Goal: Contribute content: Add original content to the website for others to see

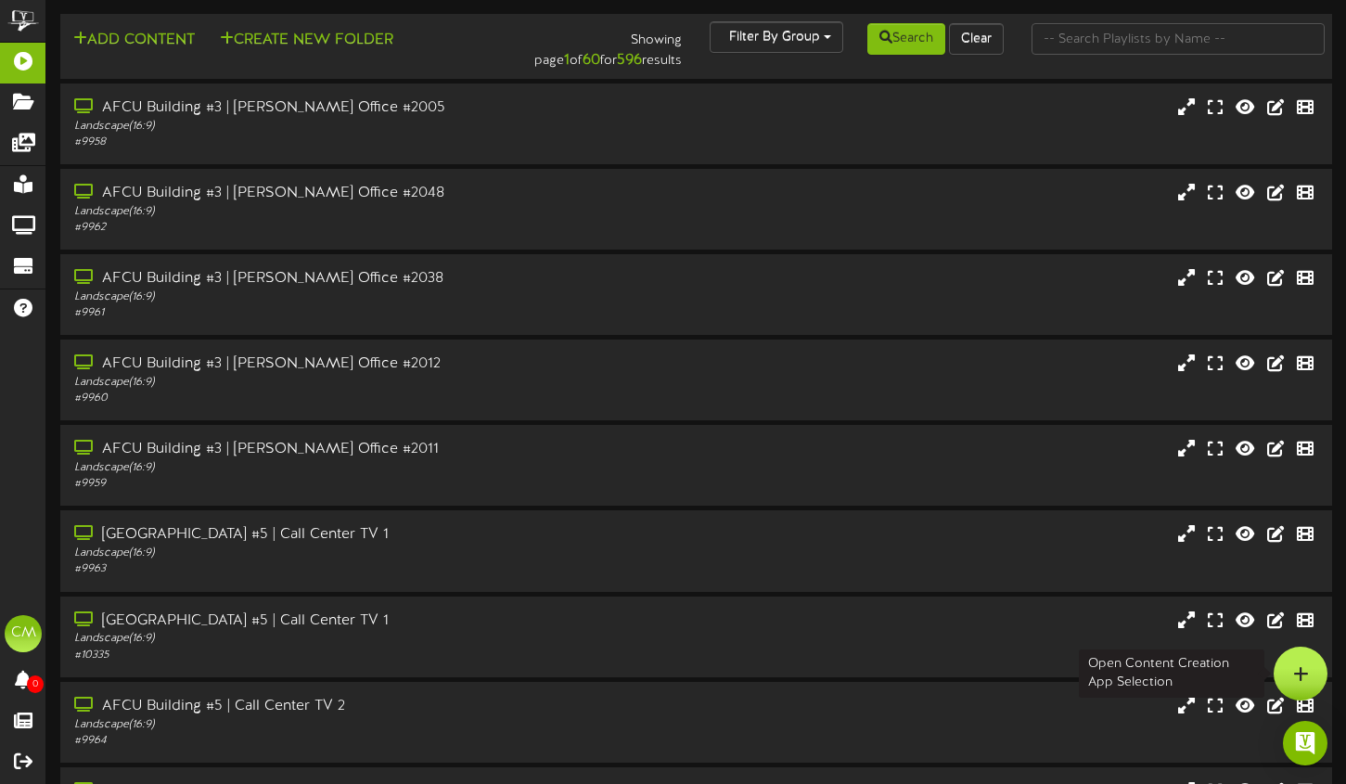
click at [1302, 672] on icon at bounding box center [1301, 673] width 16 height 17
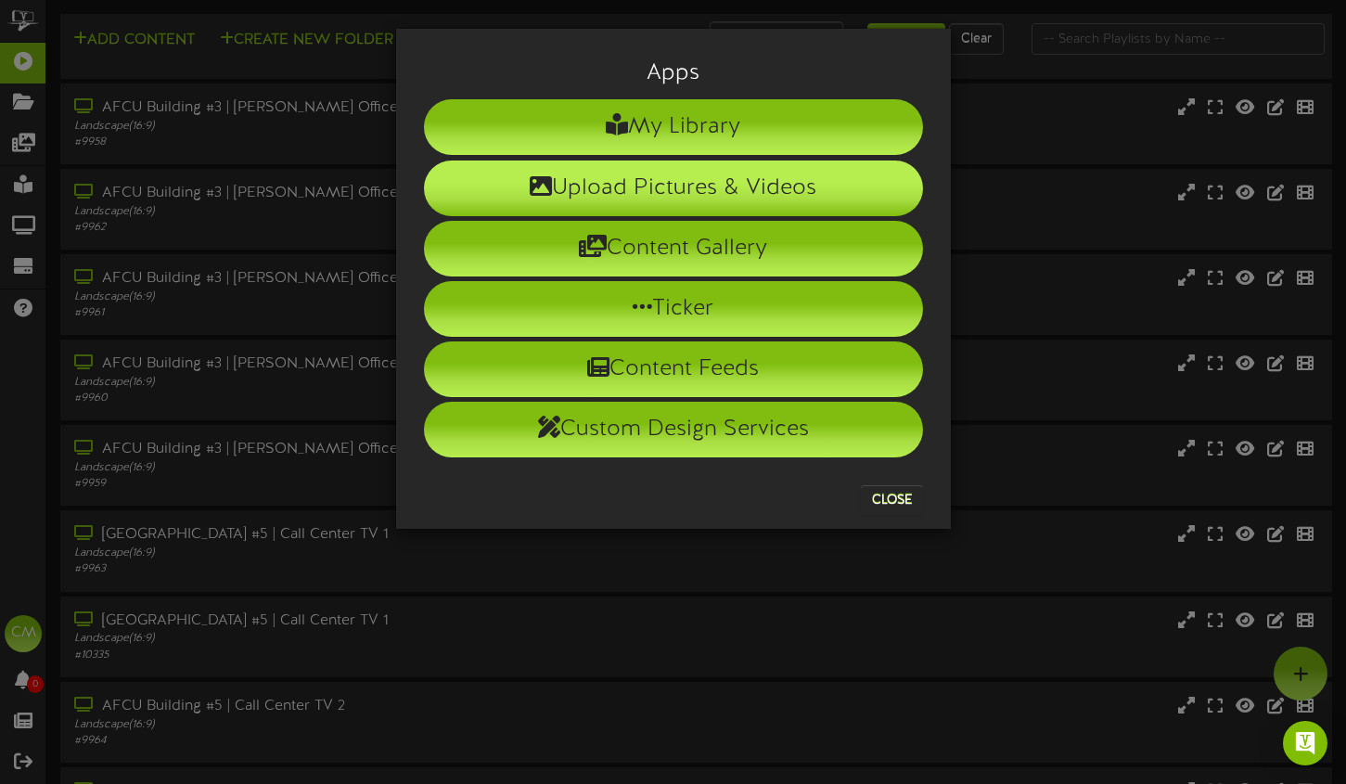
click at [597, 172] on li "Upload Pictures & Videos" at bounding box center [673, 188] width 499 height 56
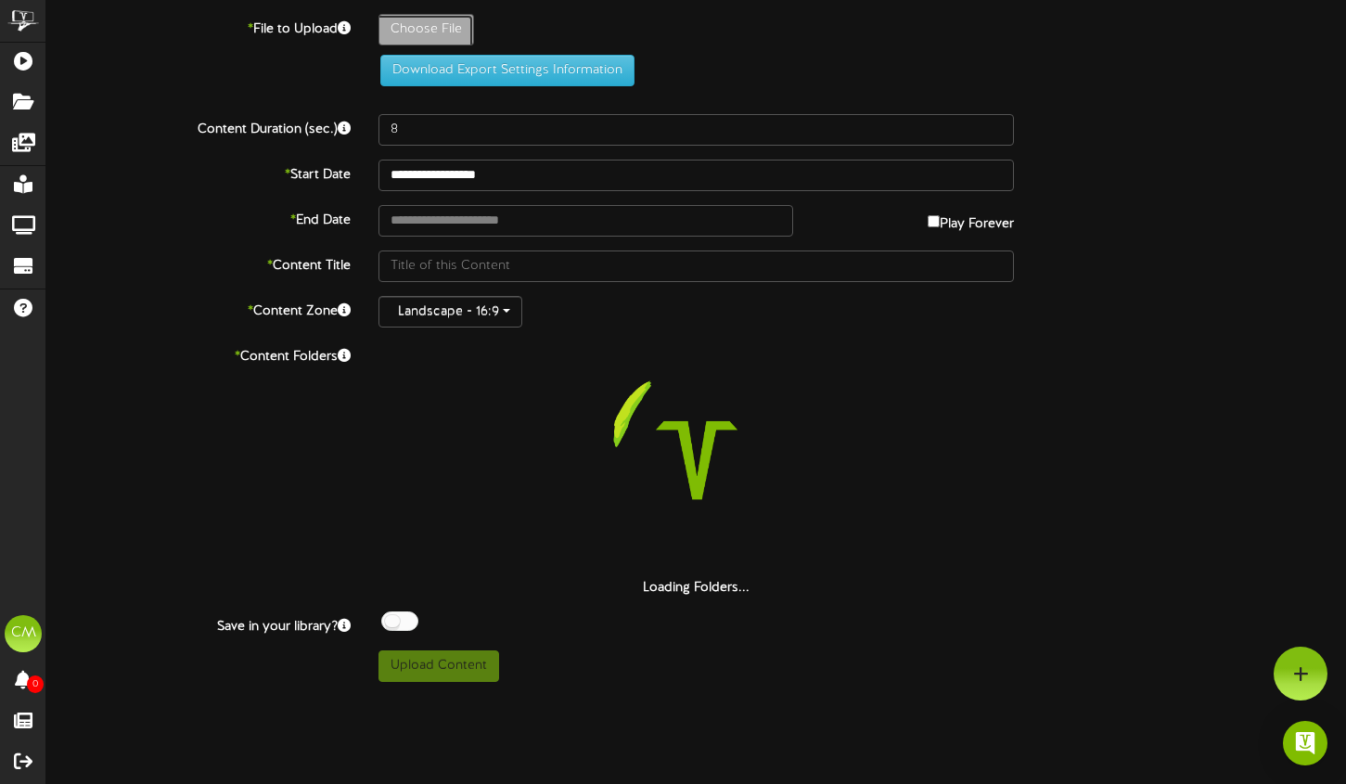
type input "**********"
type input "25_09_InvestmentServices_400x240_2"
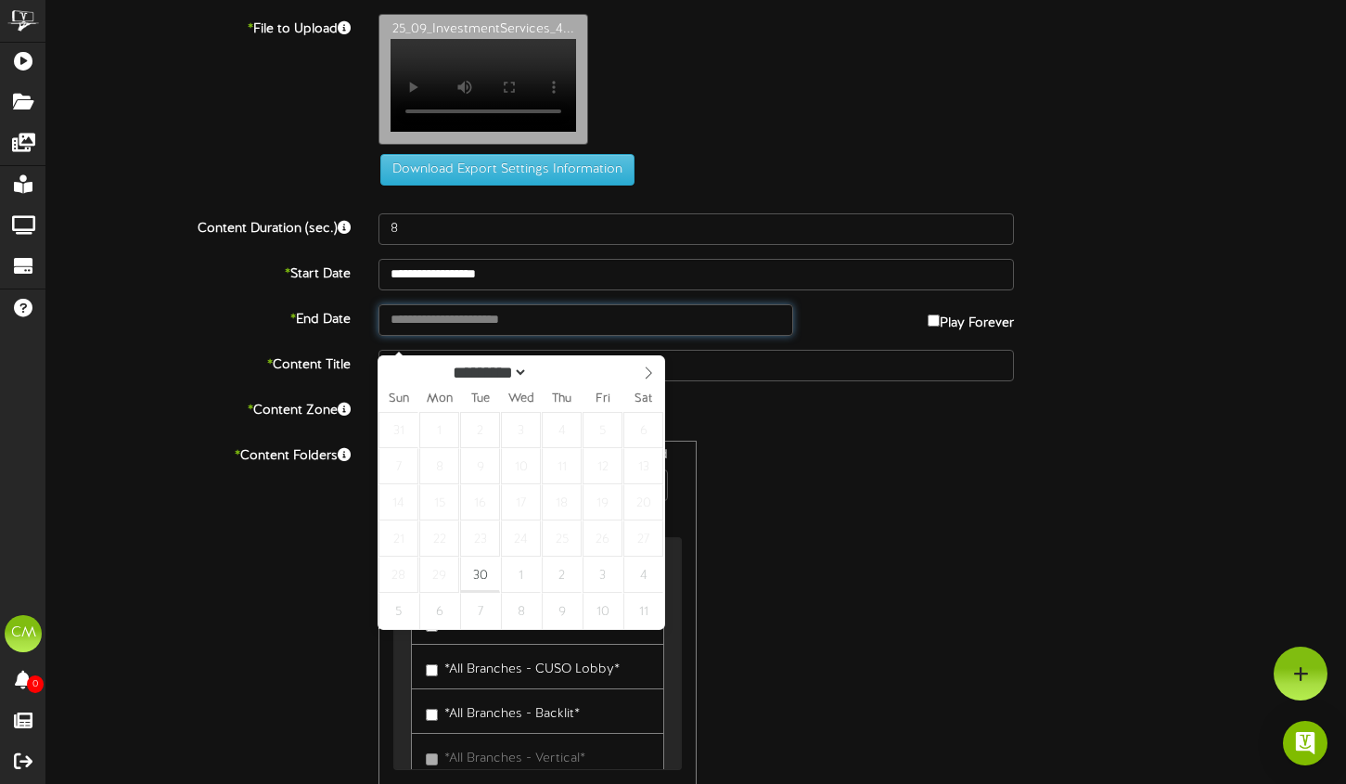
click at [469, 336] on input "text" at bounding box center [585, 320] width 415 height 32
type input "**********"
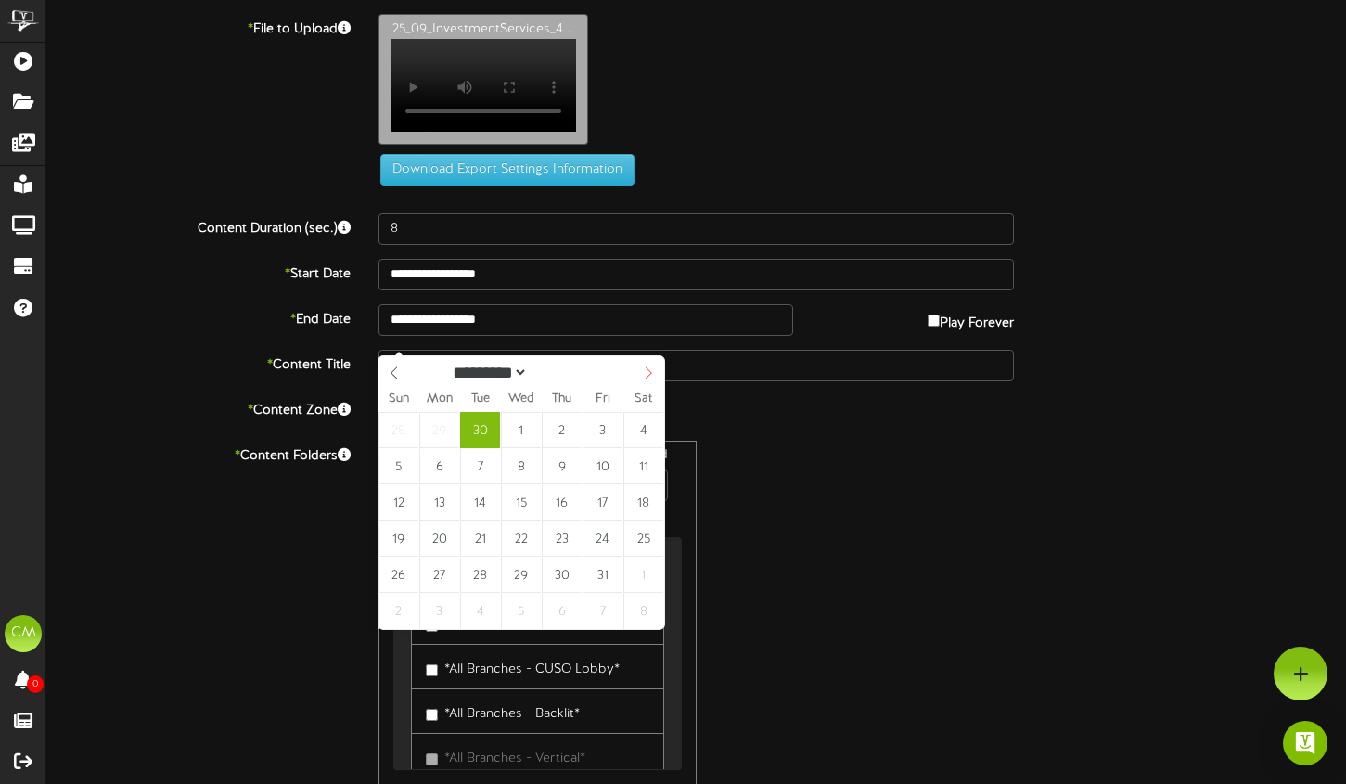
click at [634, 375] on span at bounding box center [649, 372] width 32 height 32
click at [636, 374] on span at bounding box center [649, 372] width 32 height 32
select select "**"
drag, startPoint x: 636, startPoint y: 374, endPoint x: 627, endPoint y: 393, distance: 21.6
click at [636, 374] on span at bounding box center [649, 372] width 32 height 32
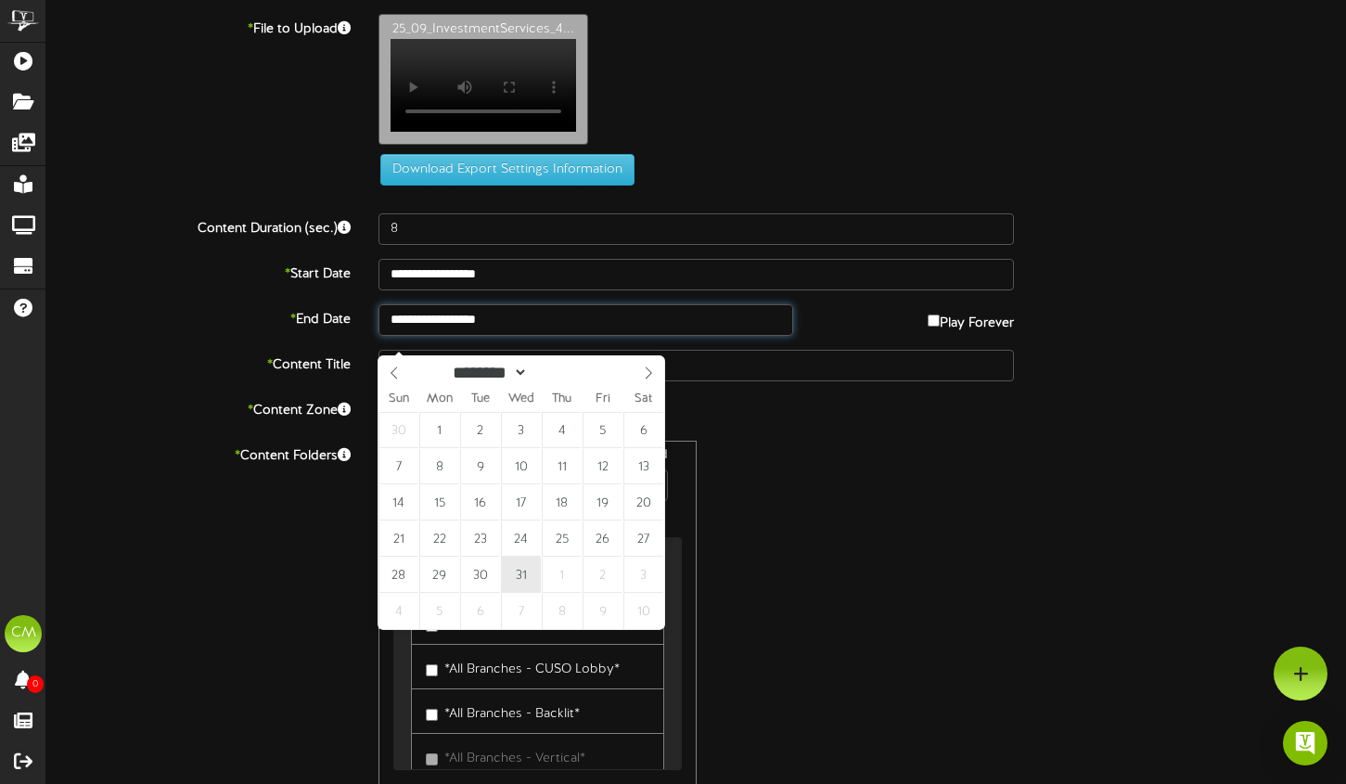
type input "**********"
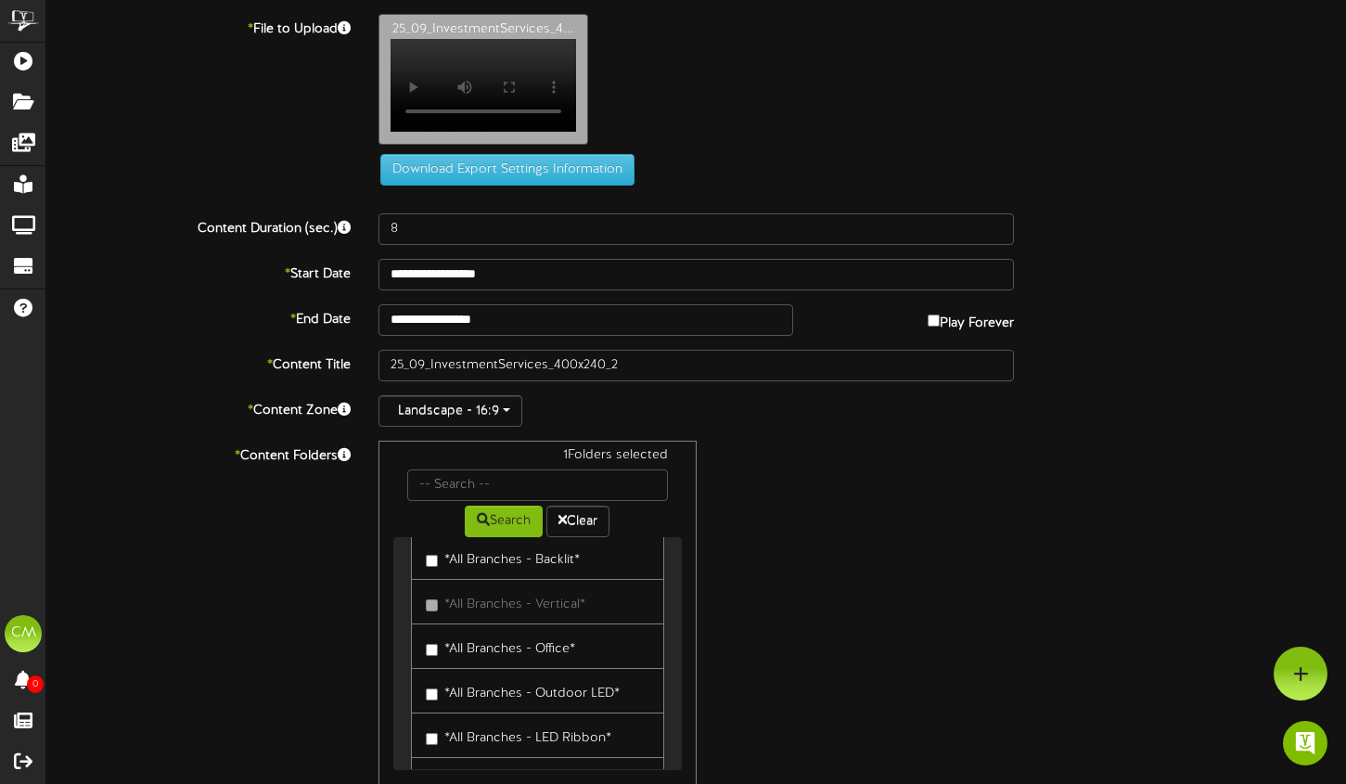
scroll to position [126, 0]
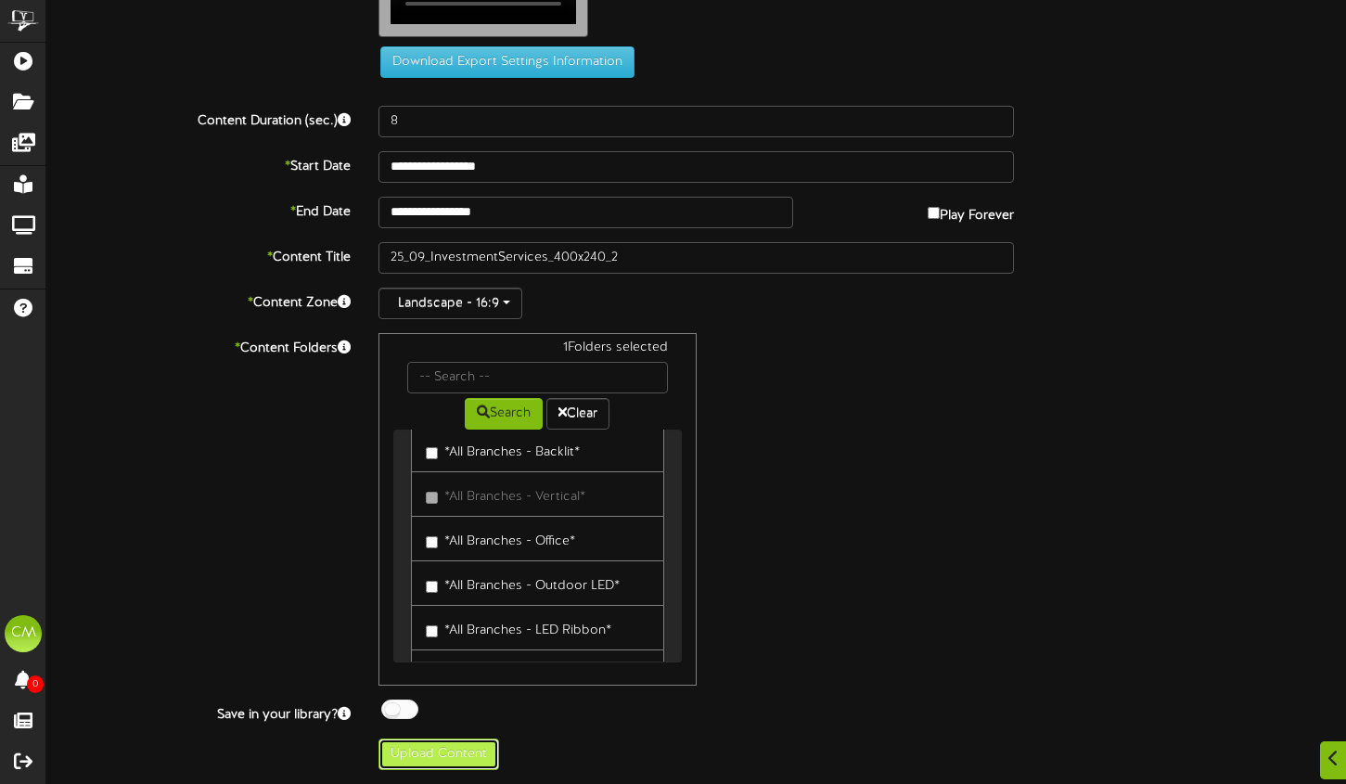
drag, startPoint x: 457, startPoint y: 762, endPoint x: 469, endPoint y: 761, distance: 12.2
click at [457, 762] on button "Upload Content" at bounding box center [438, 754] width 121 height 32
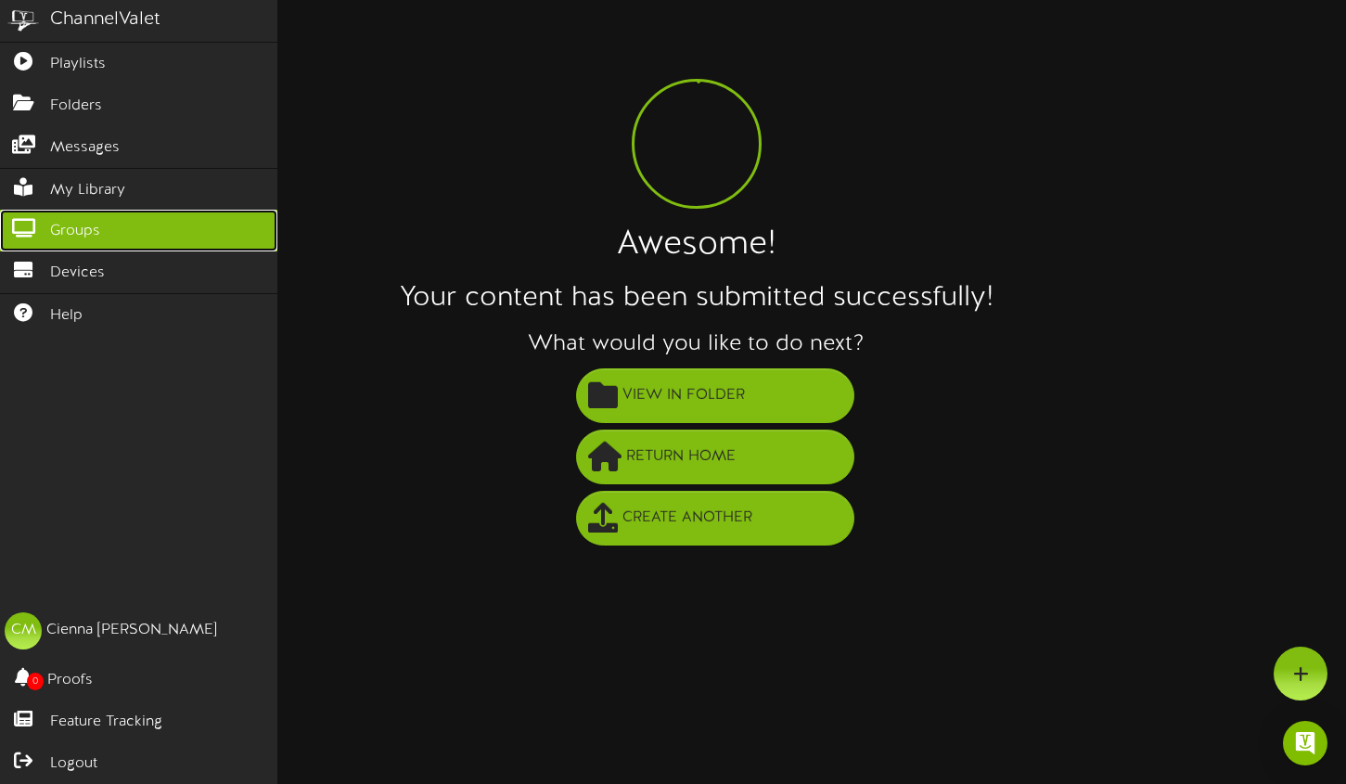
click at [66, 229] on span "Groups" at bounding box center [75, 231] width 50 height 21
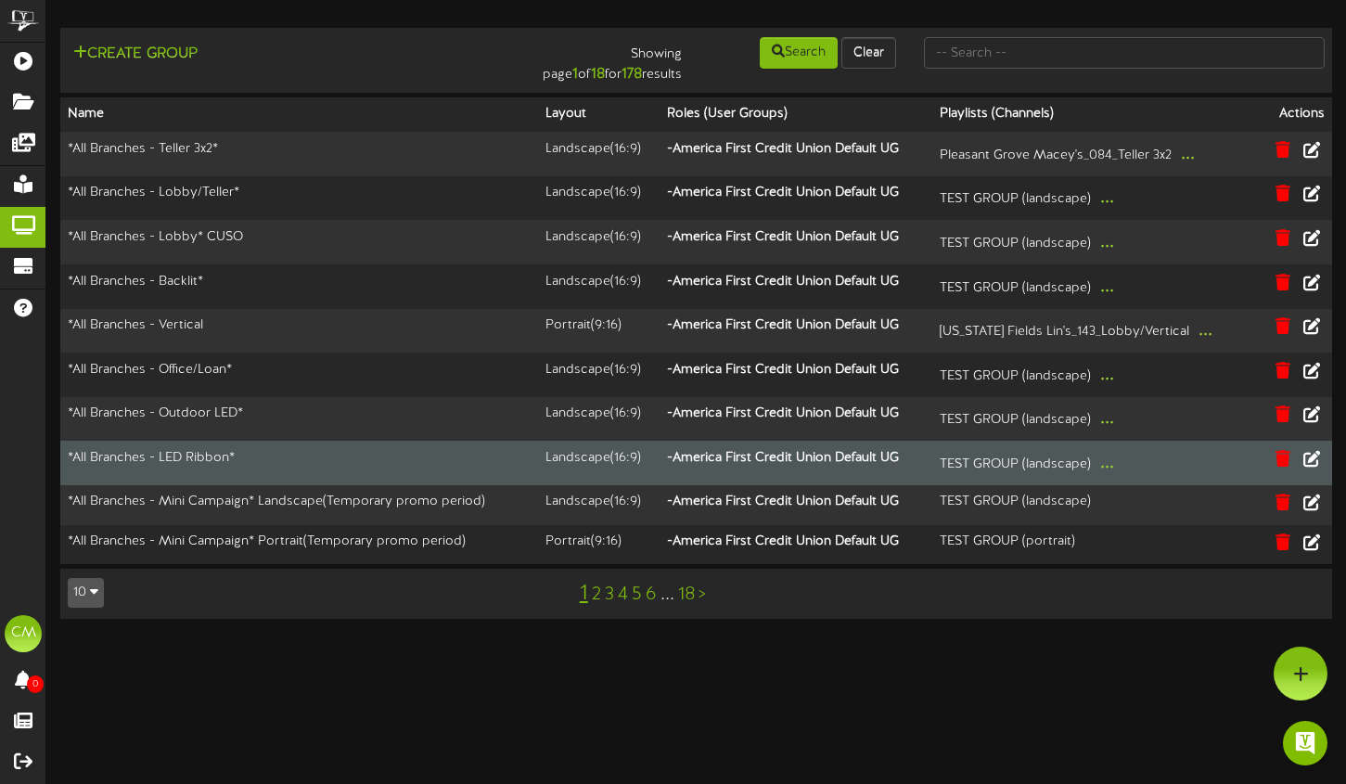
click at [331, 462] on td "*All Branches - LED Ribbon*" at bounding box center [299, 463] width 478 height 45
click at [1308, 457] on icon at bounding box center [1311, 457] width 20 height 20
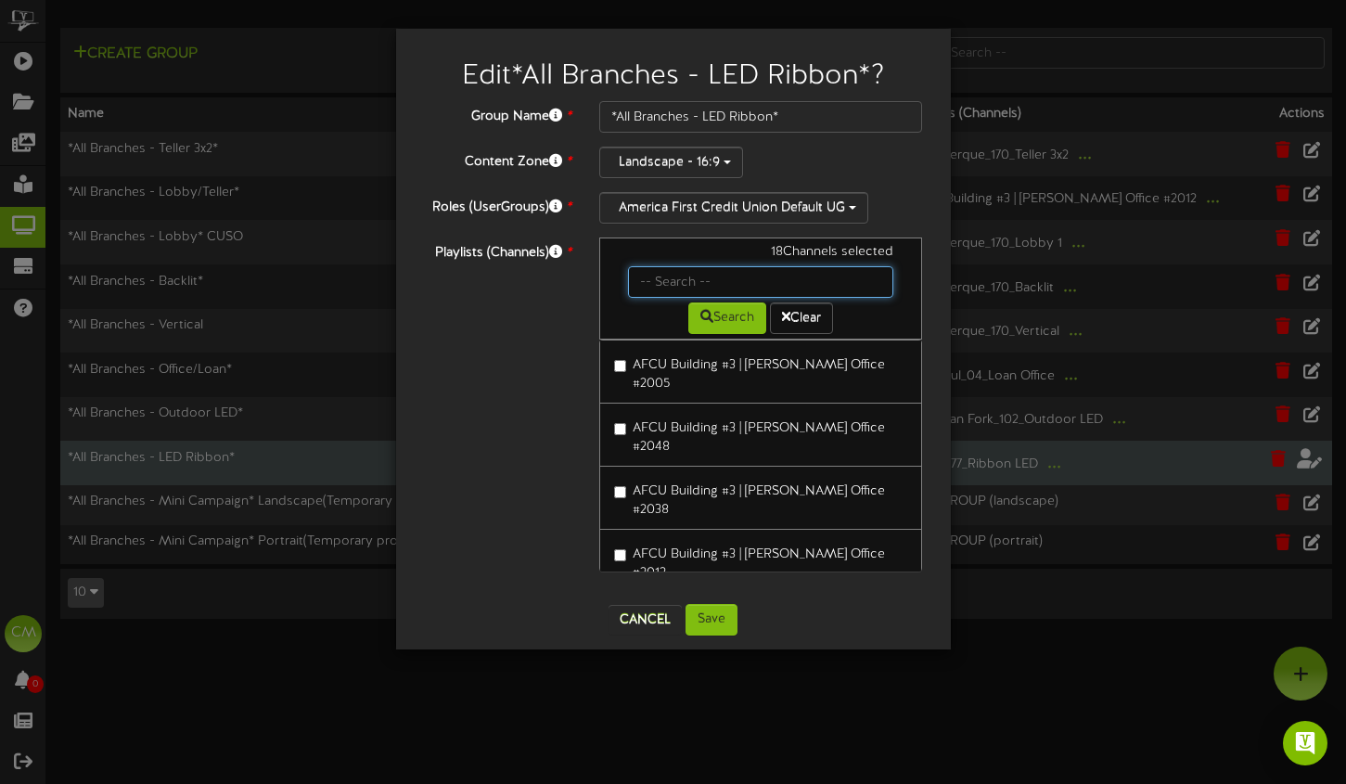
click at [680, 274] on input "text" at bounding box center [761, 282] width 266 height 32
type input "queen"
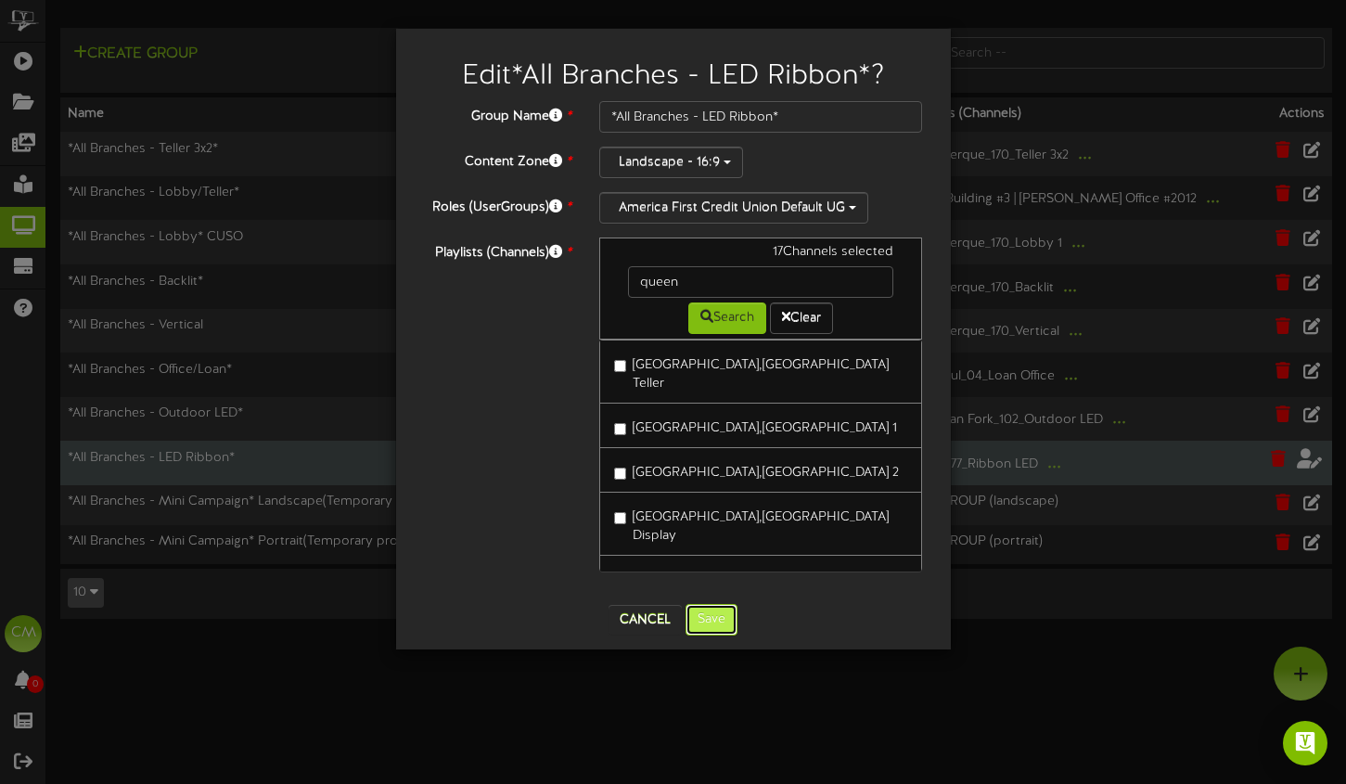
click at [727, 605] on button "Save" at bounding box center [712, 620] width 52 height 32
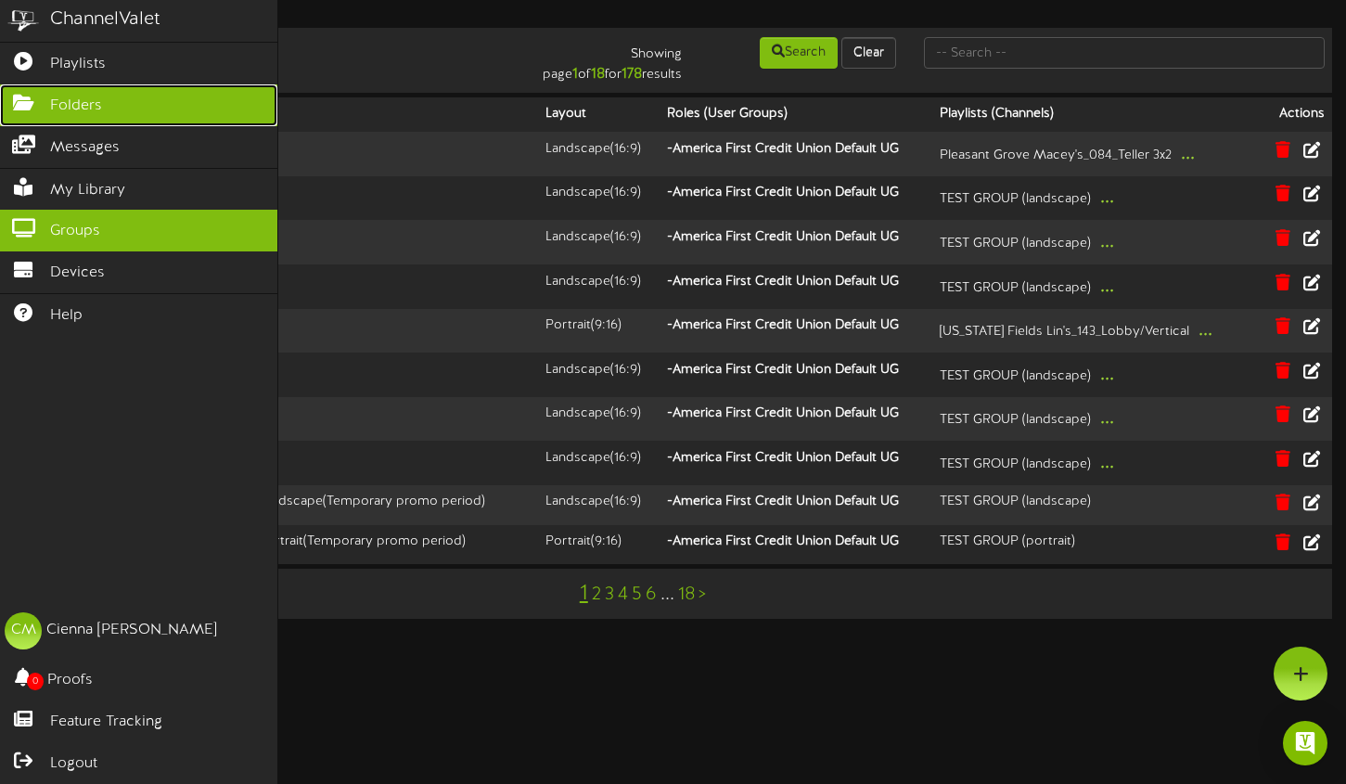
click at [119, 109] on link "Folders" at bounding box center [138, 105] width 277 height 42
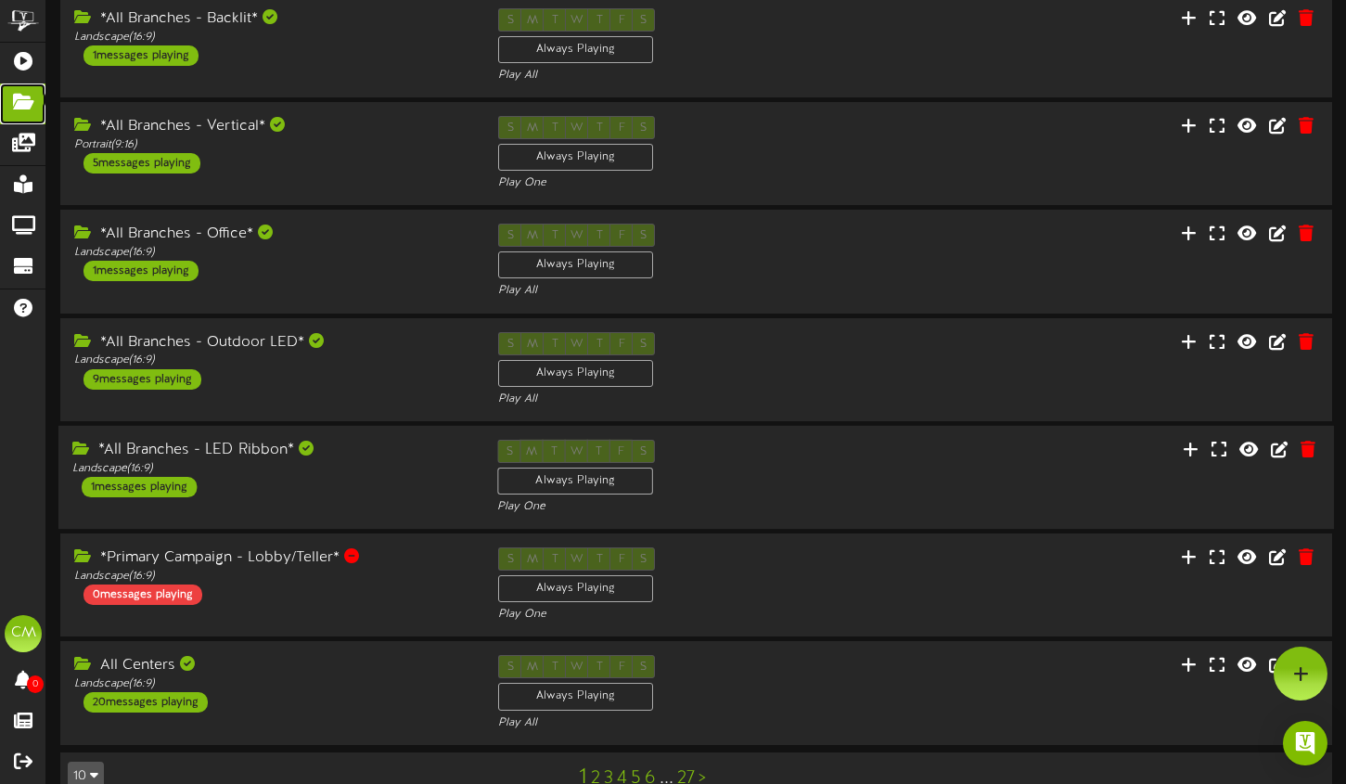
scroll to position [426, 0]
click at [1281, 449] on icon at bounding box center [1279, 449] width 20 height 20
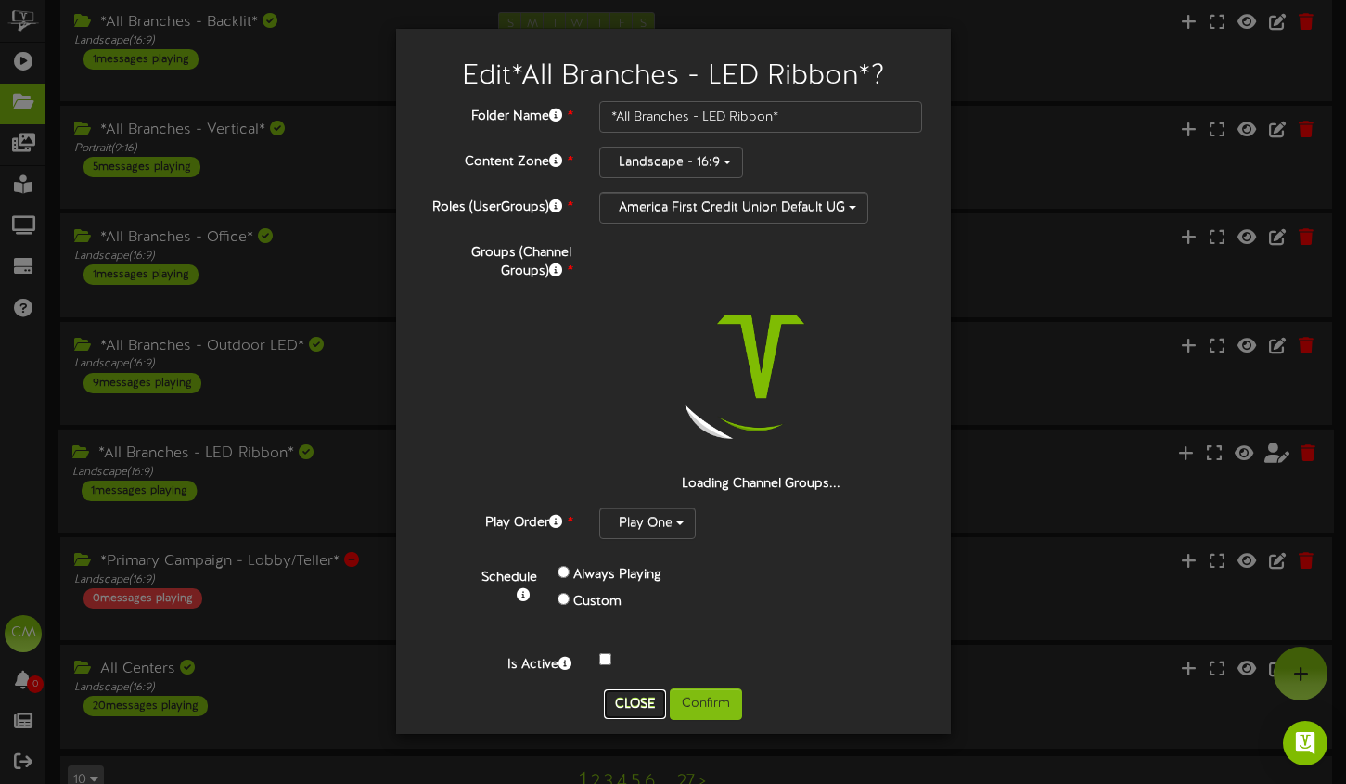
click at [635, 695] on button "Close" at bounding box center [635, 704] width 62 height 30
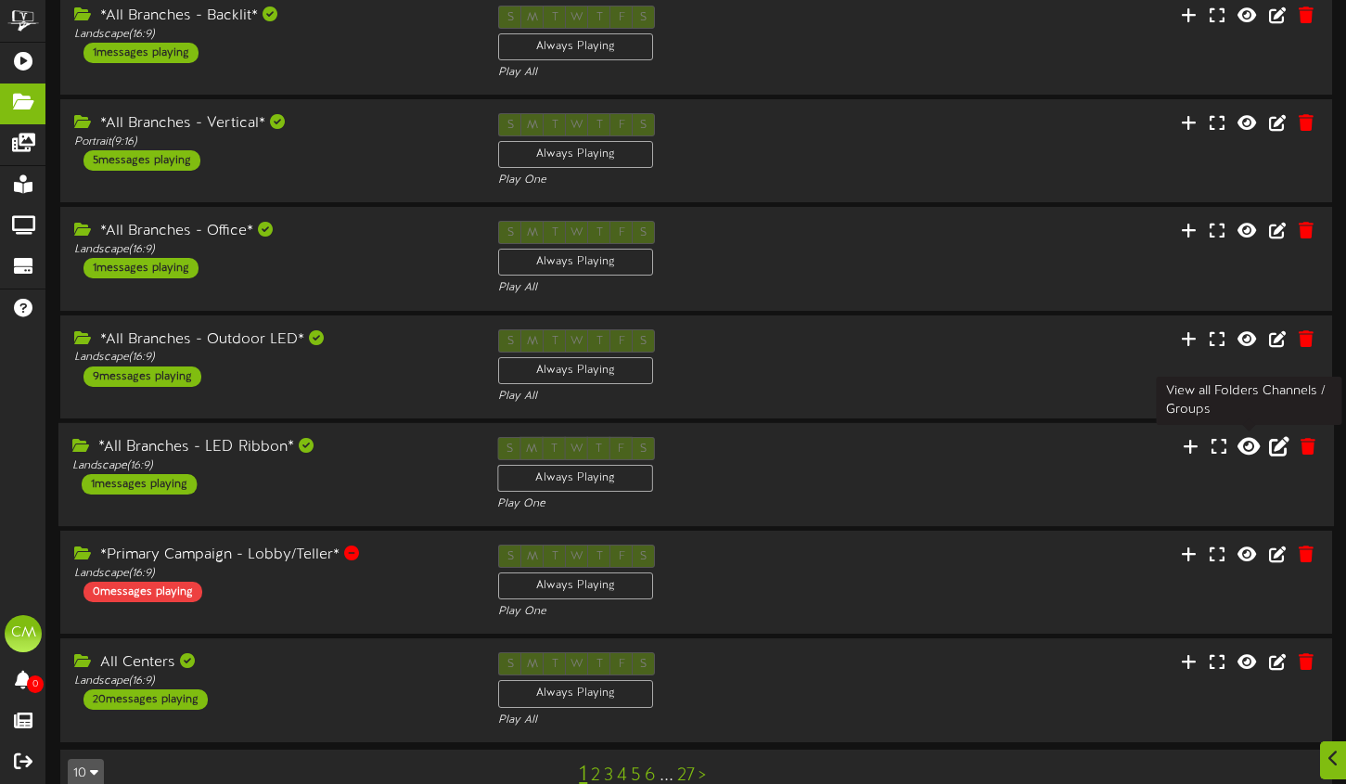
click at [1248, 451] on icon at bounding box center [1248, 445] width 22 height 20
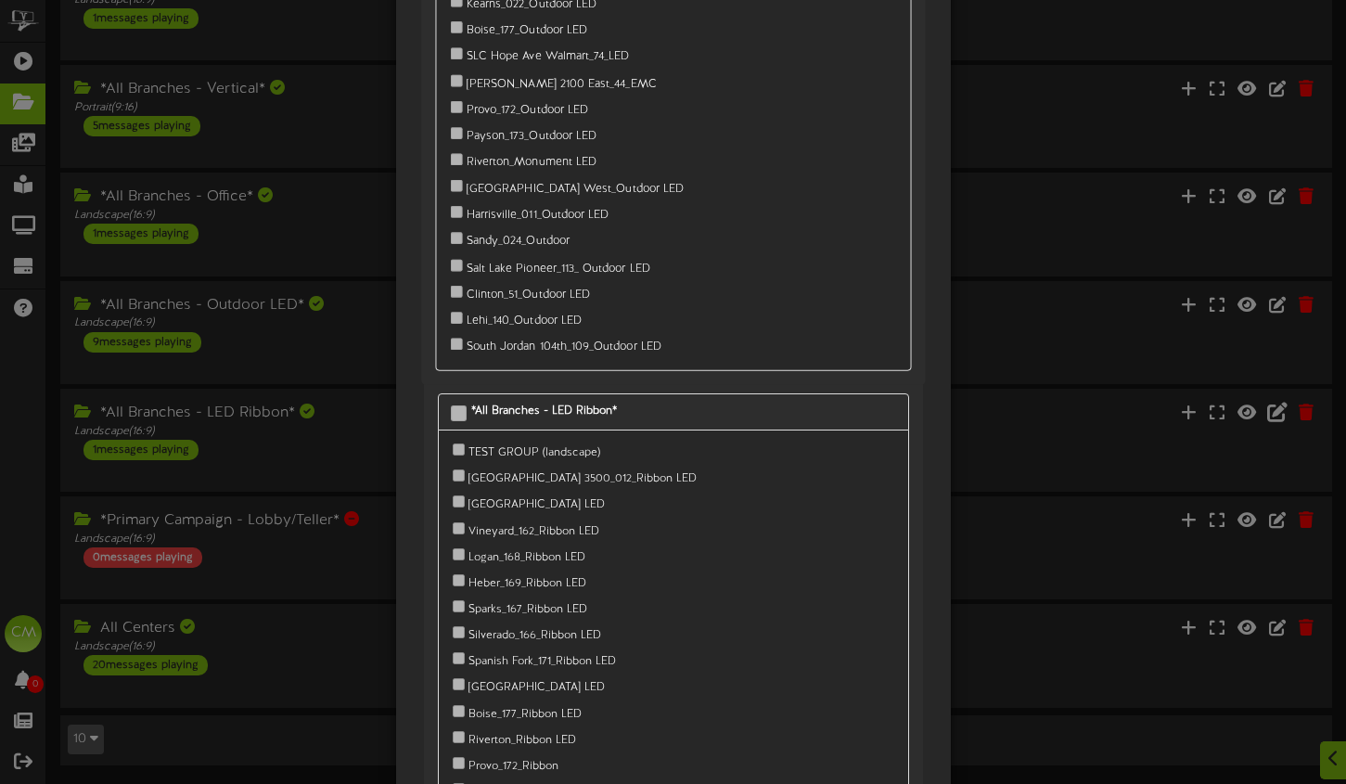
scroll to position [14298, 0]
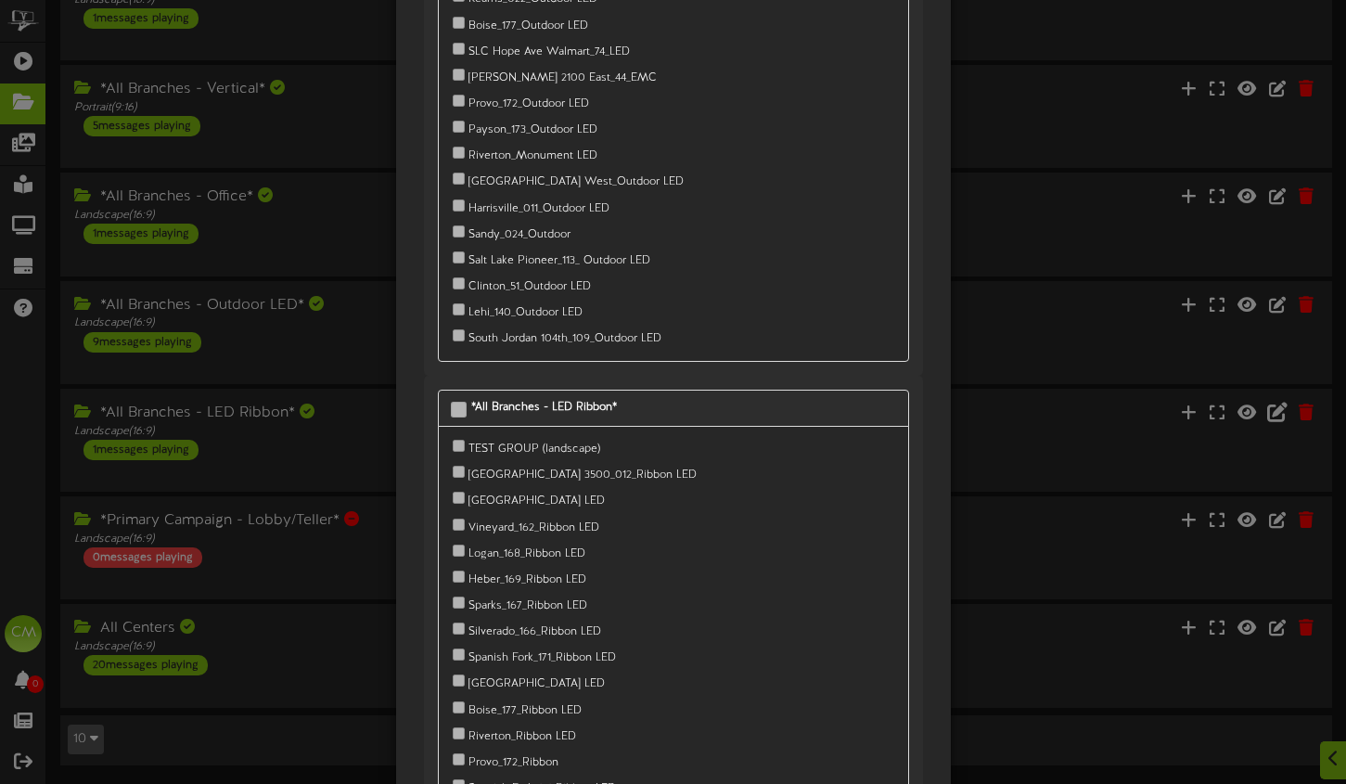
click at [1075, 379] on div "*All Branches - Teller 3x2* [GEOGRAPHIC_DATA] Macey's_084_Teller 3x2" at bounding box center [673, 392] width 1346 height 784
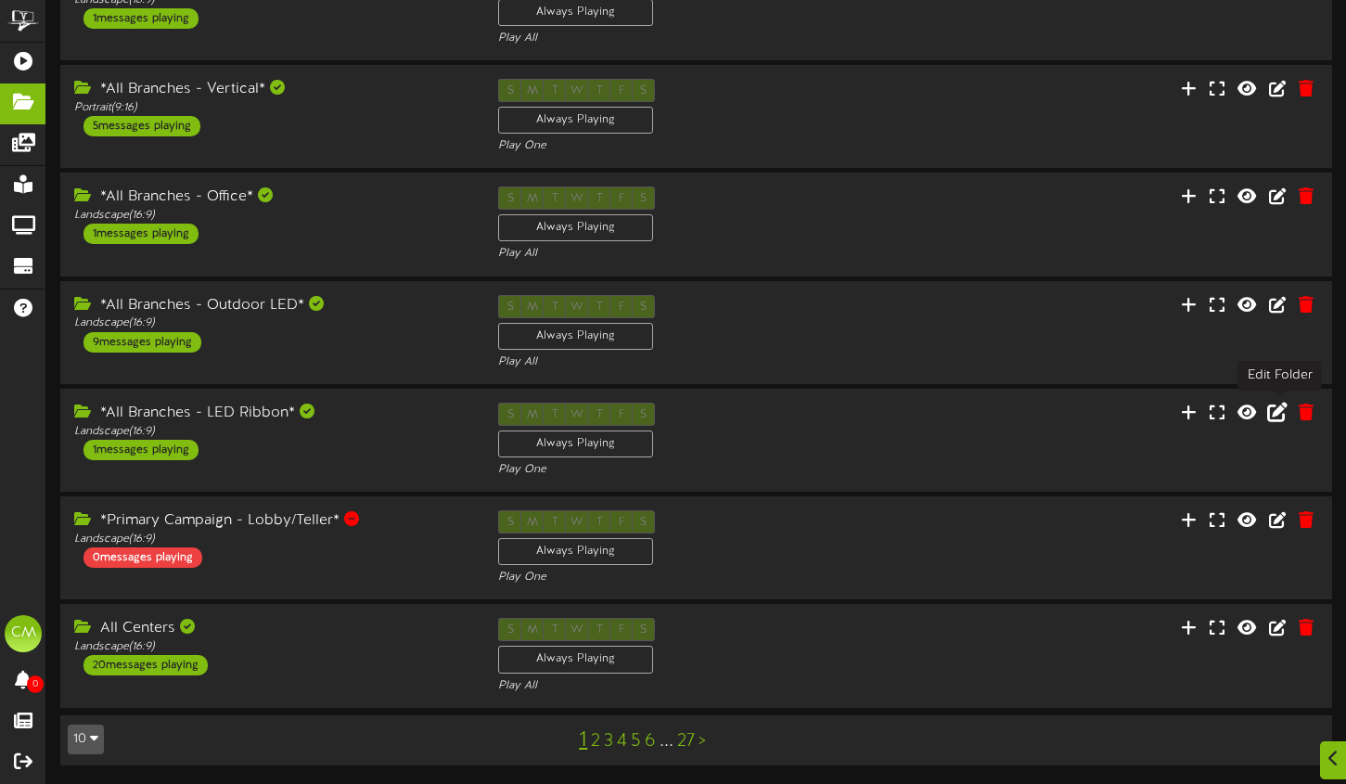
click at [1269, 412] on icon at bounding box center [1277, 411] width 20 height 20
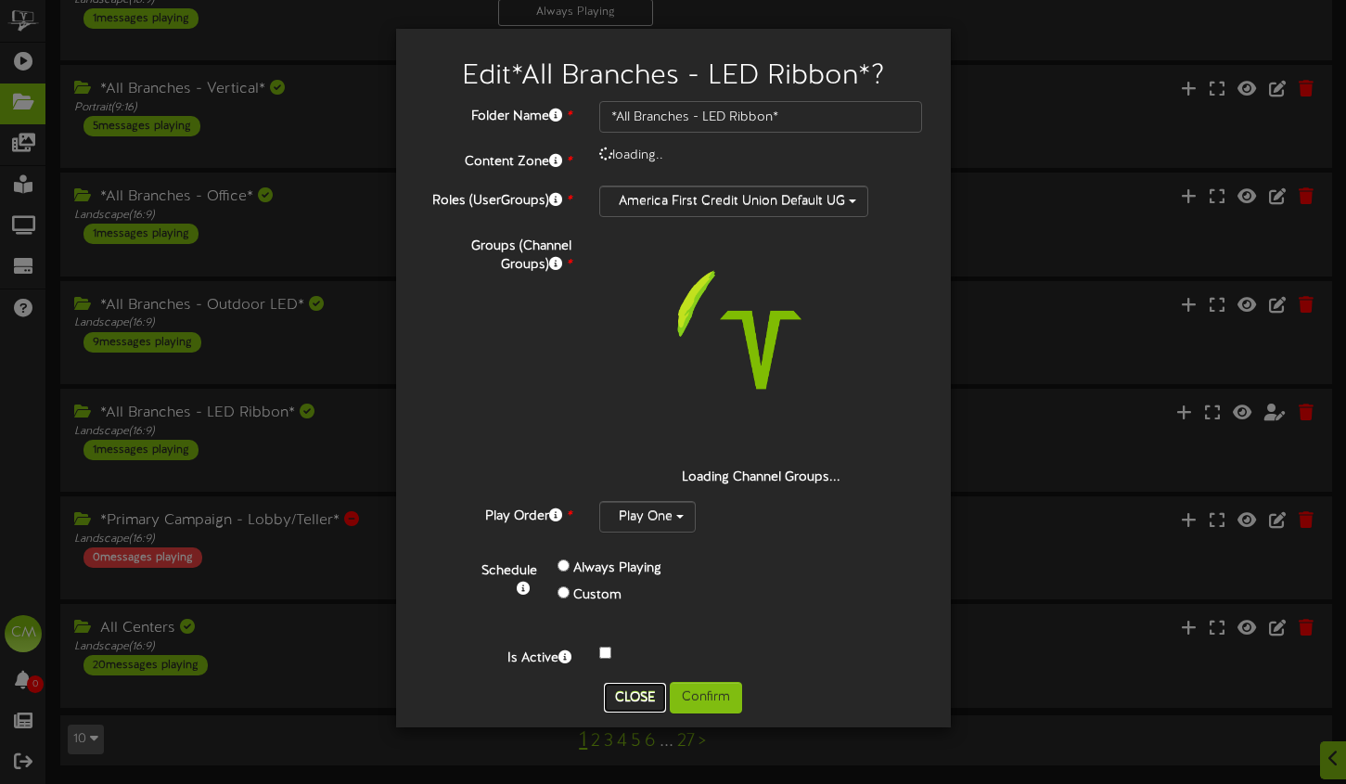
click at [628, 694] on button "Close" at bounding box center [635, 698] width 62 height 30
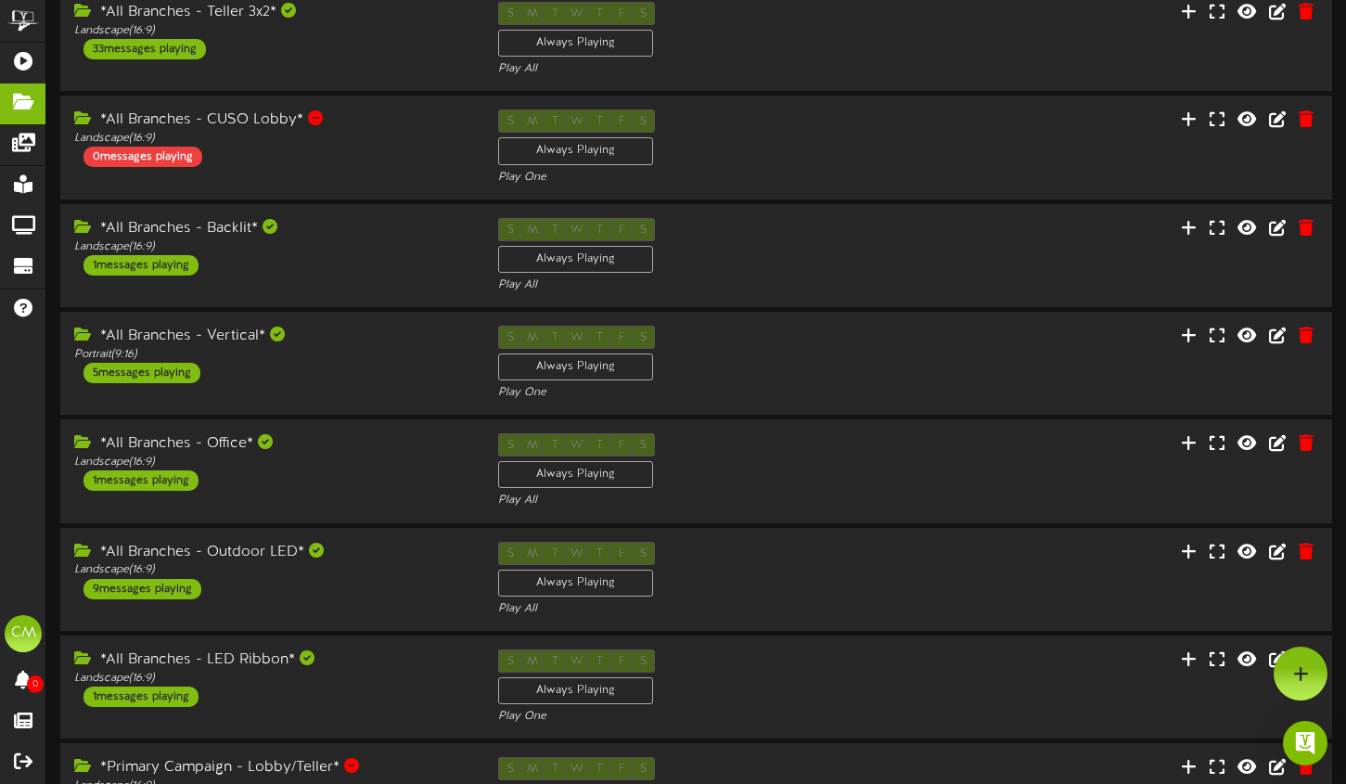
scroll to position [464, 0]
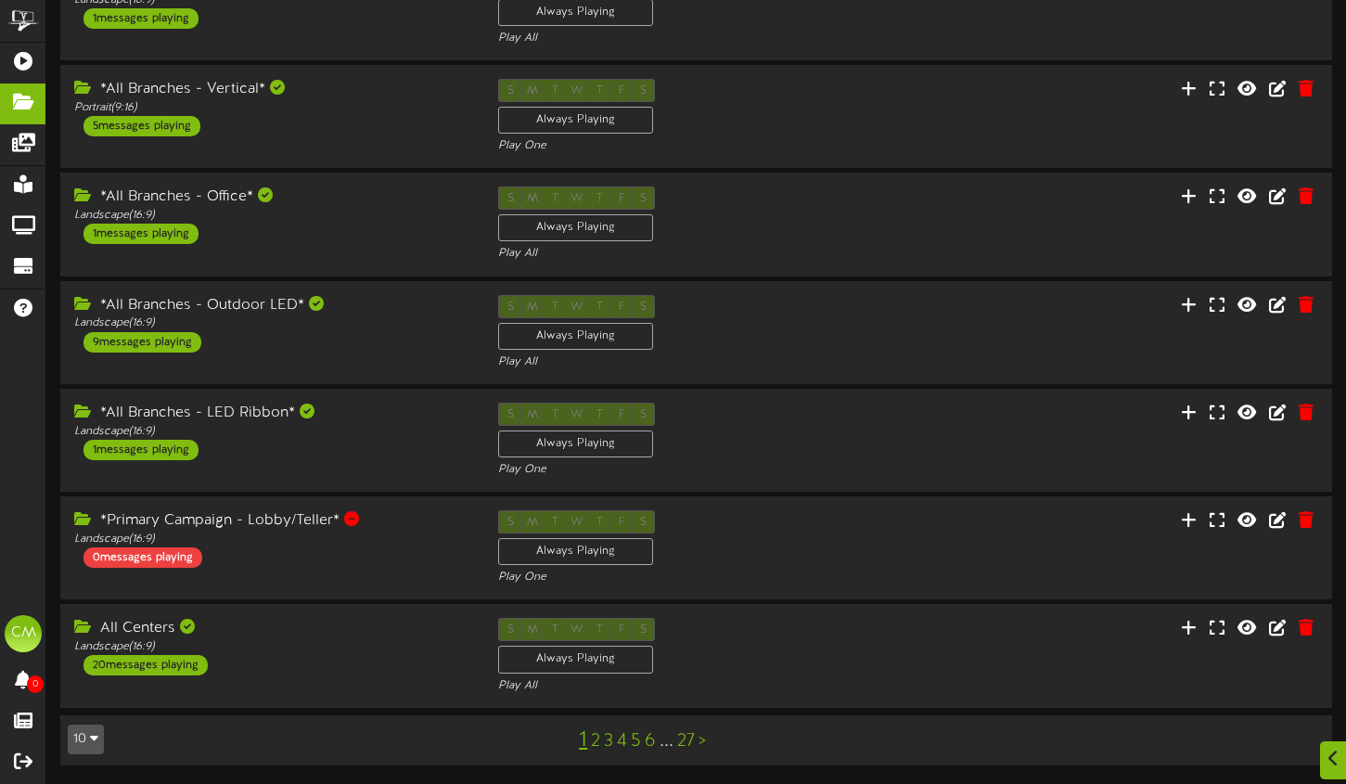
click at [596, 741] on link "2" at bounding box center [595, 741] width 9 height 20
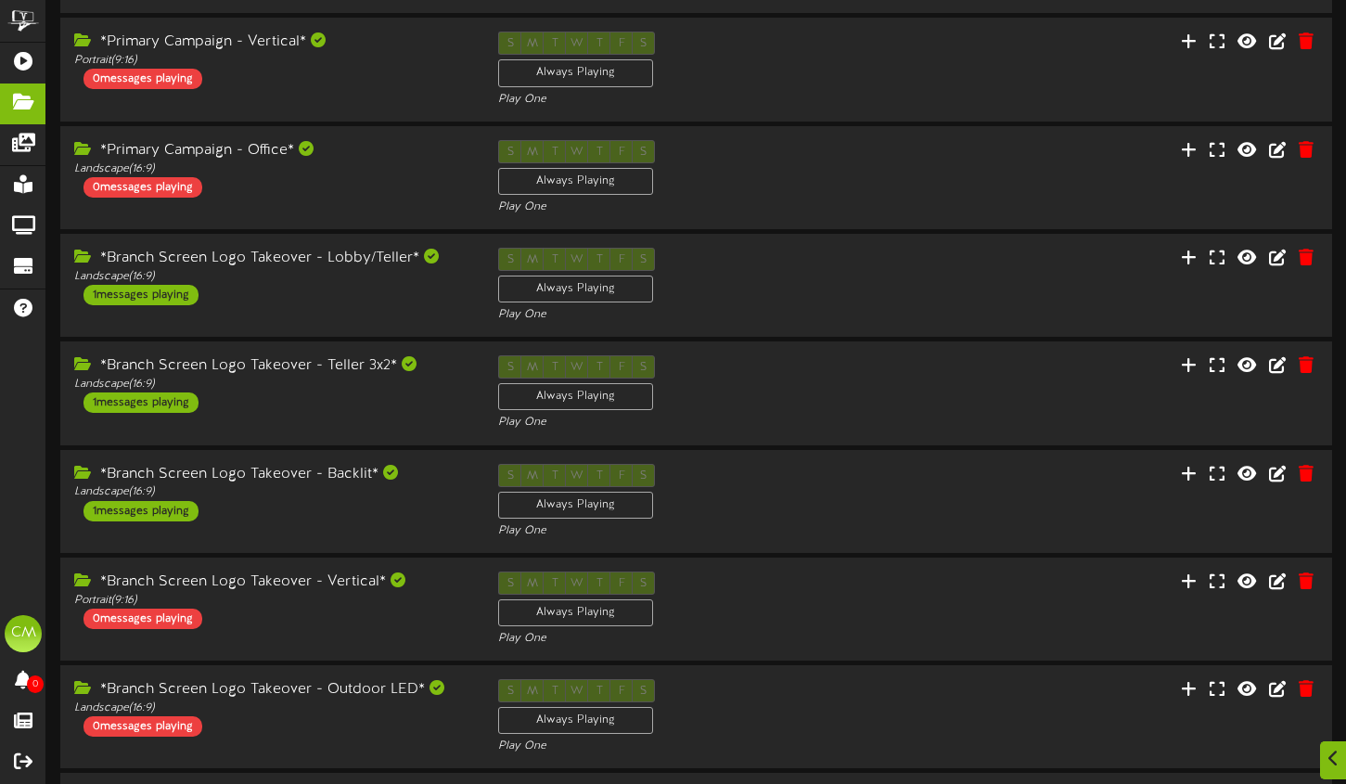
scroll to position [464, 0]
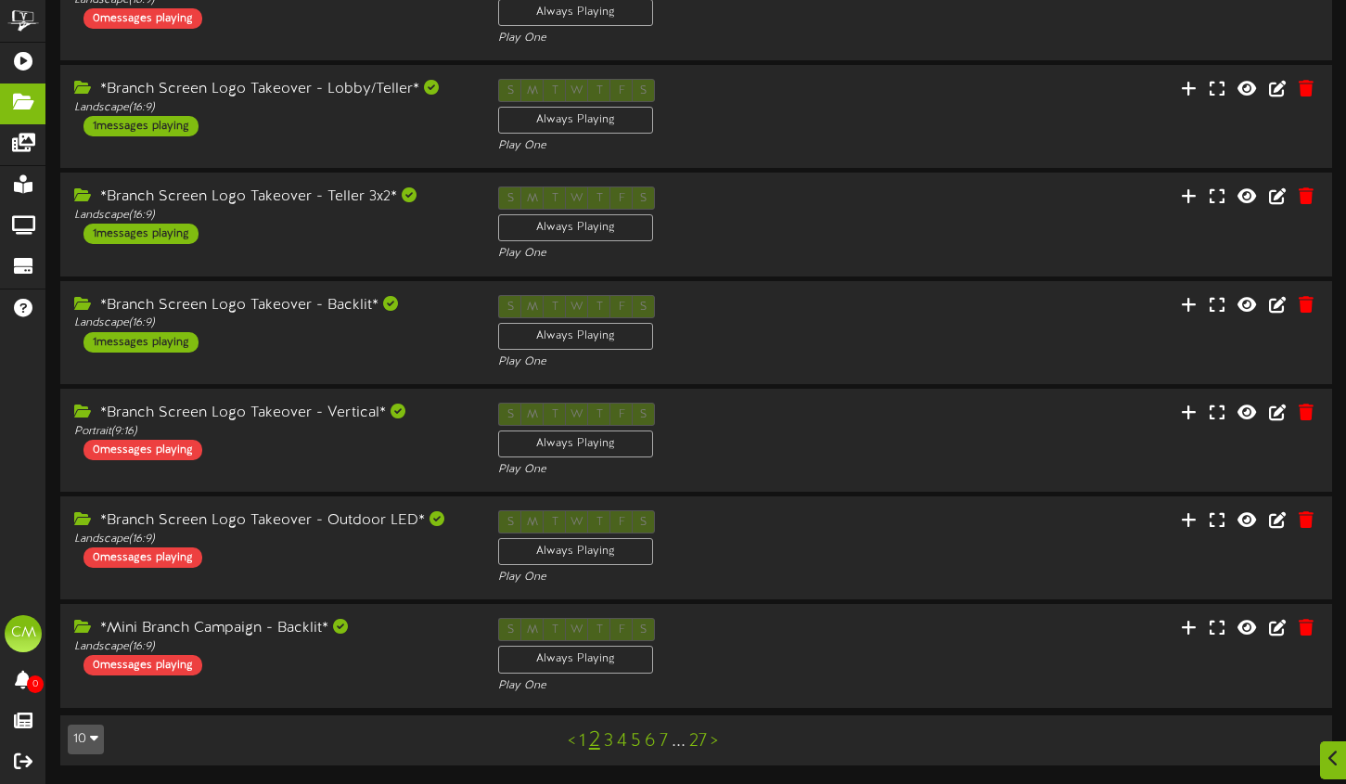
click at [702, 743] on link "27" at bounding box center [698, 741] width 18 height 20
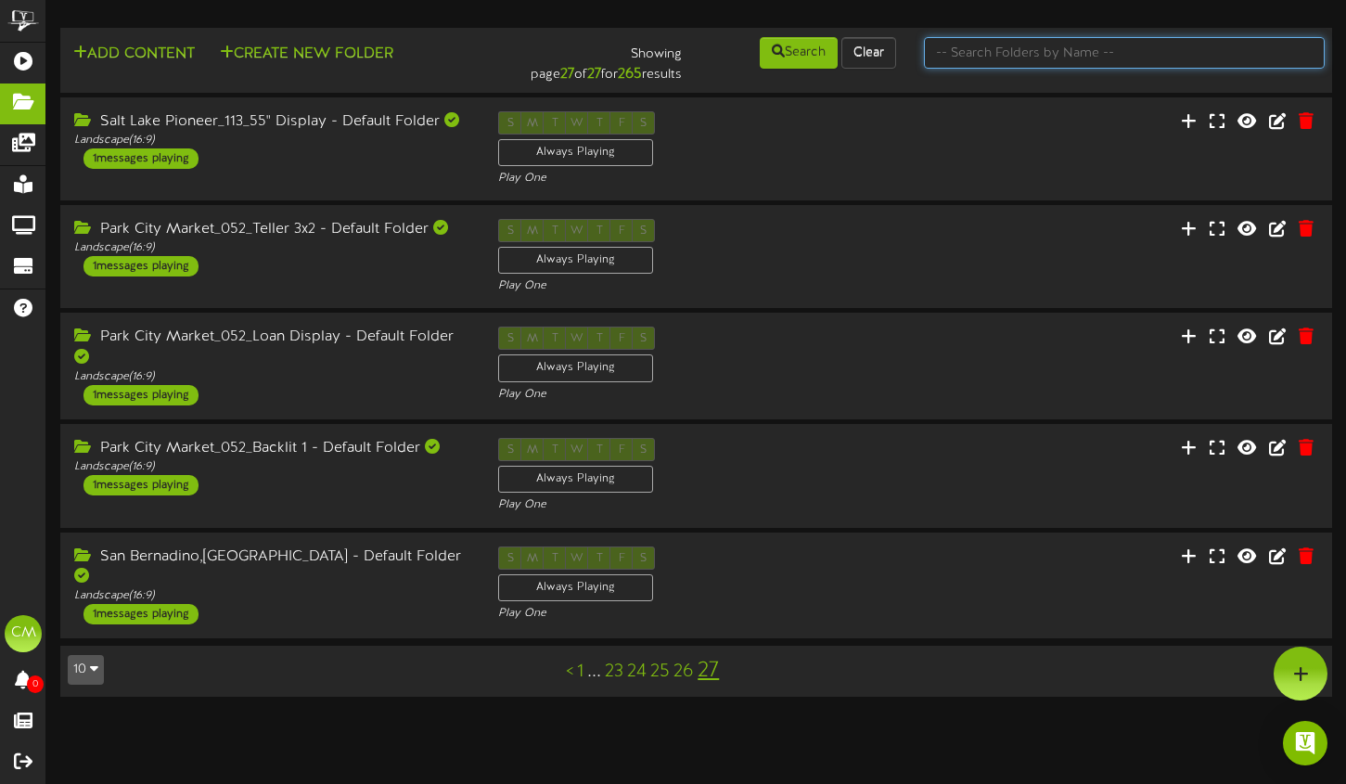
click at [1104, 46] on input "text" at bounding box center [1124, 53] width 401 height 32
type input "[GEOGRAPHIC_DATA]"
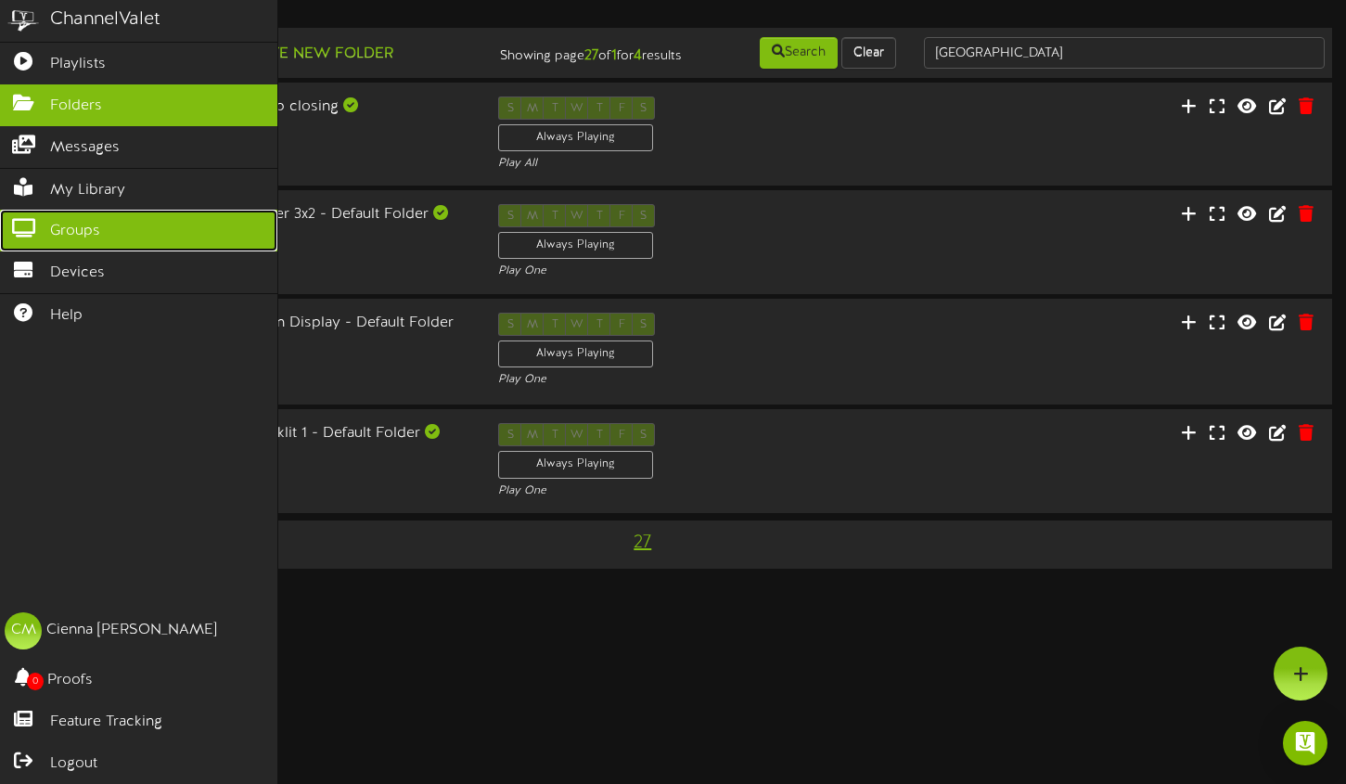
click at [37, 237] on link "Groups" at bounding box center [138, 231] width 277 height 42
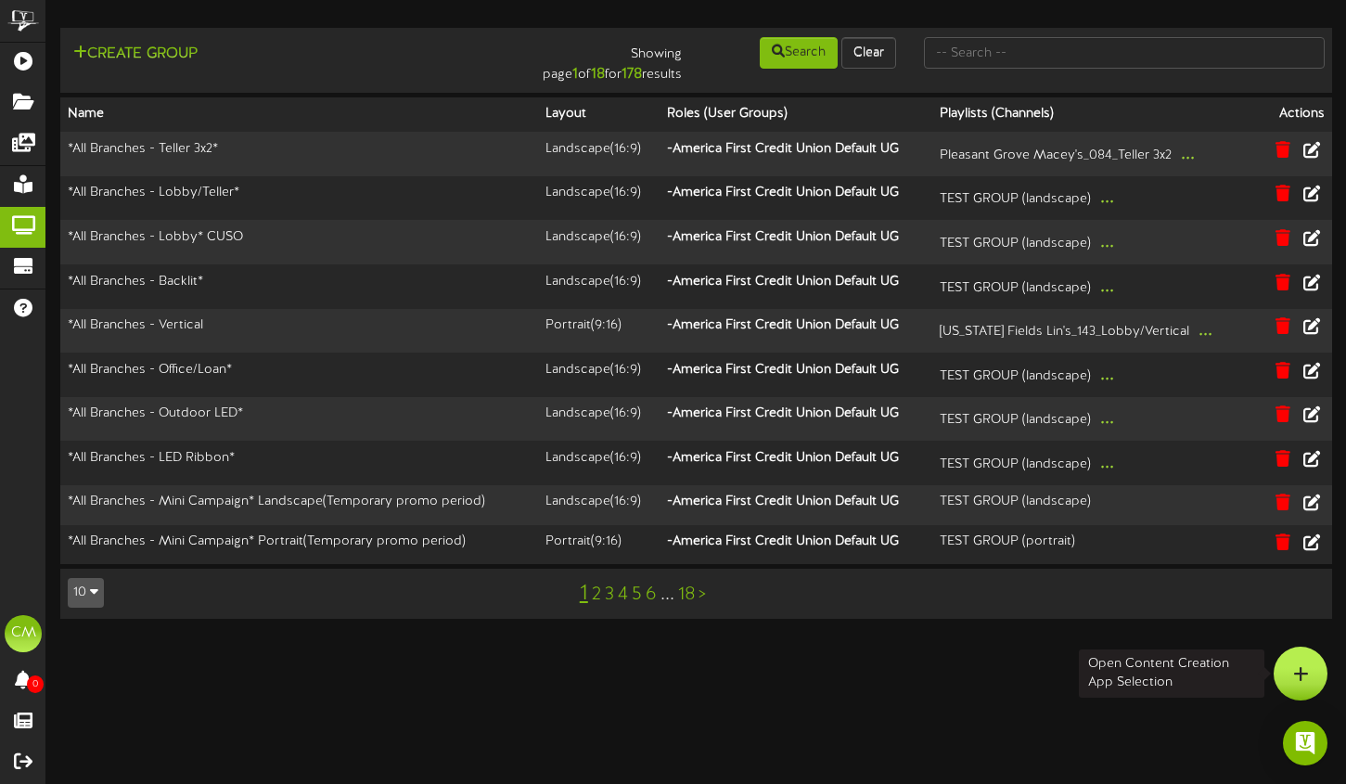
click at [1297, 665] on icon at bounding box center [1301, 673] width 16 height 17
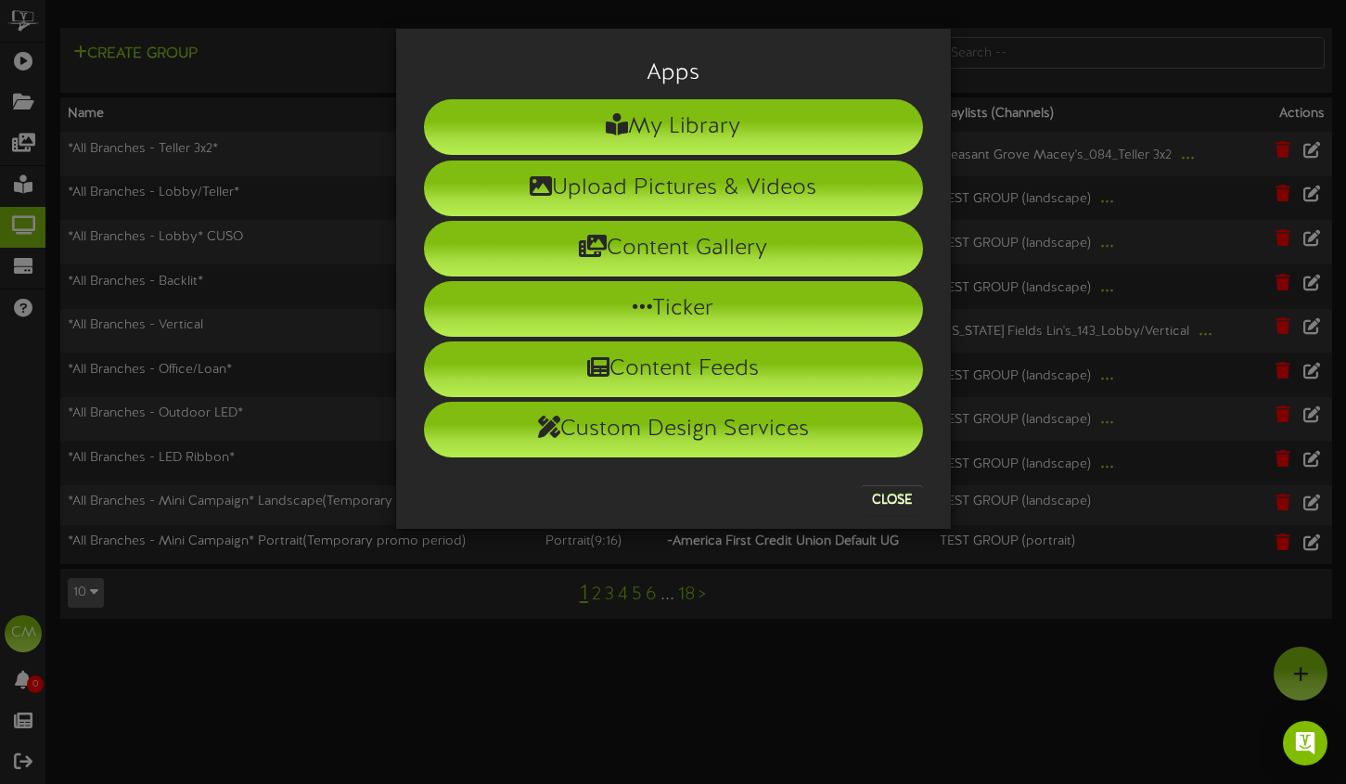
click at [420, 609] on div "Apps My Library Upload Pictures & Videos Content Gallery Ticker Content Feeds" at bounding box center [673, 392] width 1346 height 784
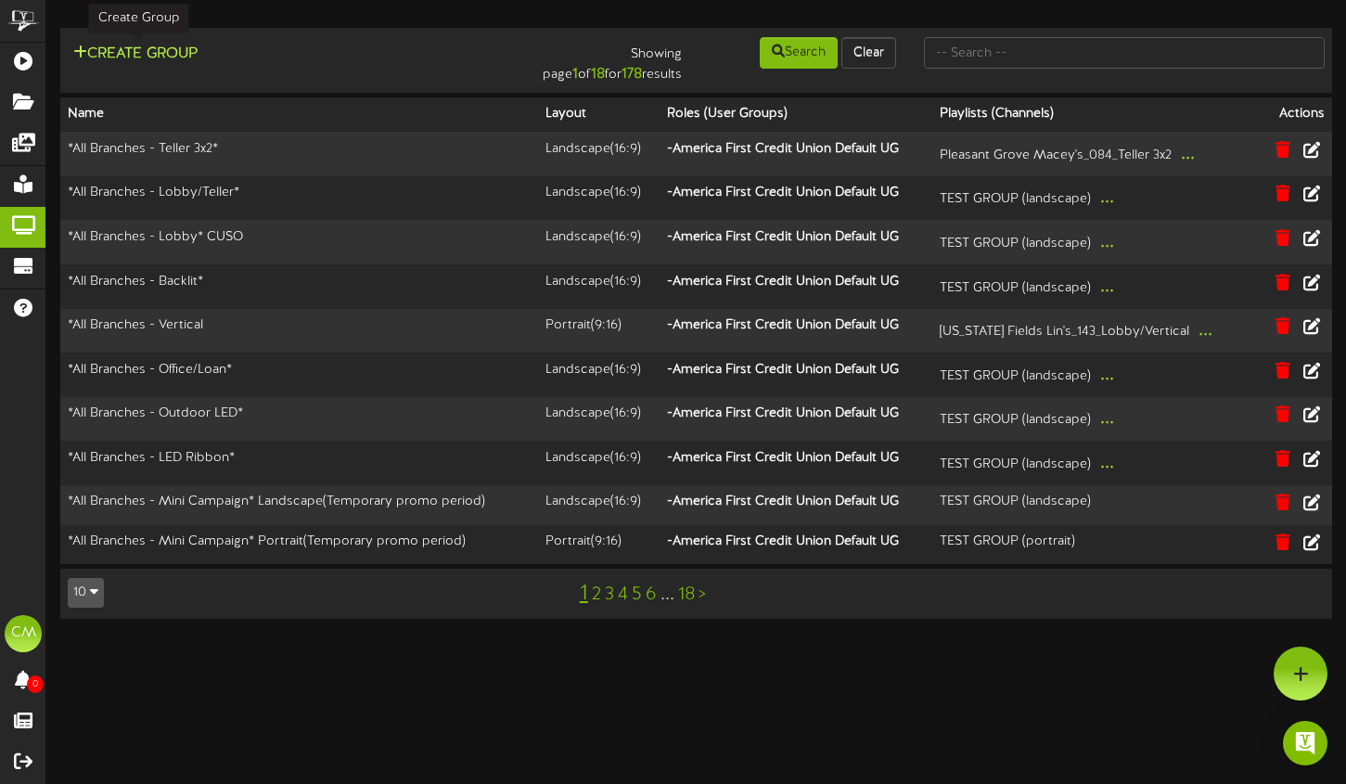
click at [173, 46] on button "Create Group" at bounding box center [135, 54] width 135 height 23
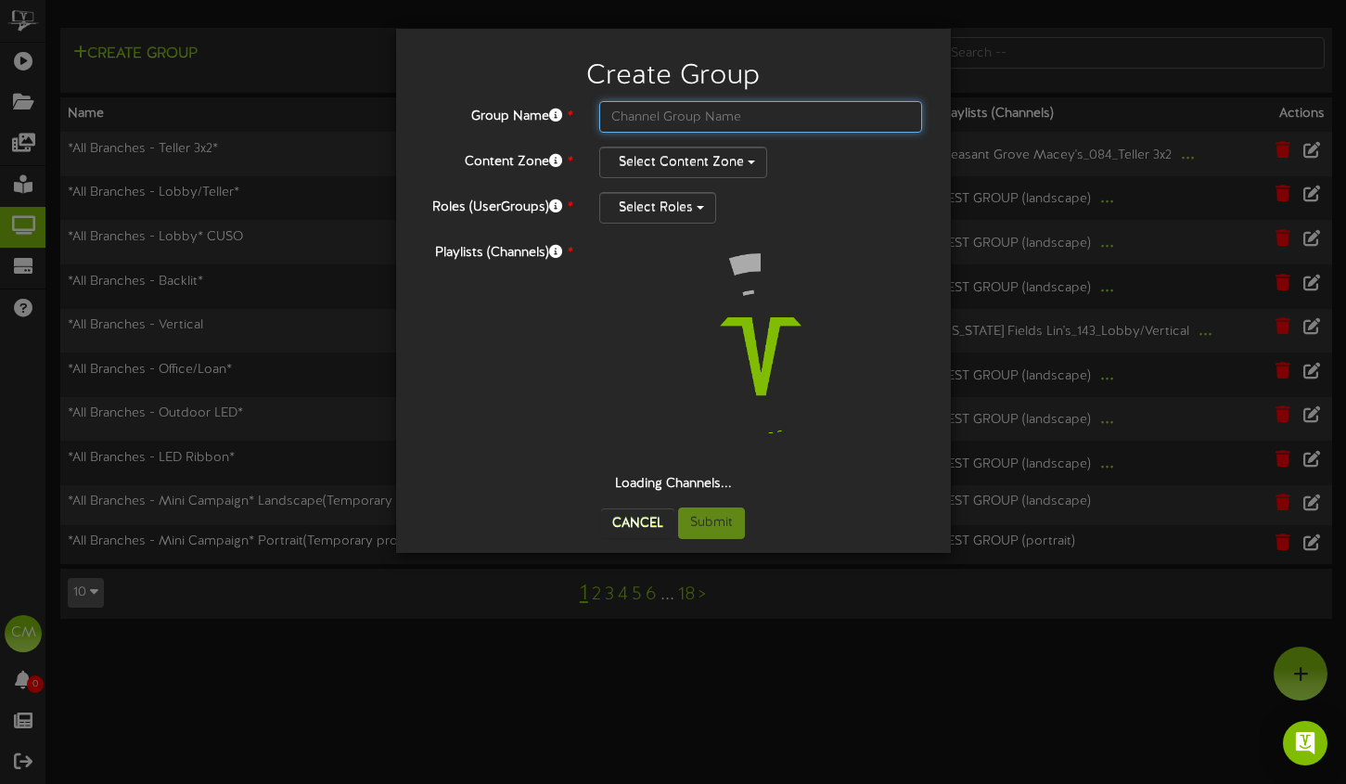
click at [675, 115] on input "text" at bounding box center [761, 117] width 324 height 32
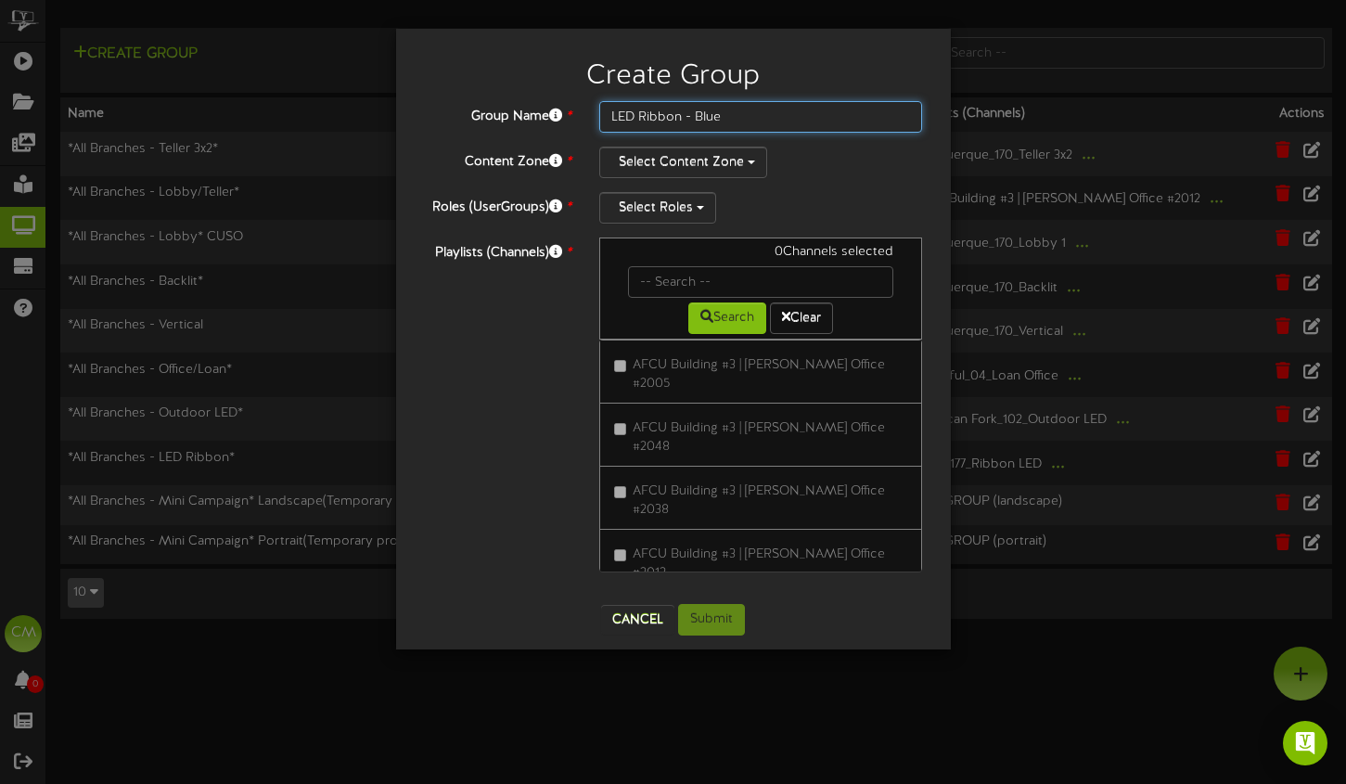
type input "LED Ribbon - Blue"
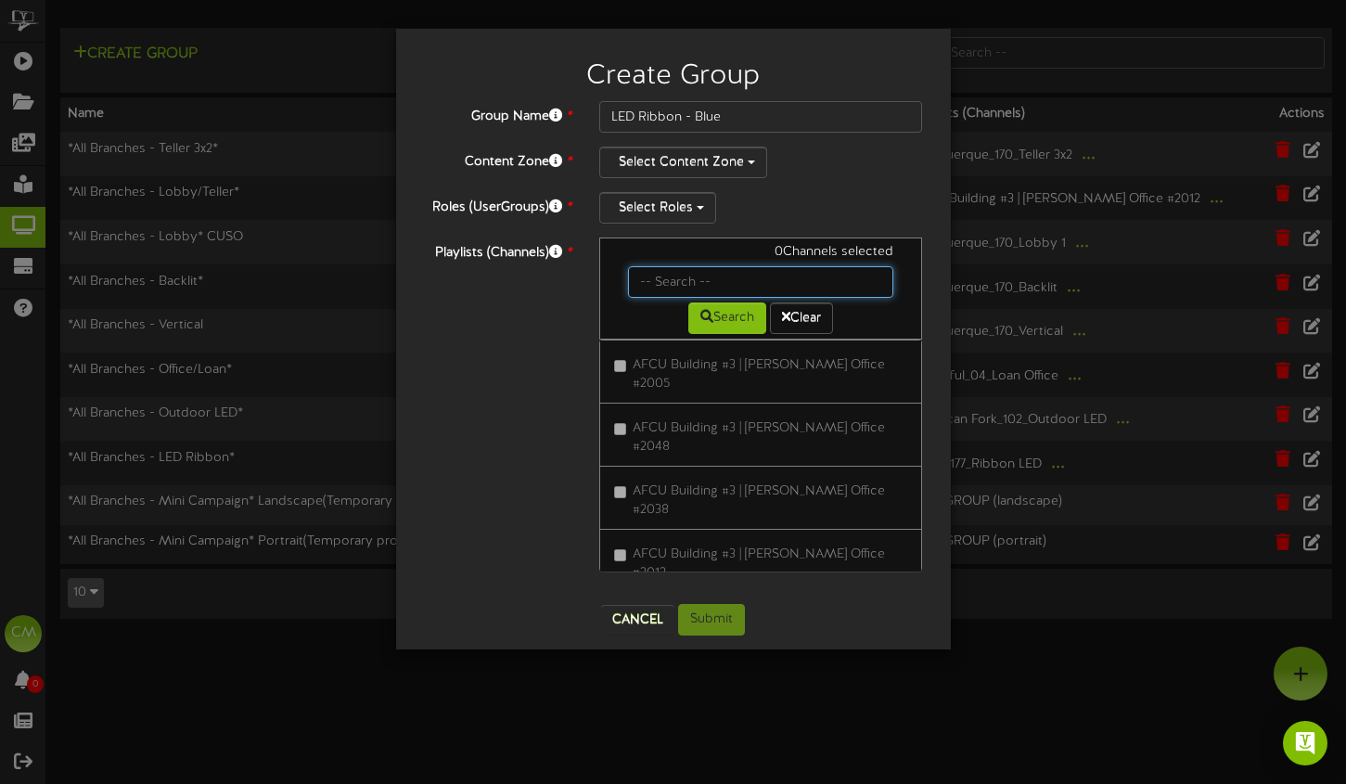
click at [684, 277] on input "text" at bounding box center [761, 282] width 266 height 32
type input "queen"
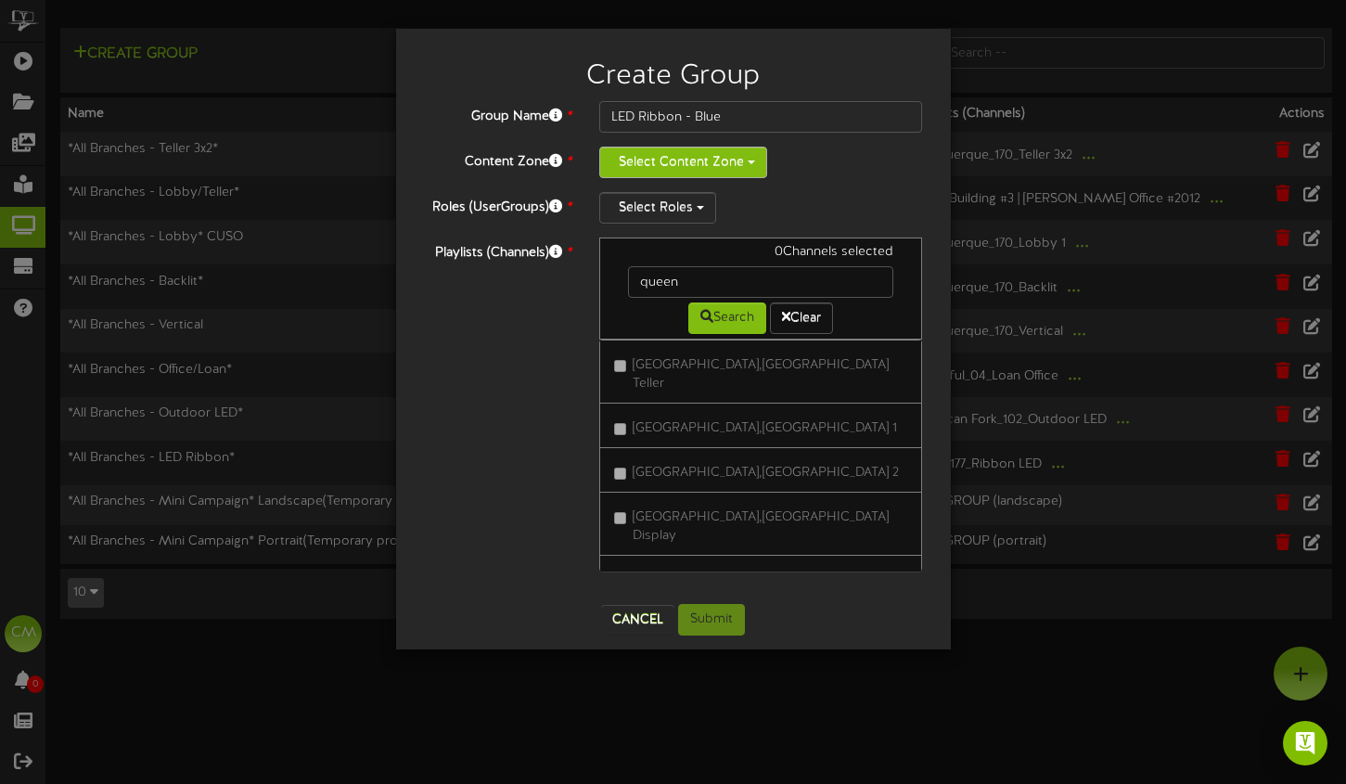
click at [715, 166] on button "Select Content Zone" at bounding box center [683, 163] width 168 height 32
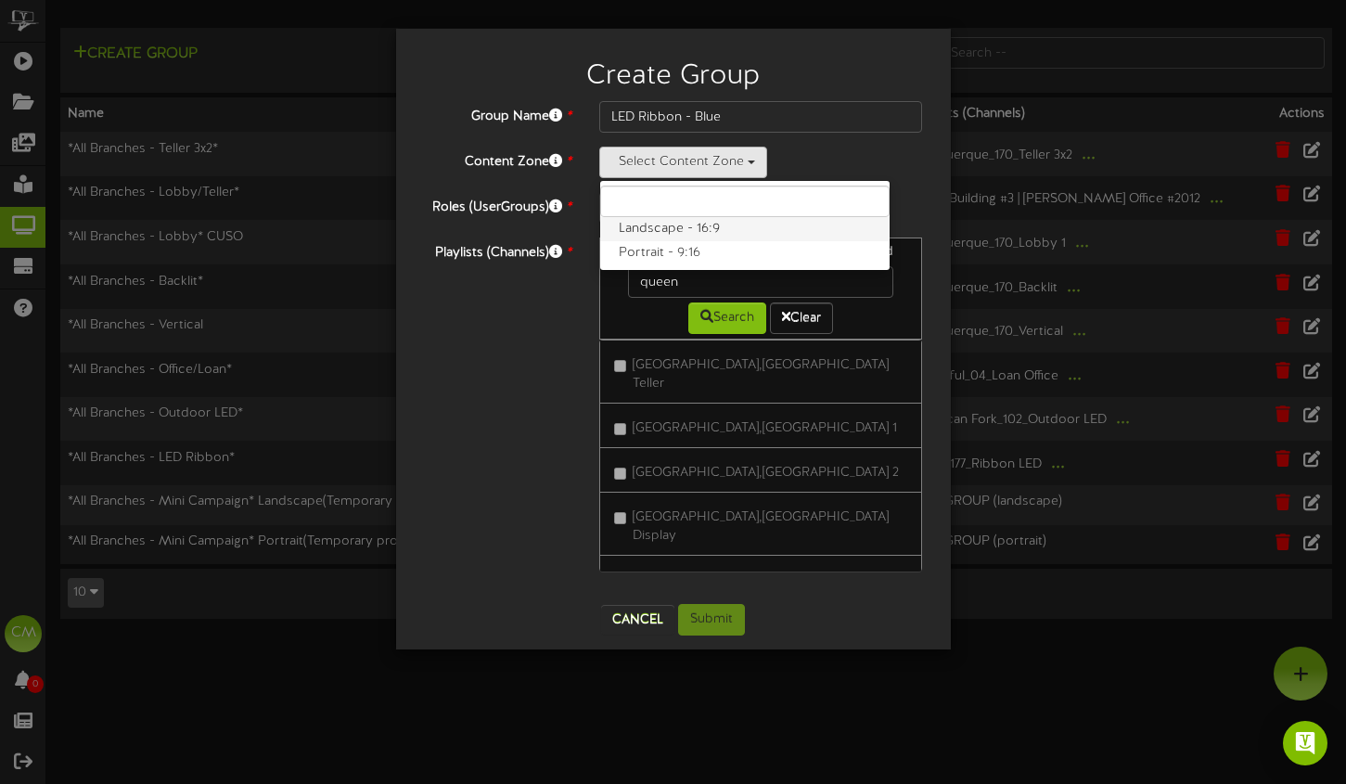
click at [731, 224] on label "Landscape - 16:9" at bounding box center [744, 229] width 289 height 24
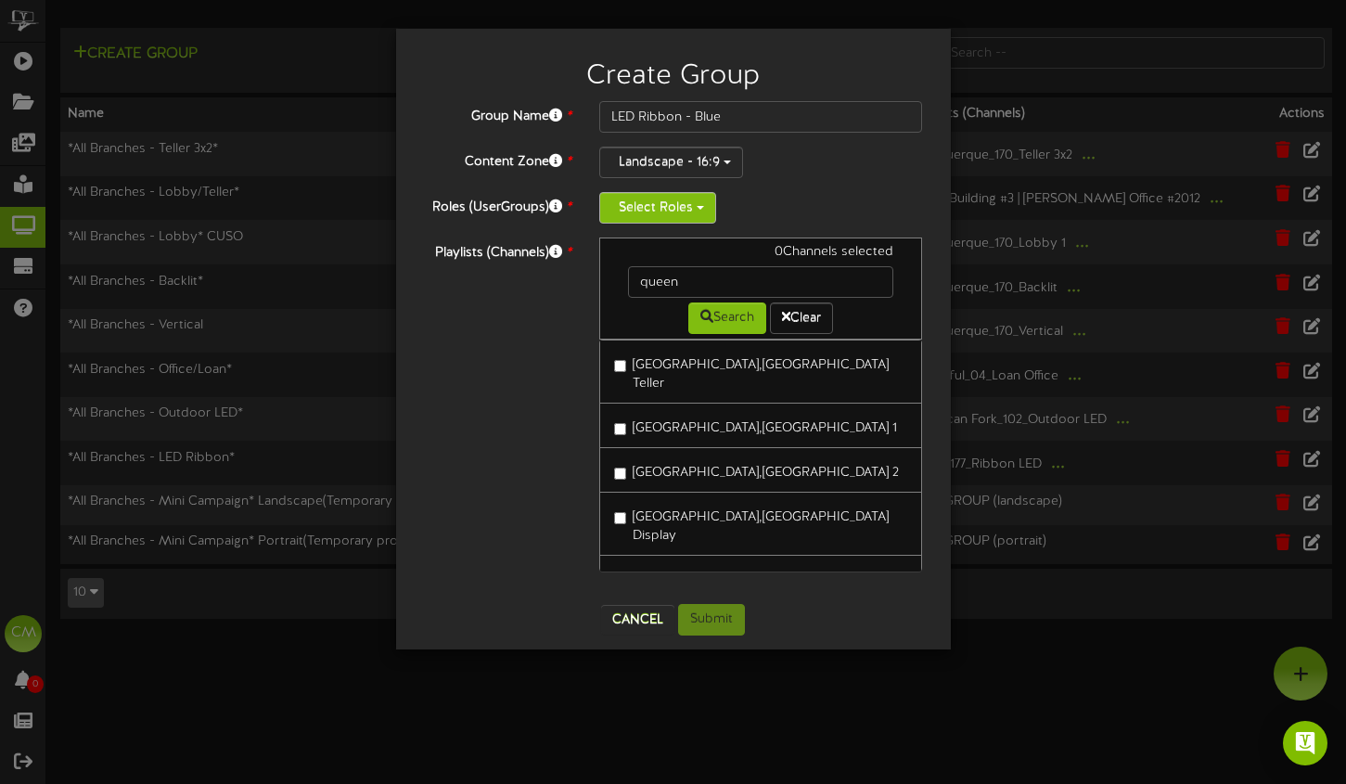
click at [683, 205] on button "Select Roles" at bounding box center [657, 208] width 117 height 32
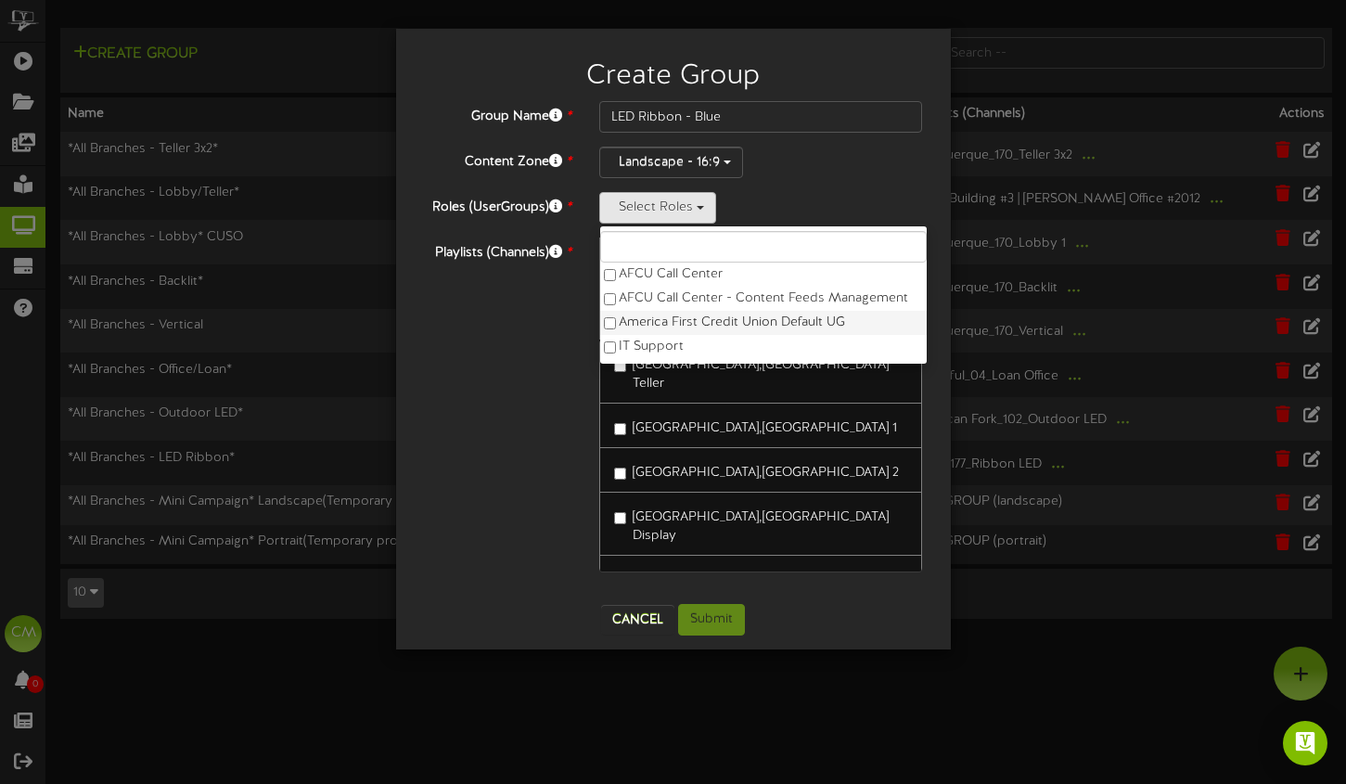
click at [772, 316] on label "America First Credit Union Default UG" at bounding box center [763, 323] width 327 height 24
click at [549, 343] on div "Playlists (Channels) * 0 Channels selected queen Search Clear [GEOGRAPHIC_DATA]…" at bounding box center [673, 413] width 527 height 352
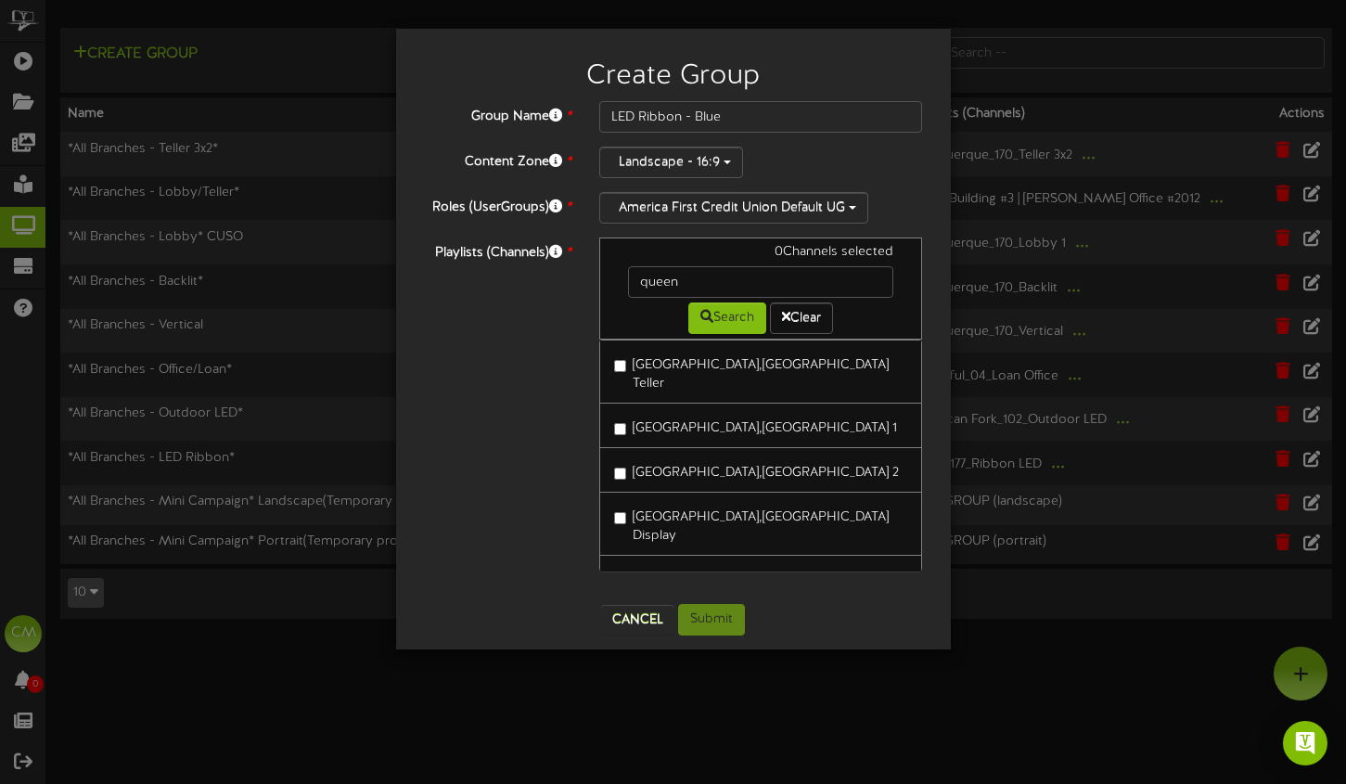
scroll to position [10, 0]
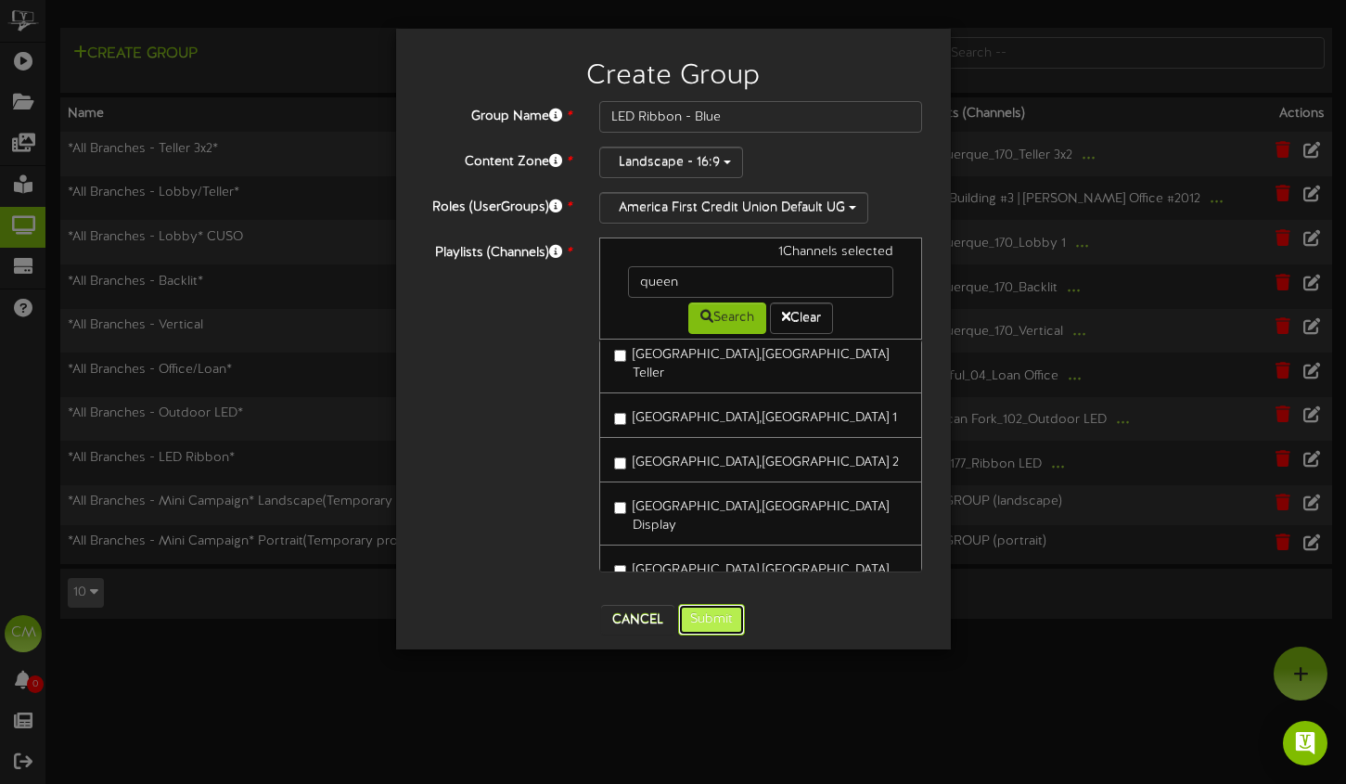
click at [724, 607] on button "Submit" at bounding box center [711, 620] width 67 height 32
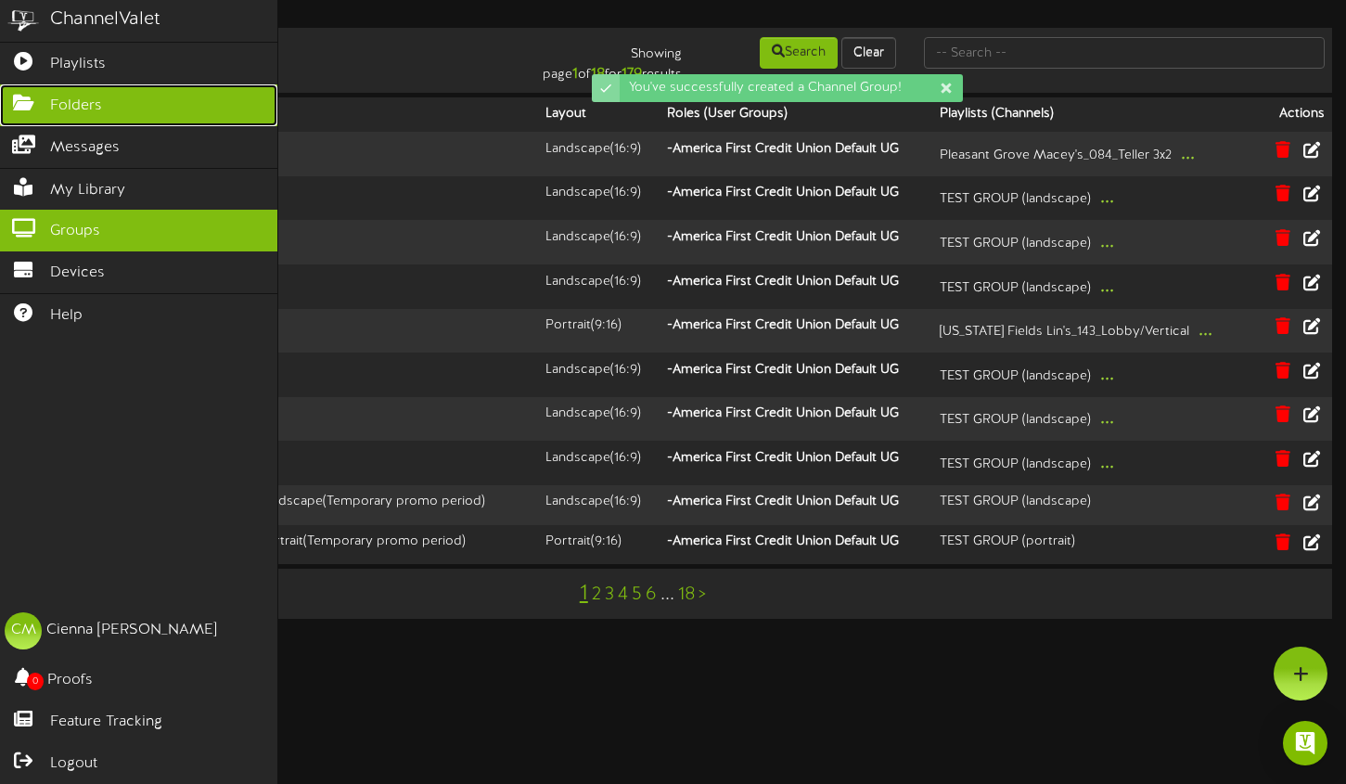
click at [83, 96] on span "Folders" at bounding box center [76, 106] width 52 height 21
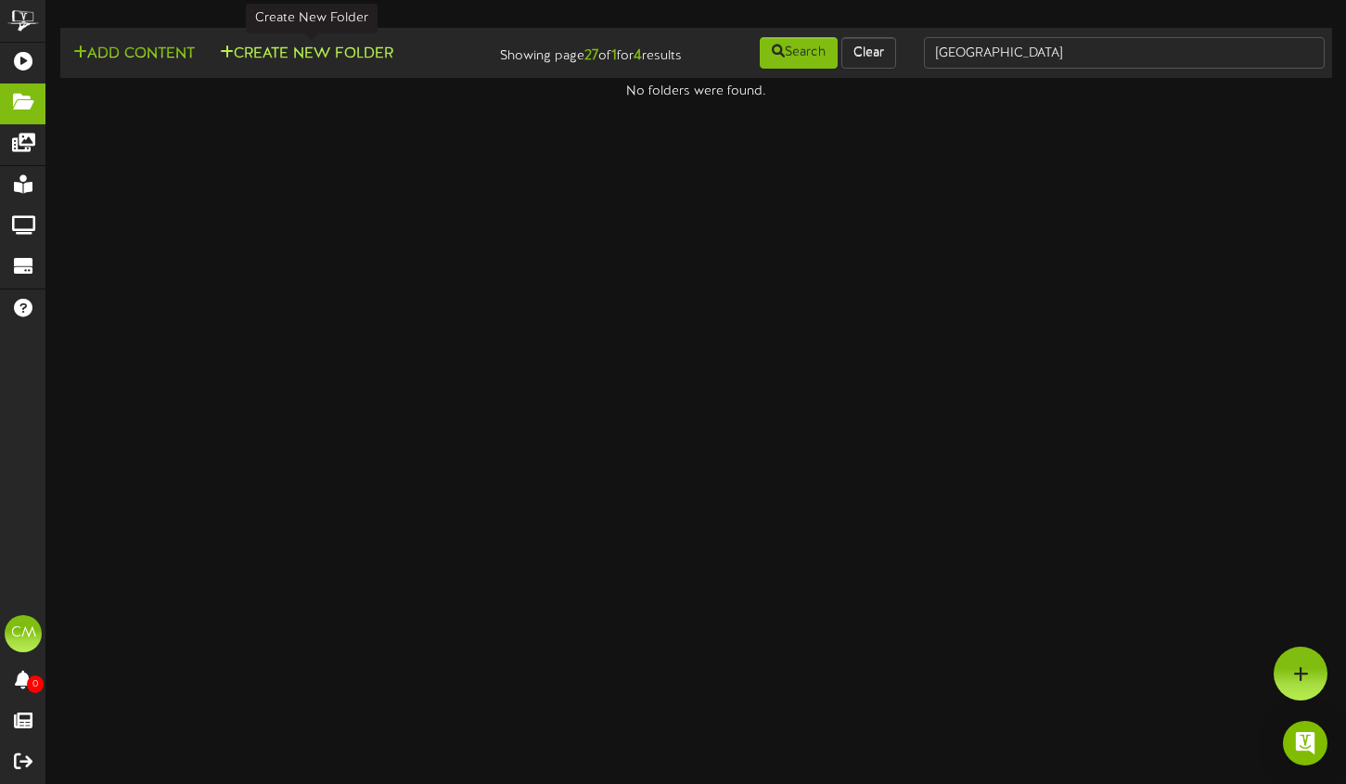
click at [343, 61] on button "Create New Folder" at bounding box center [306, 54] width 185 height 23
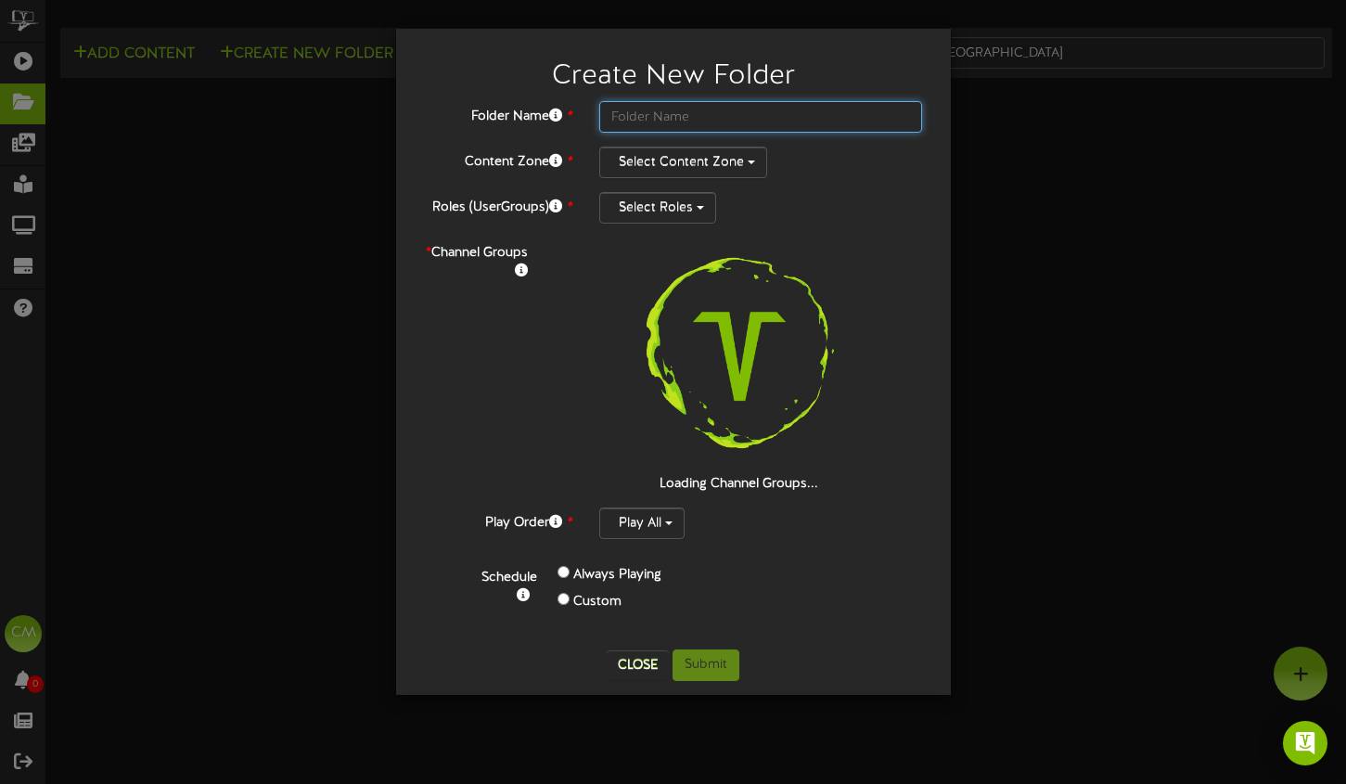
click at [638, 105] on input "text" at bounding box center [761, 117] width 324 height 32
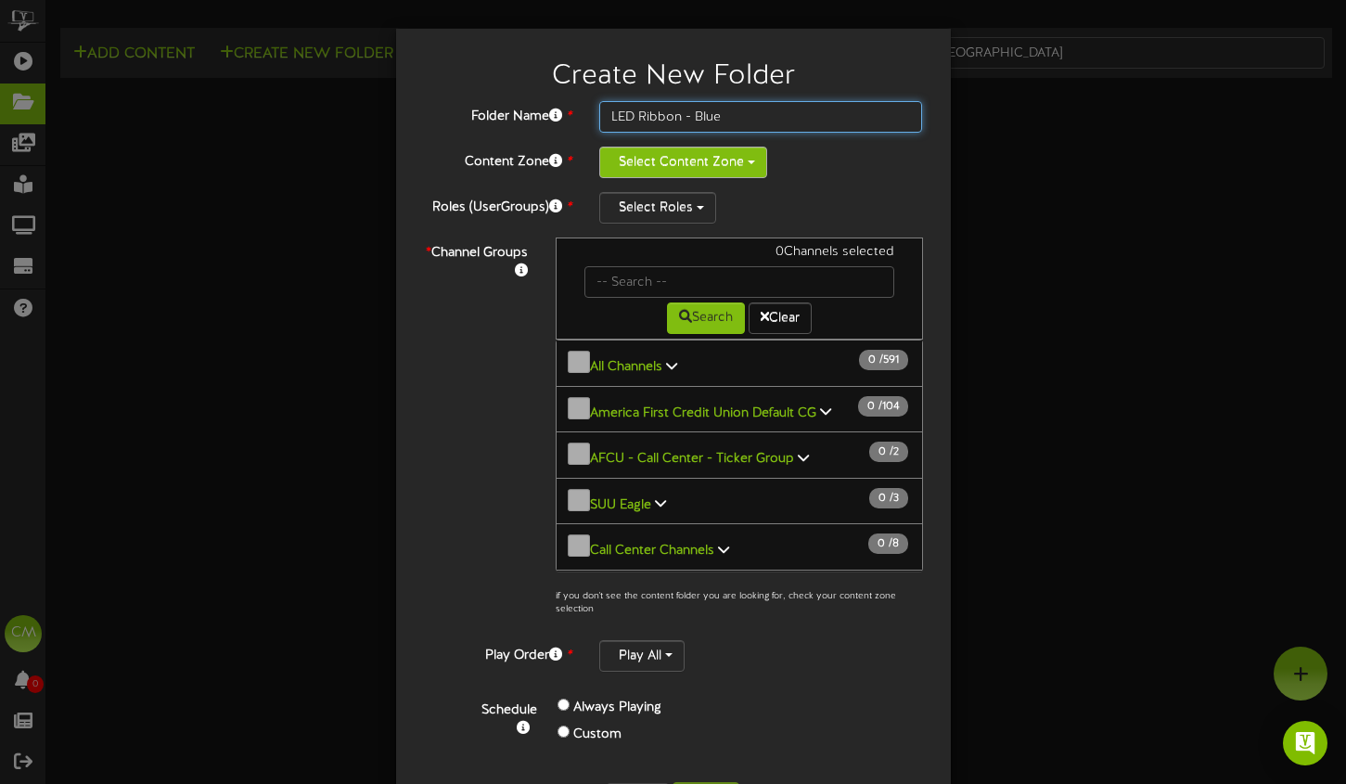
type input "LED Ribbon - Blue"
click at [732, 147] on button "Select Content Zone" at bounding box center [683, 163] width 168 height 32
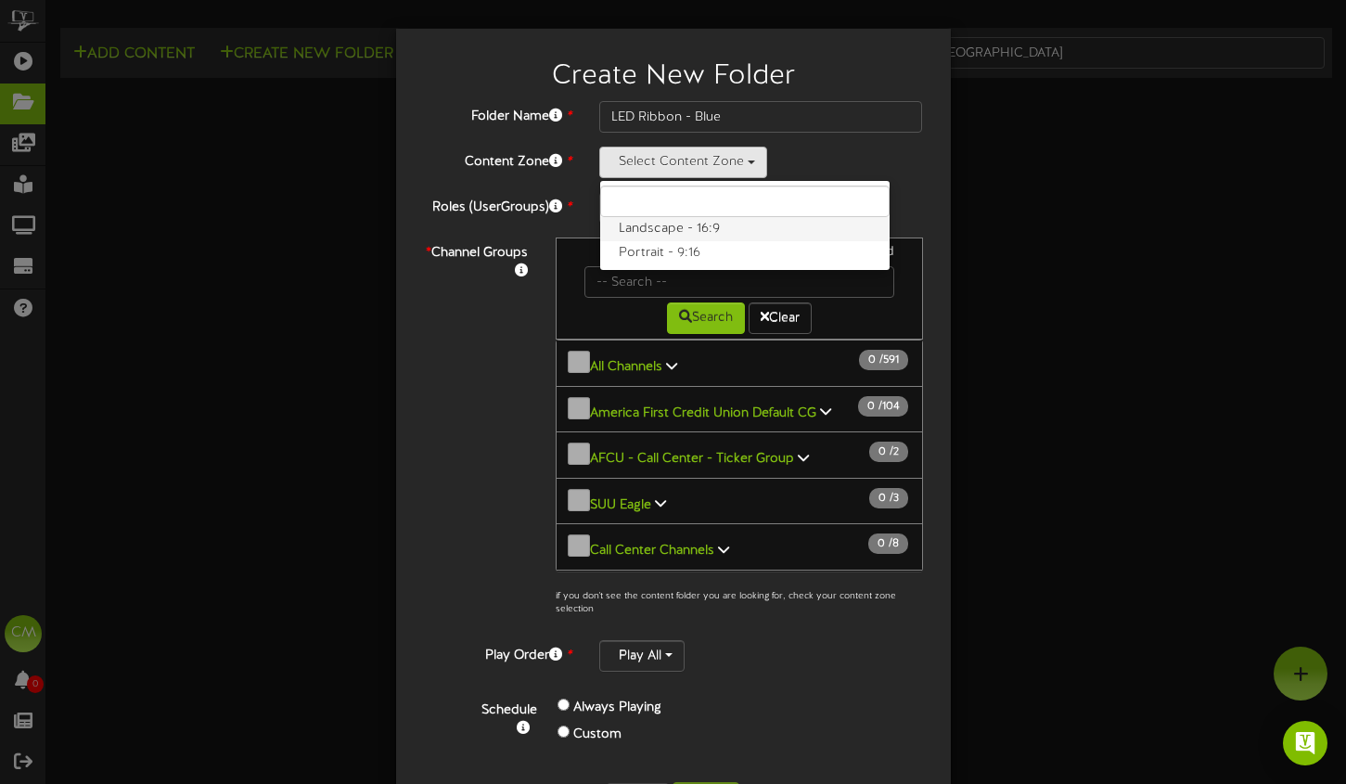
click at [735, 226] on label "Landscape - 16:9" at bounding box center [744, 229] width 289 height 24
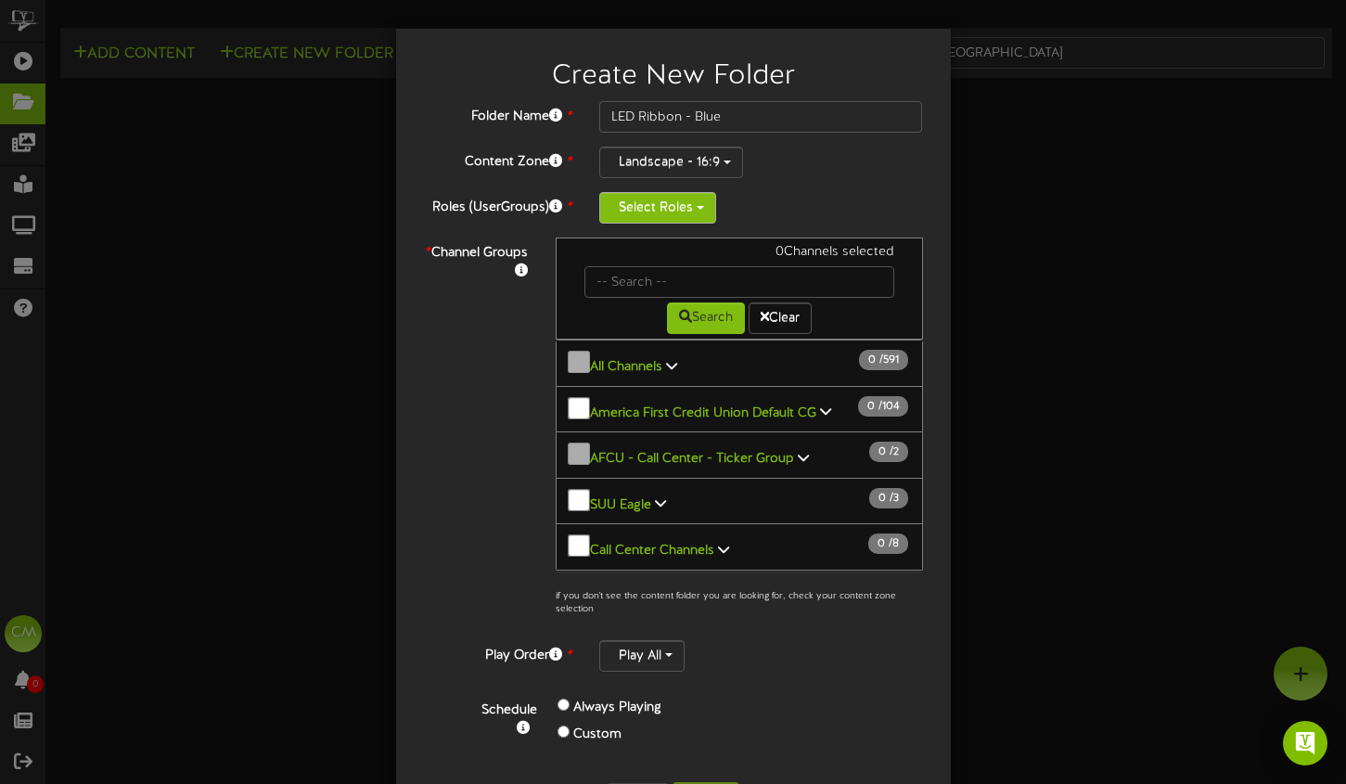
click at [677, 209] on button "Select Roles" at bounding box center [657, 208] width 117 height 32
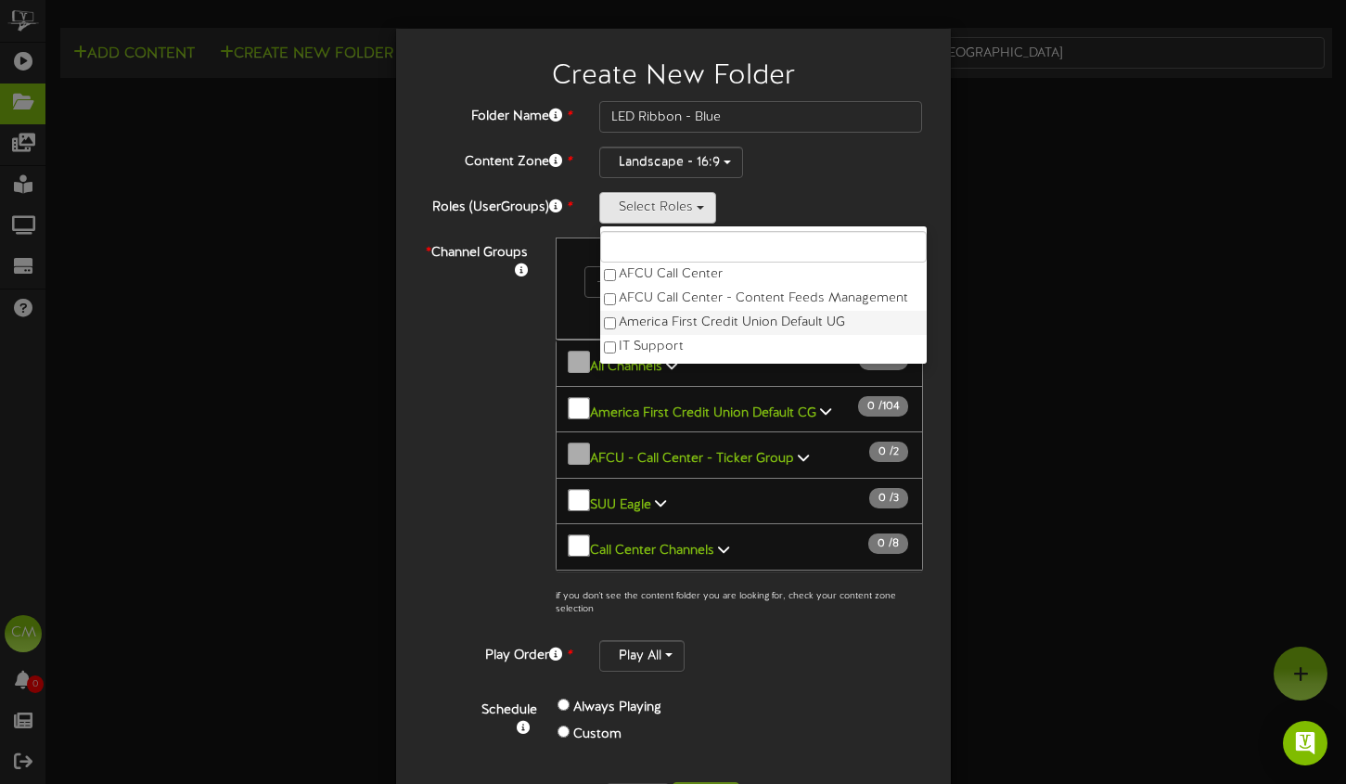
click at [647, 328] on label "America First Credit Union Default UG" at bounding box center [763, 323] width 327 height 24
drag, startPoint x: 498, startPoint y: 308, endPoint x: 554, endPoint y: 343, distance: 65.9
click at [499, 308] on div "* Channel Groups 0 Channels selected Search Clear 0" at bounding box center [673, 431] width 527 height 389
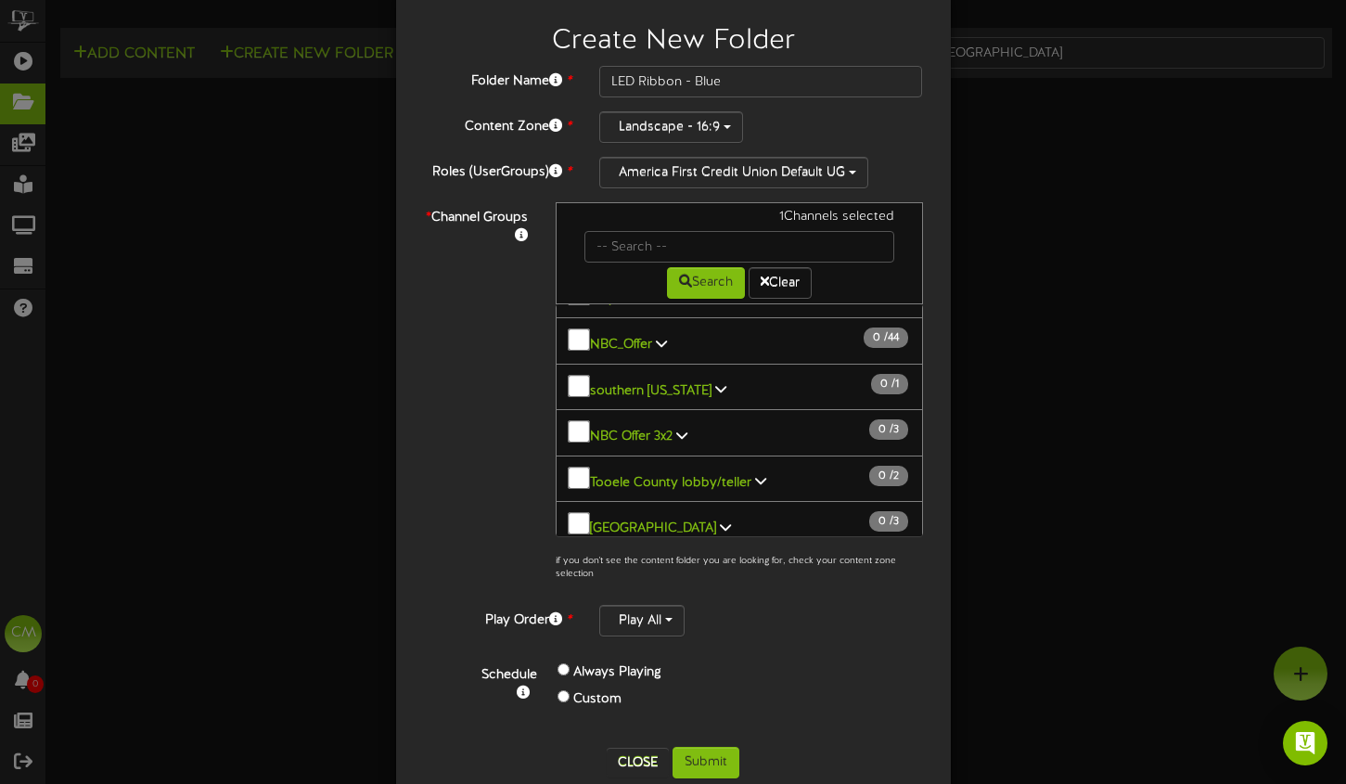
scroll to position [70, 0]
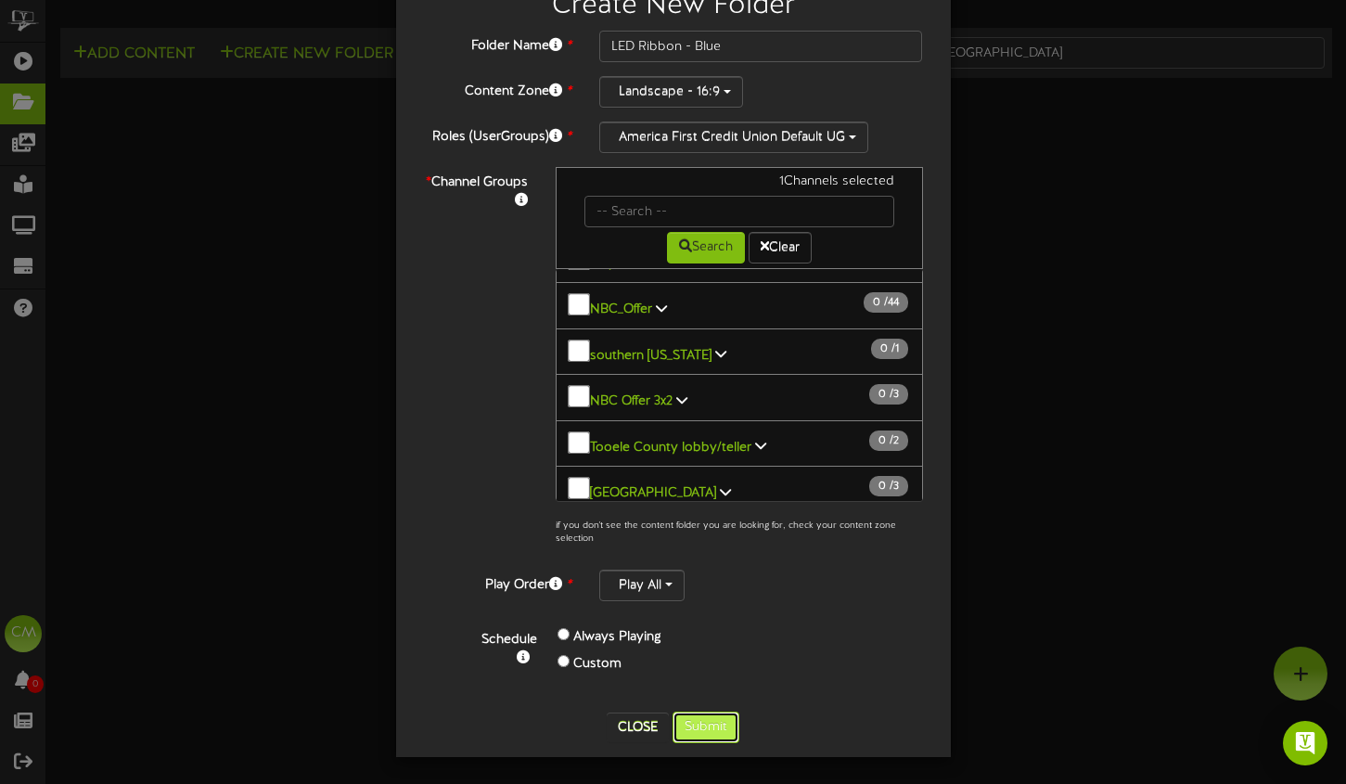
click at [708, 732] on button "Submit" at bounding box center [706, 727] width 67 height 32
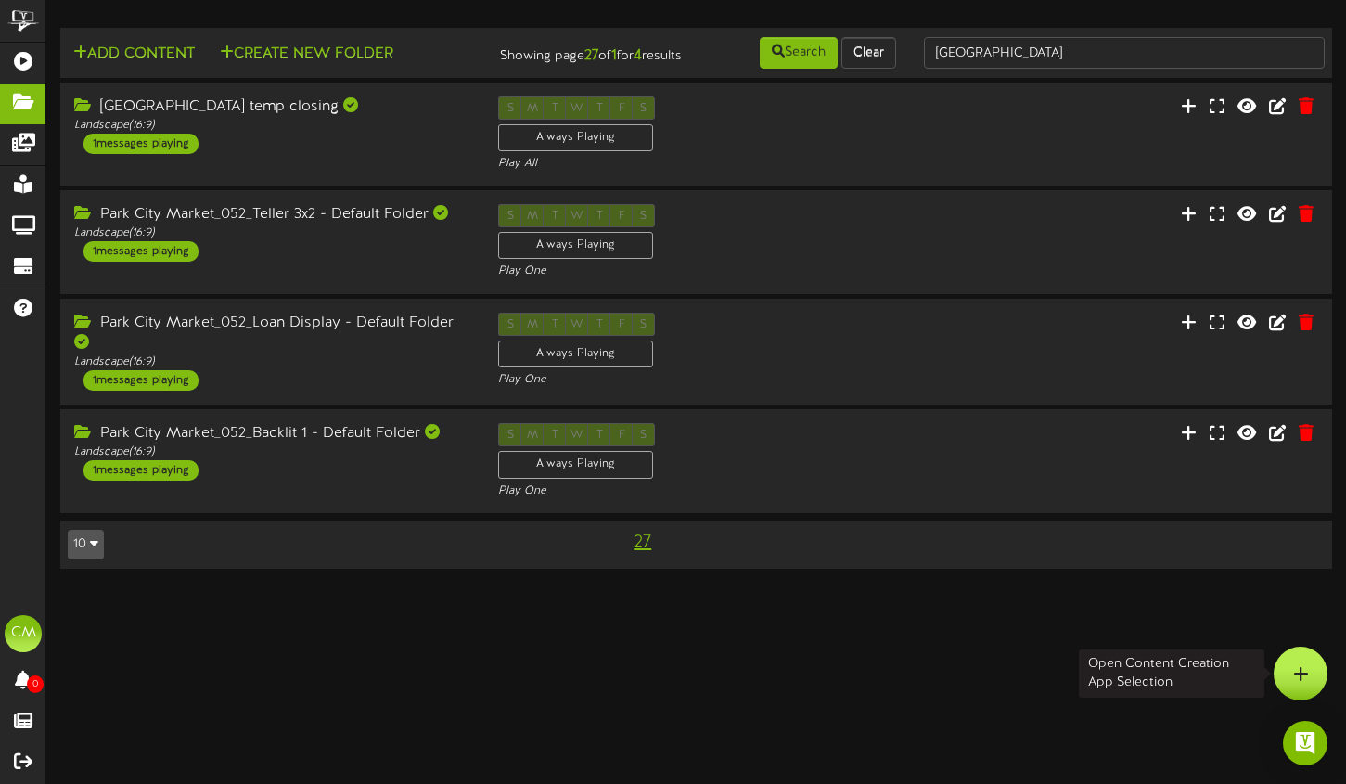
click at [1314, 659] on div at bounding box center [1301, 674] width 54 height 54
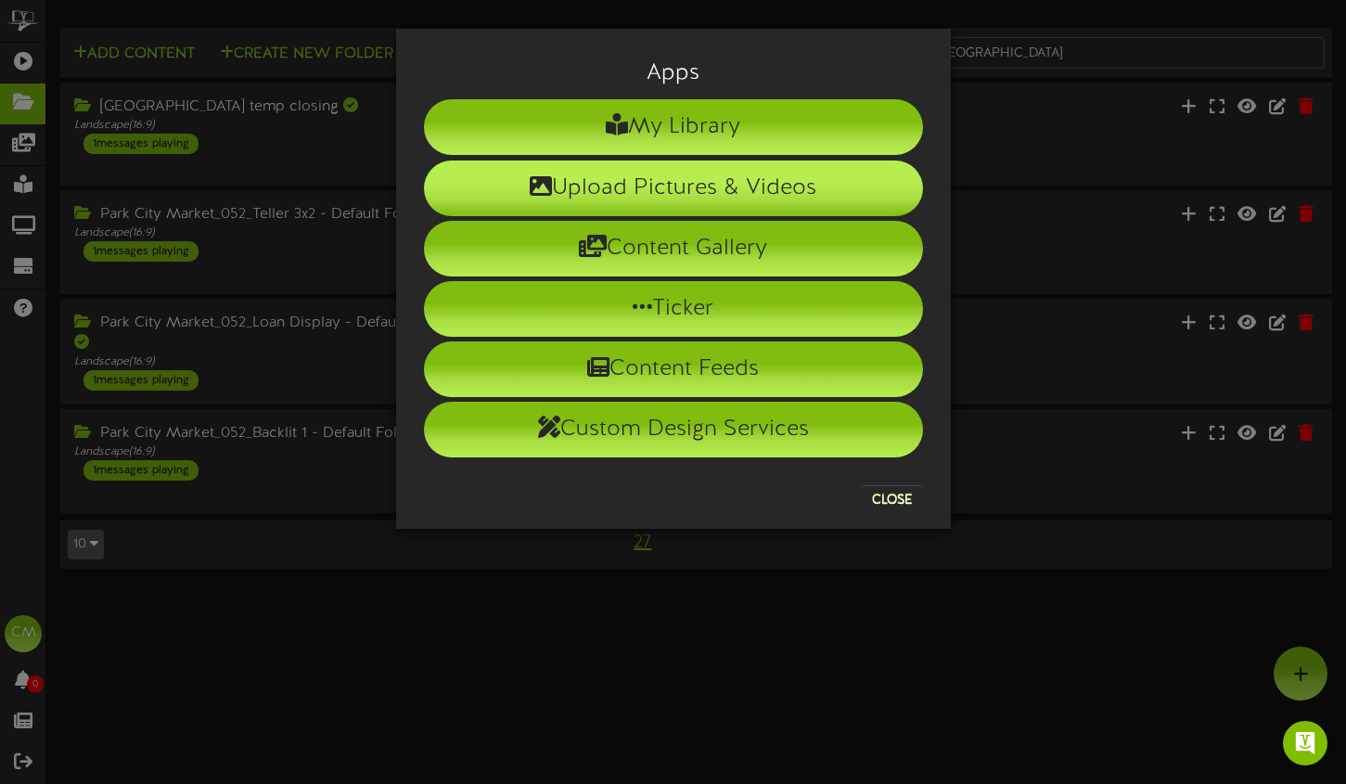
click at [597, 178] on li "Upload Pictures & Videos" at bounding box center [673, 188] width 499 height 56
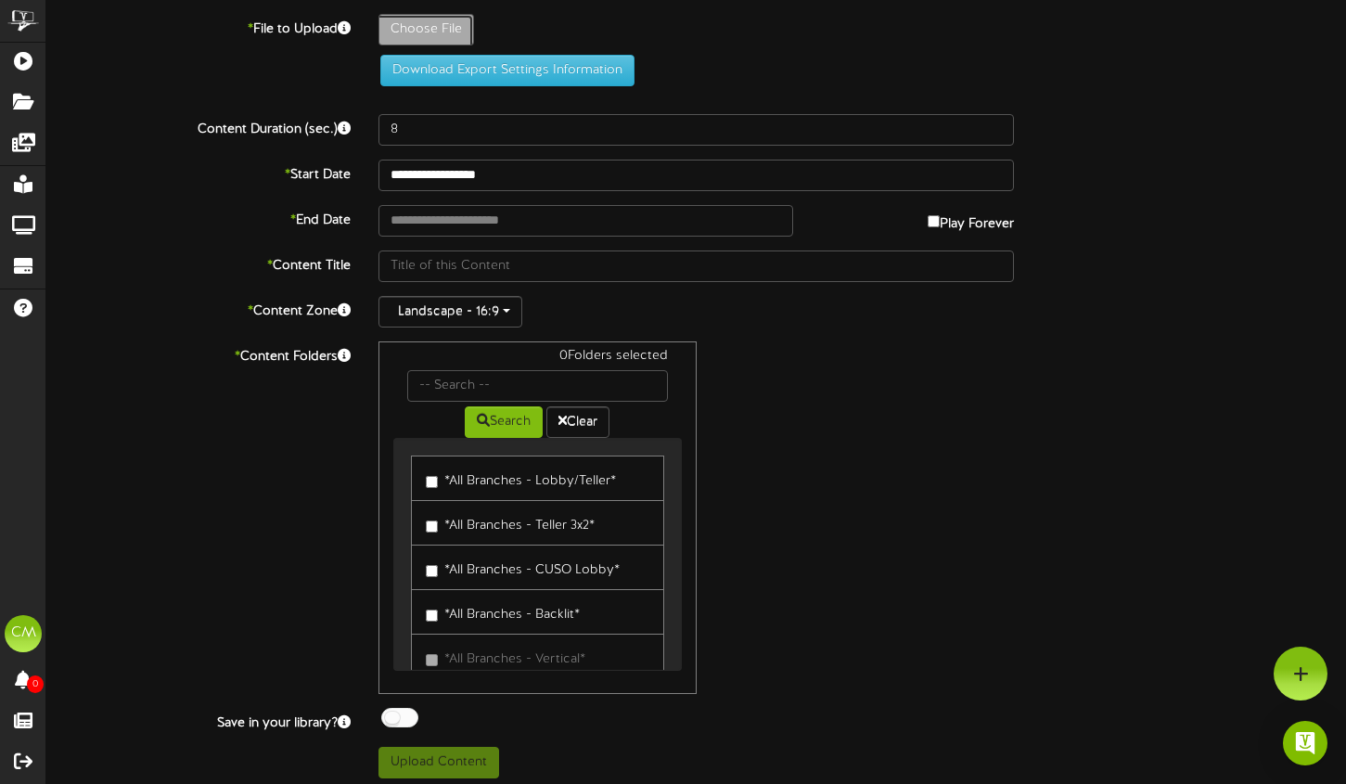
type input "**********"
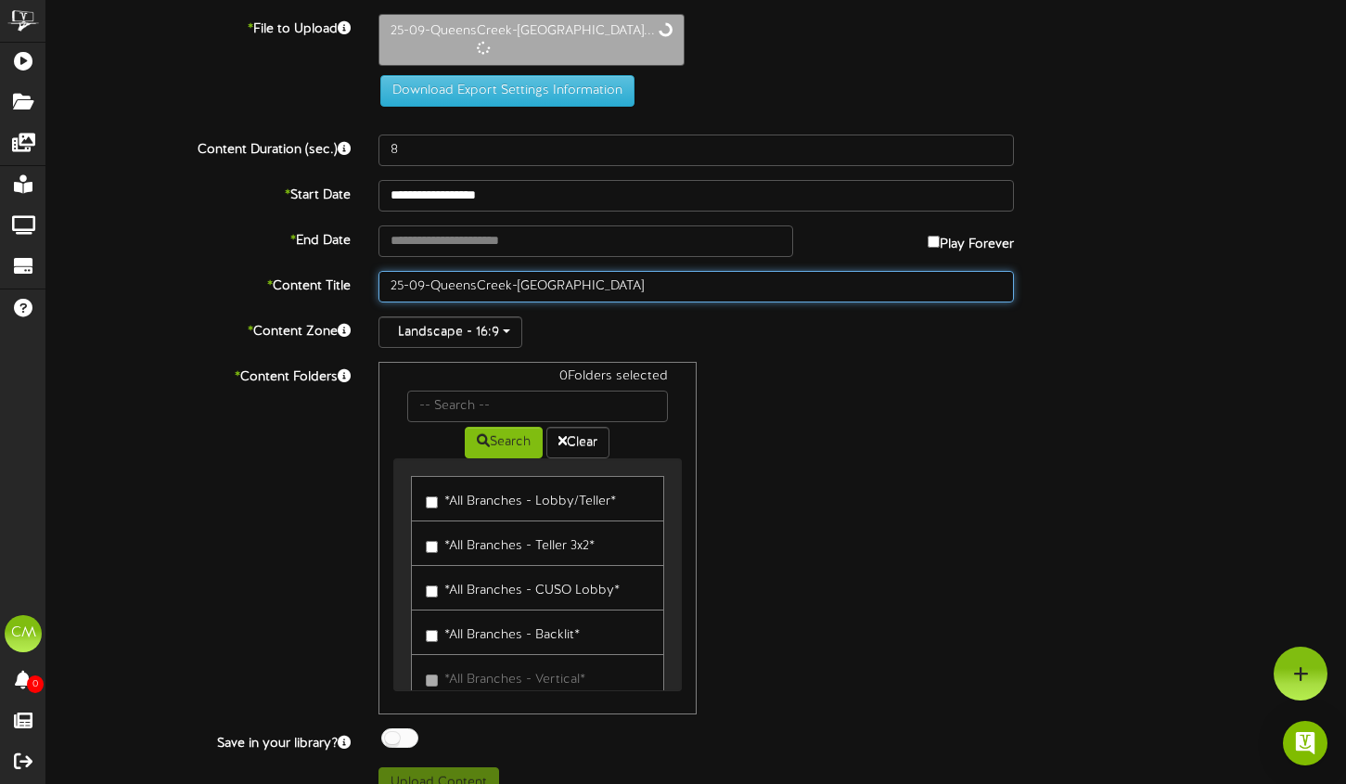
click at [642, 295] on input "25-09-QueensCreek-[GEOGRAPHIC_DATA]" at bounding box center [696, 287] width 636 height 32
type input "25-09-QueensCreek-RibbonLED-Blue"
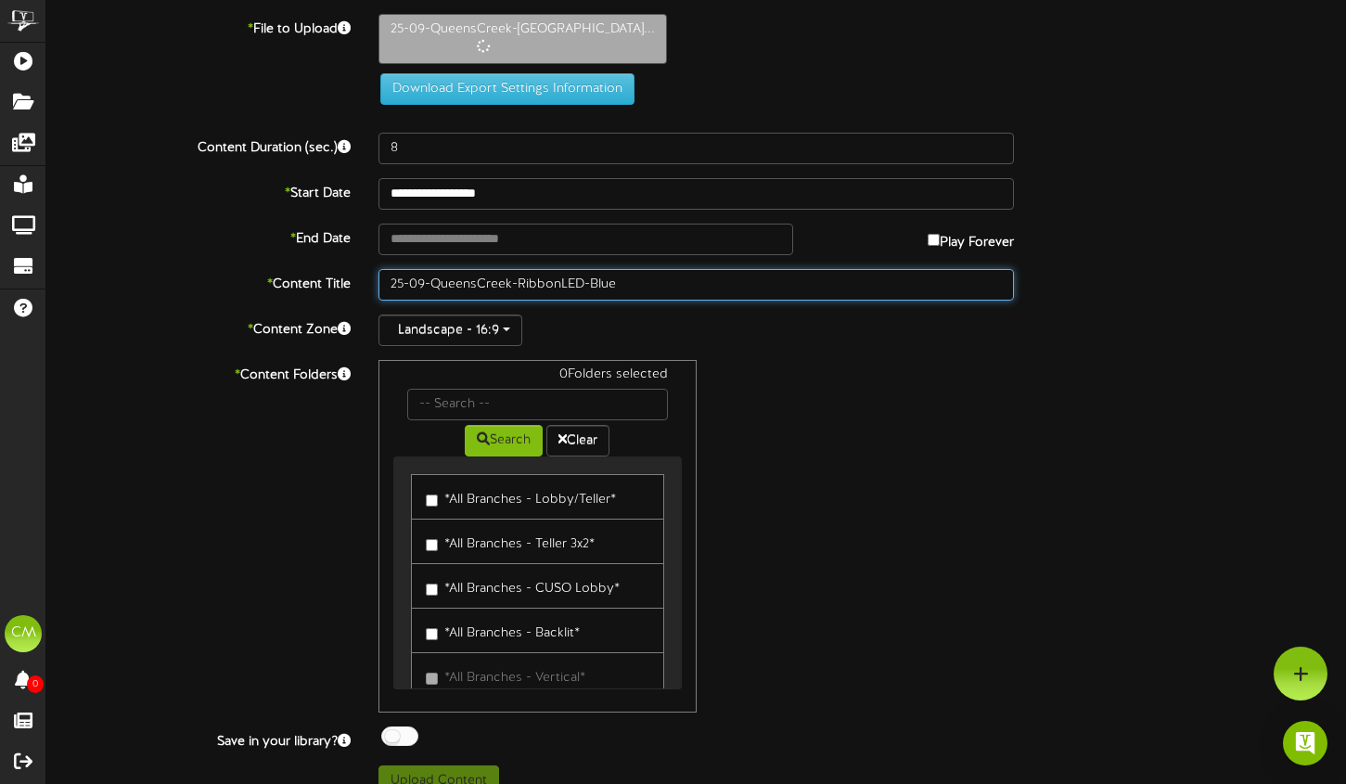
type input "120"
drag, startPoint x: 512, startPoint y: 285, endPoint x: 434, endPoint y: 282, distance: 78.0
click at [434, 282] on input "25-09-QueensCreek-RibbonLED-Blue" at bounding box center [696, 285] width 636 height 32
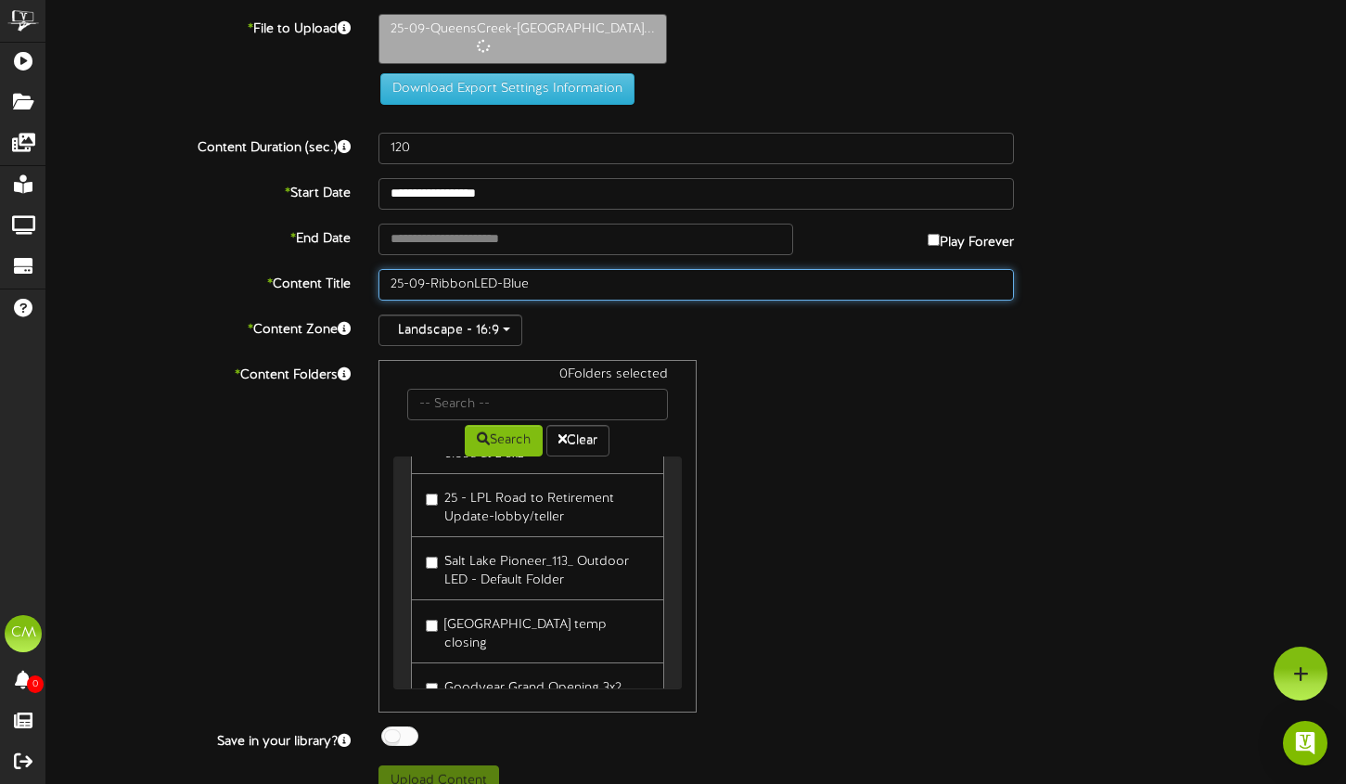
scroll to position [27, 0]
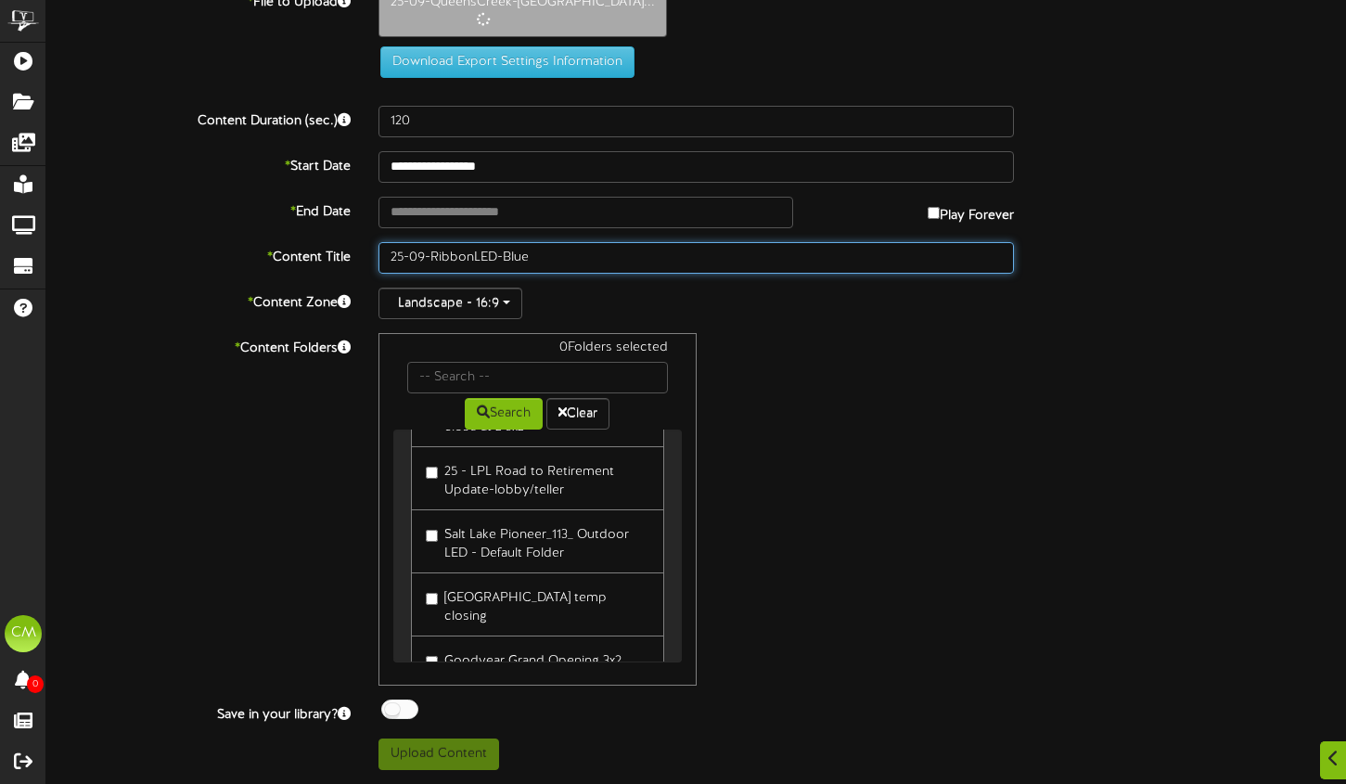
type input "25-09-RibbonLED-Blue"
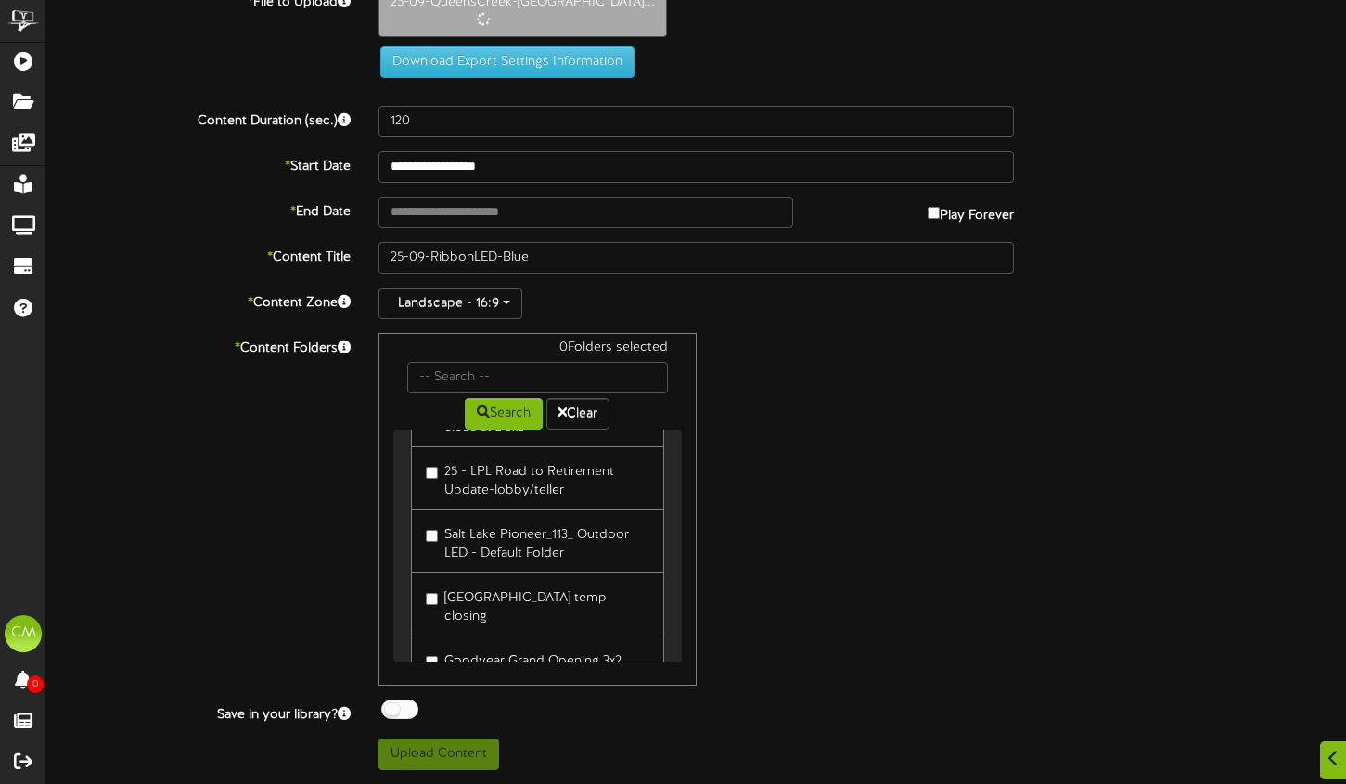
click at [463, 747] on button "Upload Content" at bounding box center [438, 754] width 121 height 32
type input "**********"
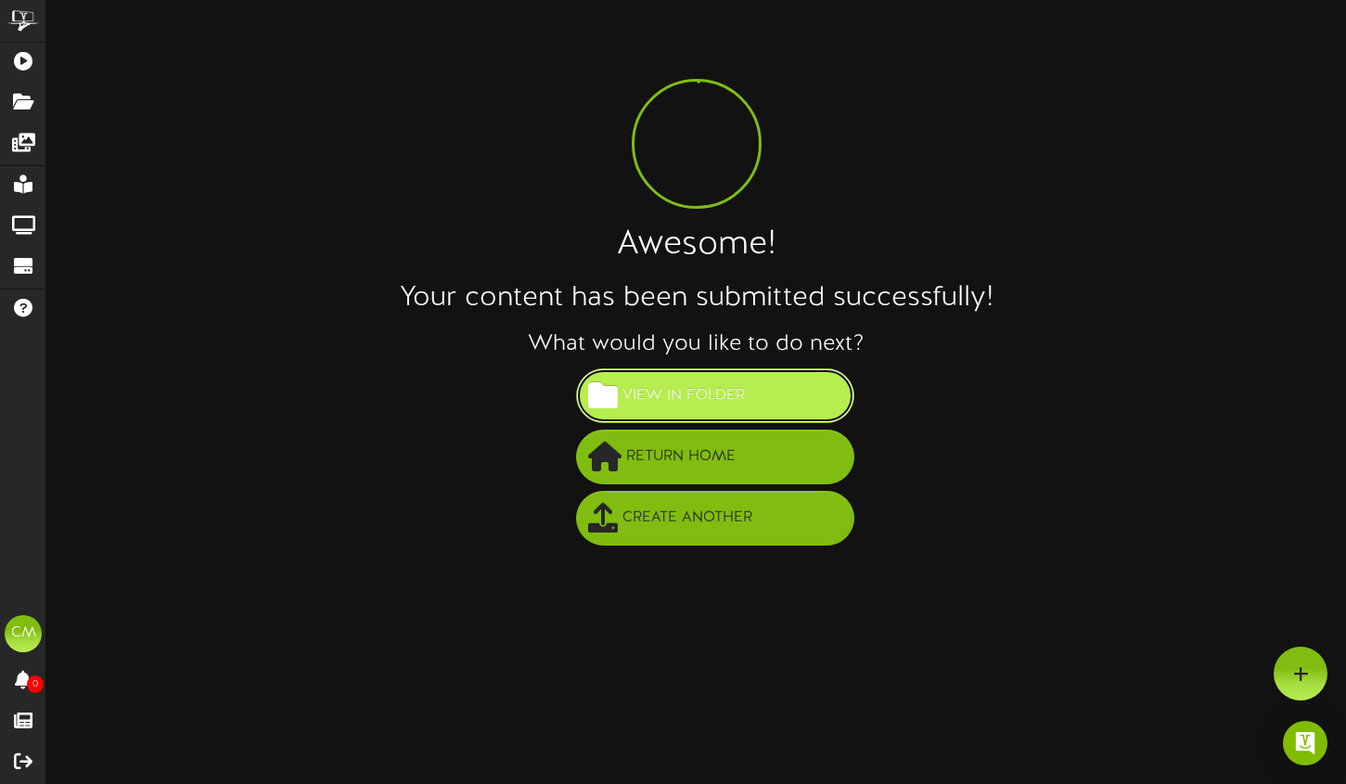
click at [727, 403] on span "View in Folder" at bounding box center [684, 395] width 132 height 31
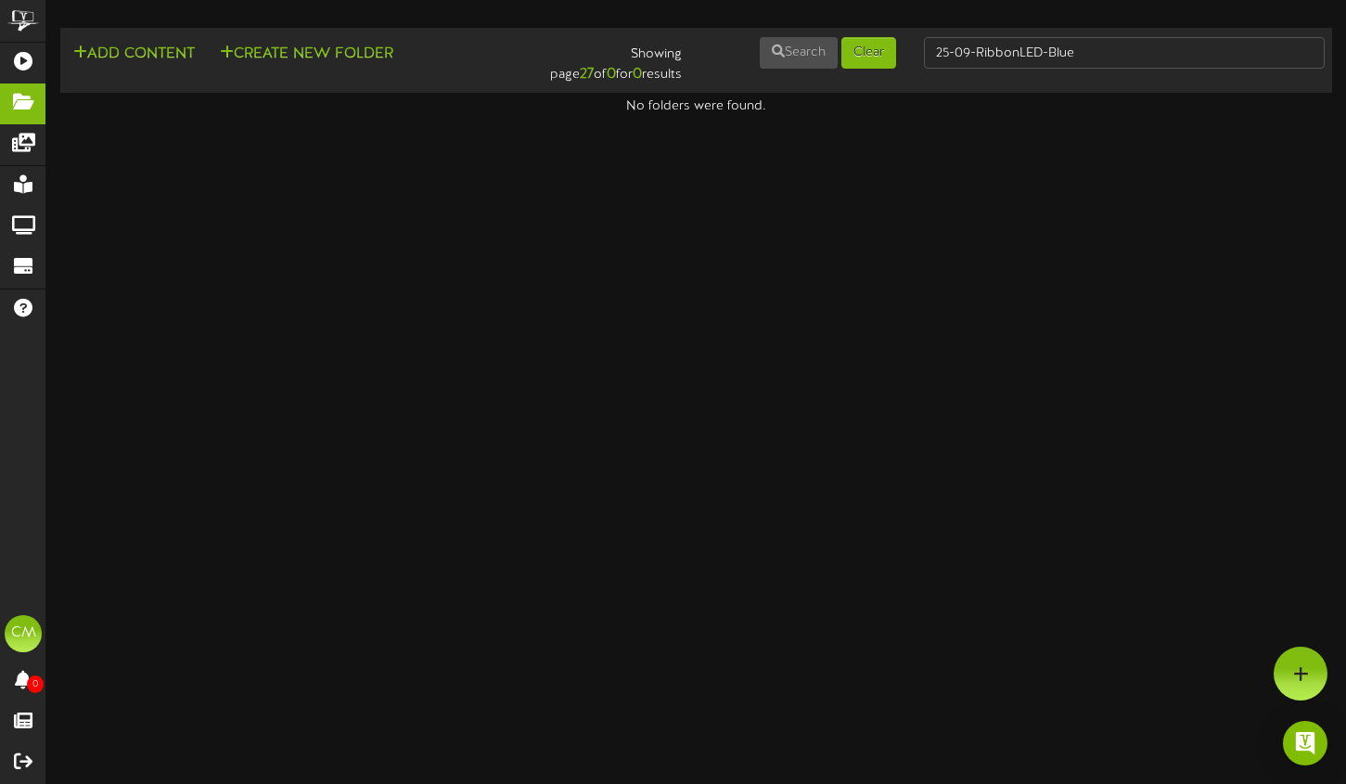
click at [802, 116] on html "ChannelValet Playlists Folders Messages My Library Groups Devices Help CM [PERS…" at bounding box center [673, 58] width 1346 height 116
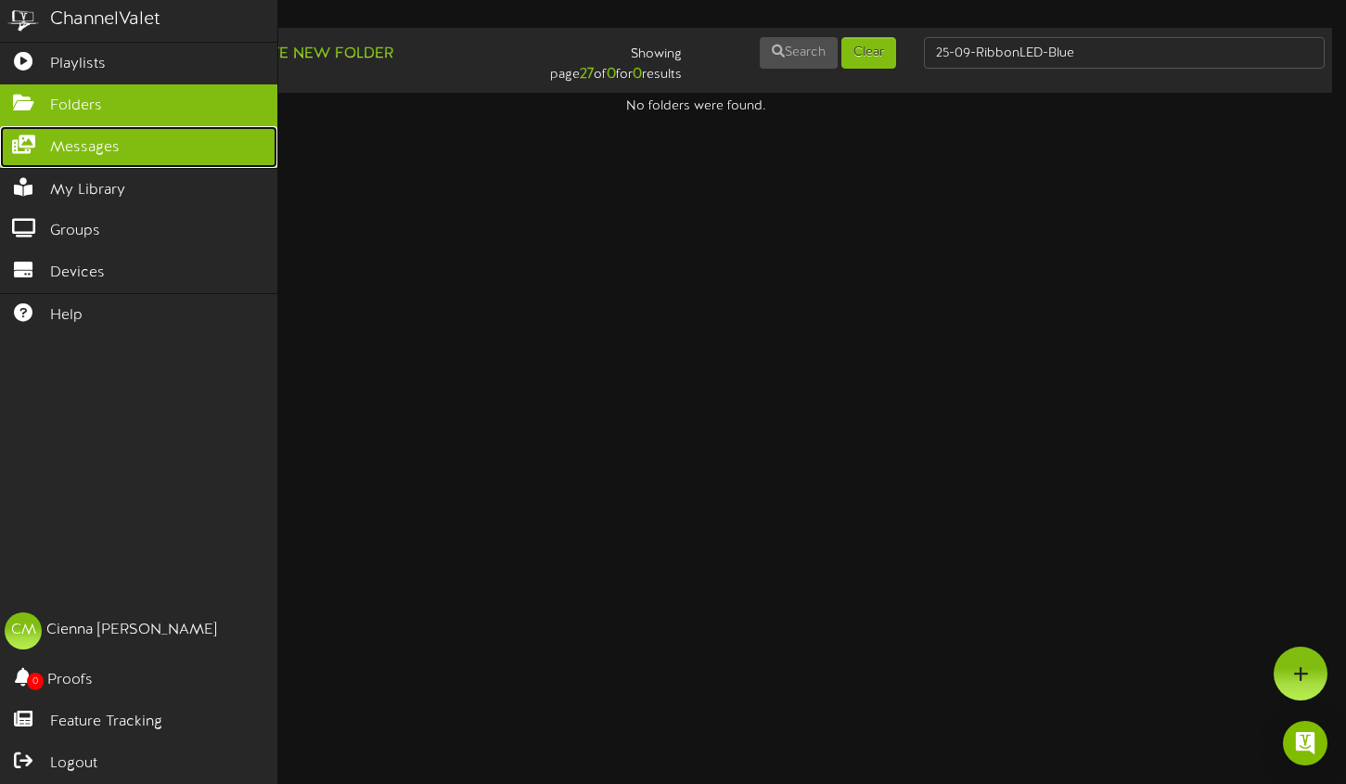
click at [109, 149] on span "Messages" at bounding box center [85, 147] width 70 height 21
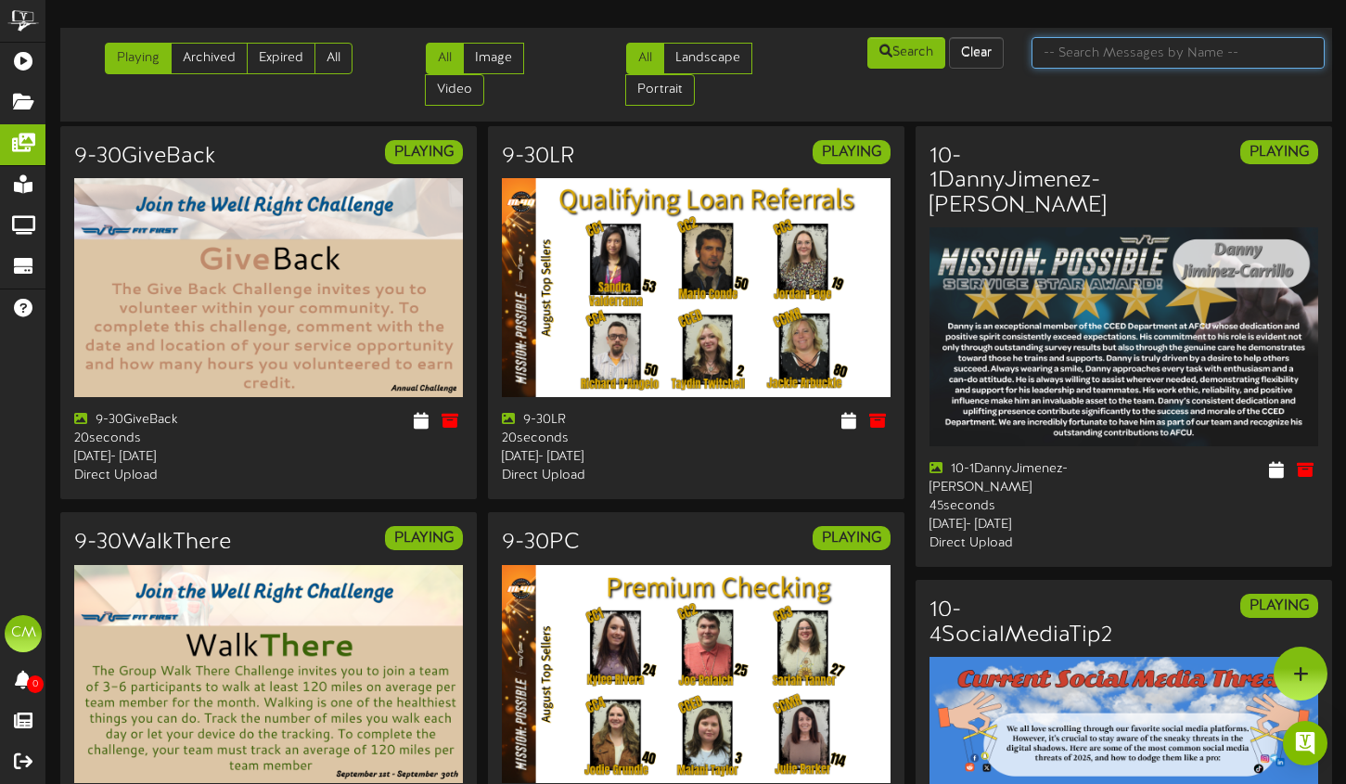
click at [1094, 48] on input "text" at bounding box center [1178, 53] width 293 height 32
type input "LED ribbon"
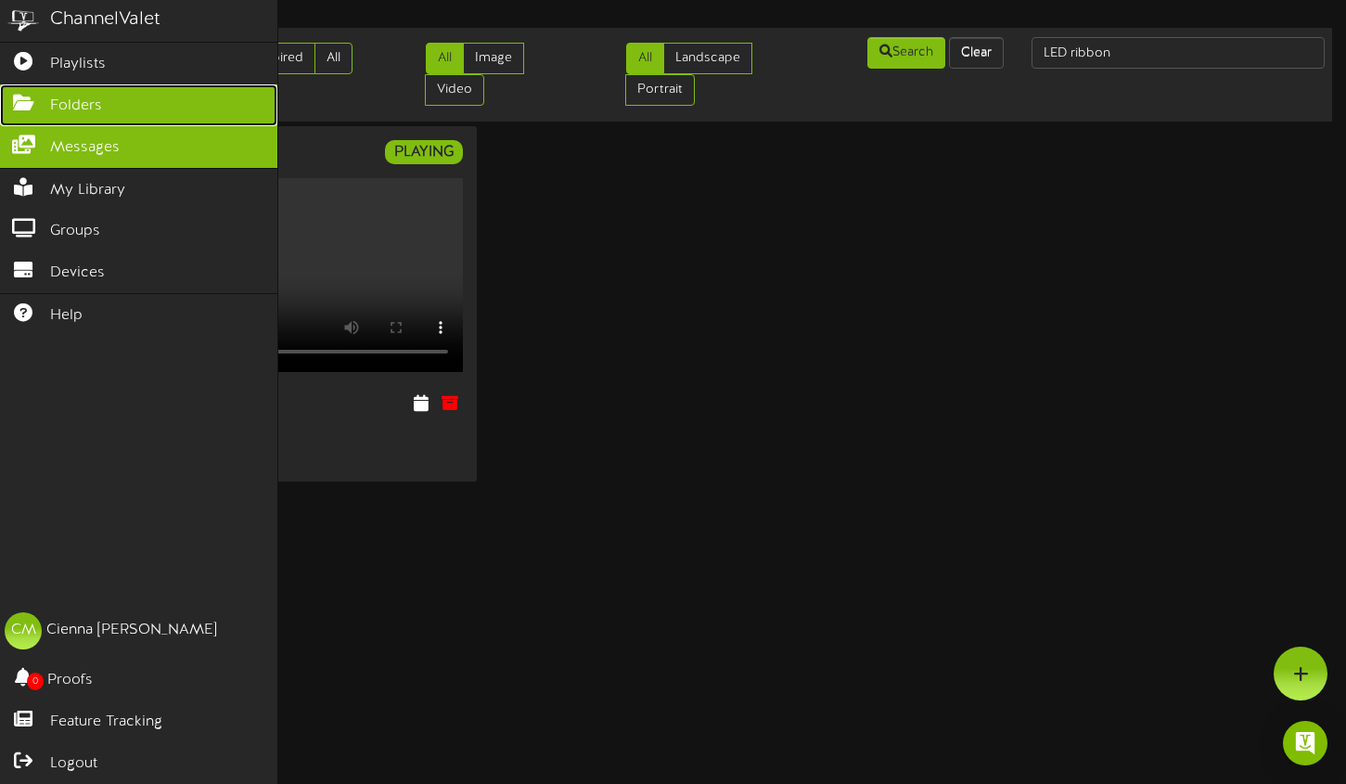
click at [86, 106] on span "Folders" at bounding box center [76, 106] width 52 height 21
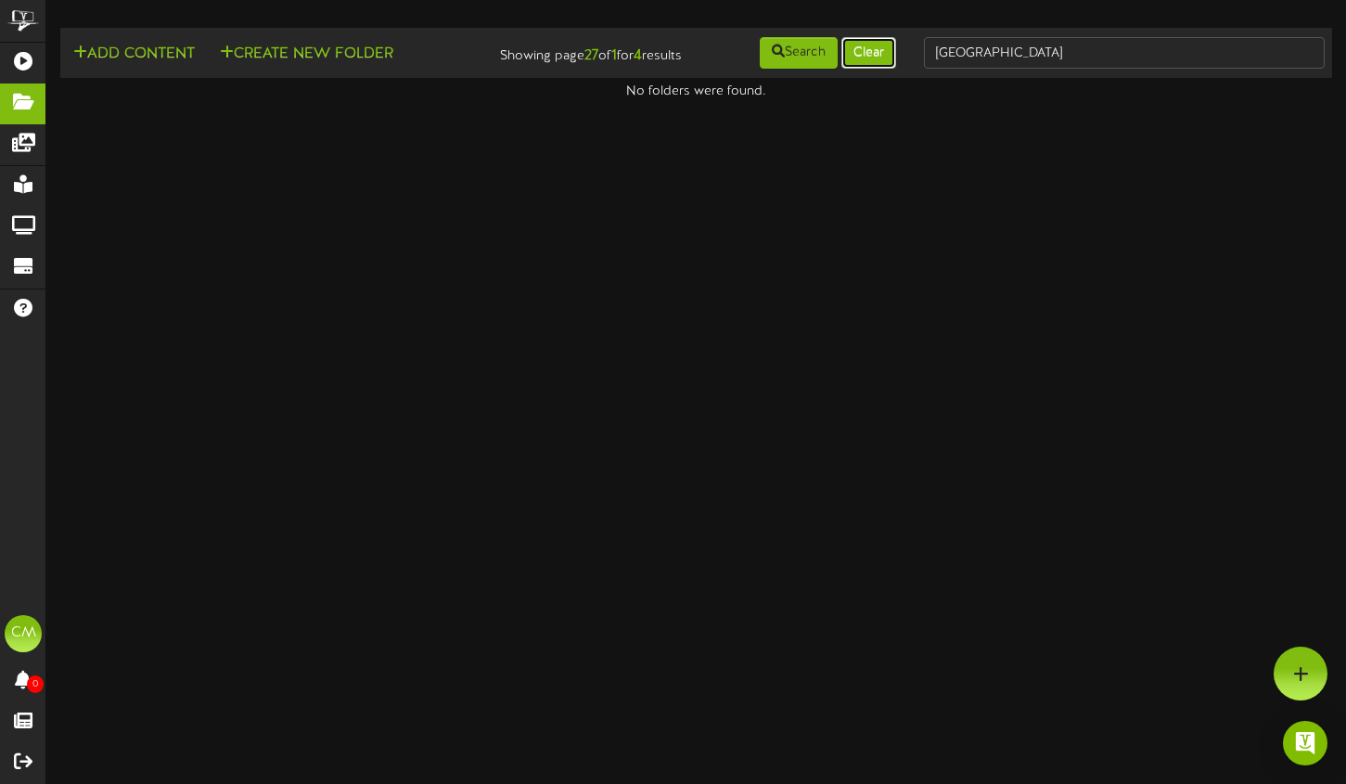
click at [880, 59] on button "Clear" at bounding box center [868, 53] width 55 height 32
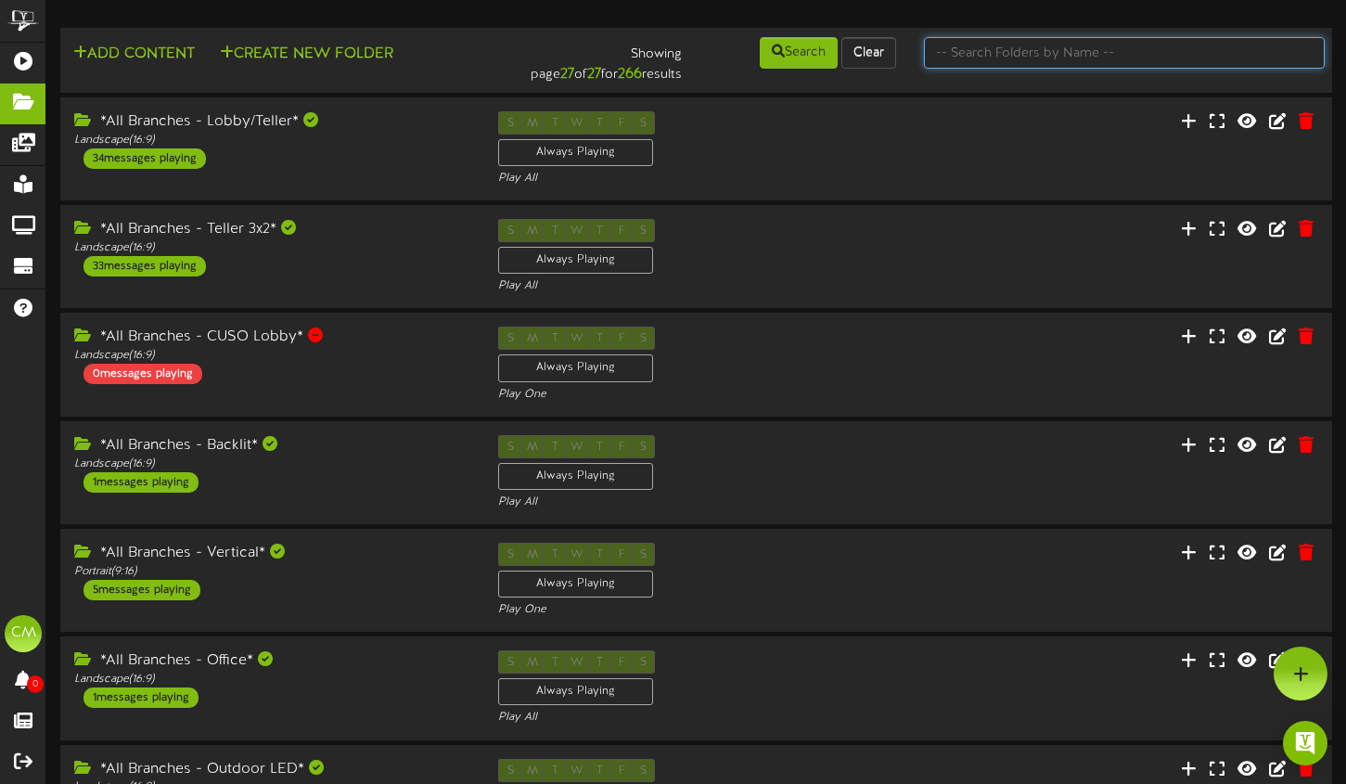
click at [967, 60] on input "text" at bounding box center [1124, 53] width 401 height 32
type input "ribbon"
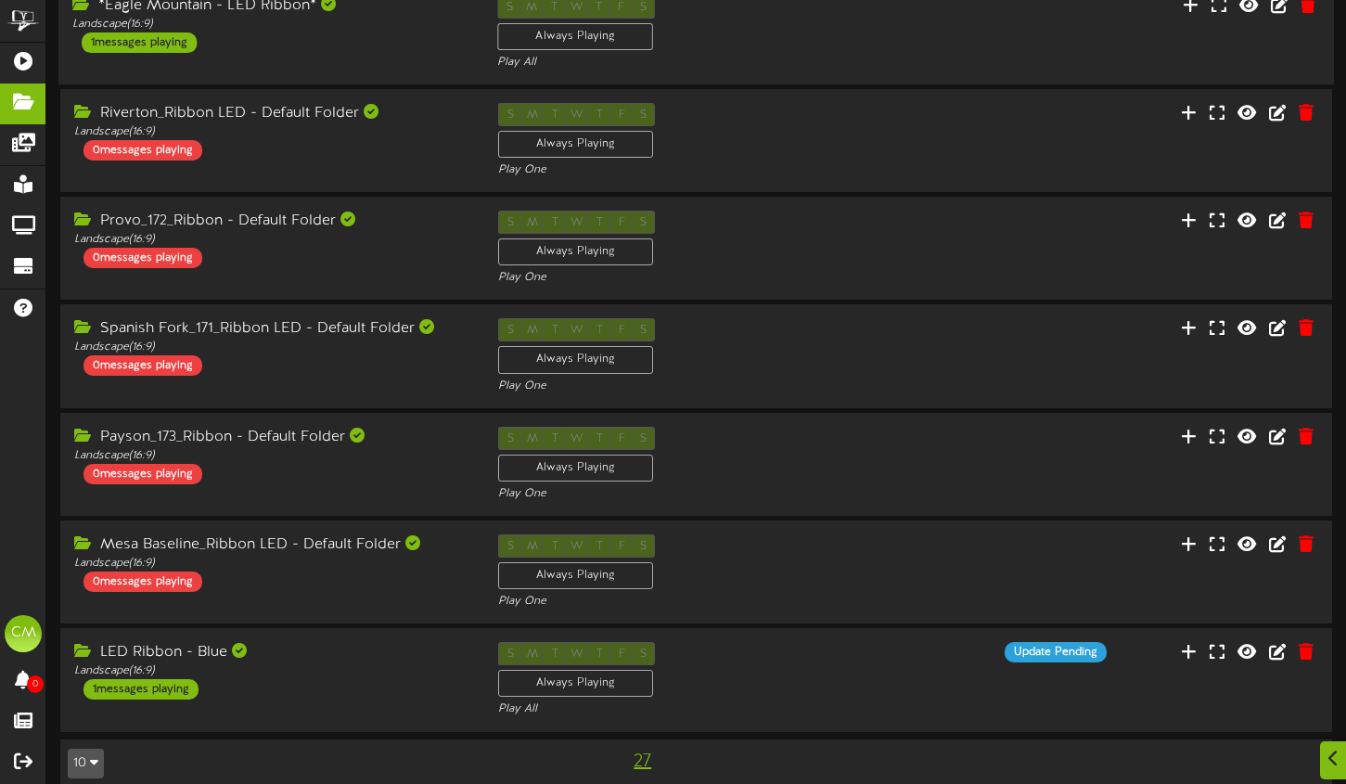
scroll to position [353, 0]
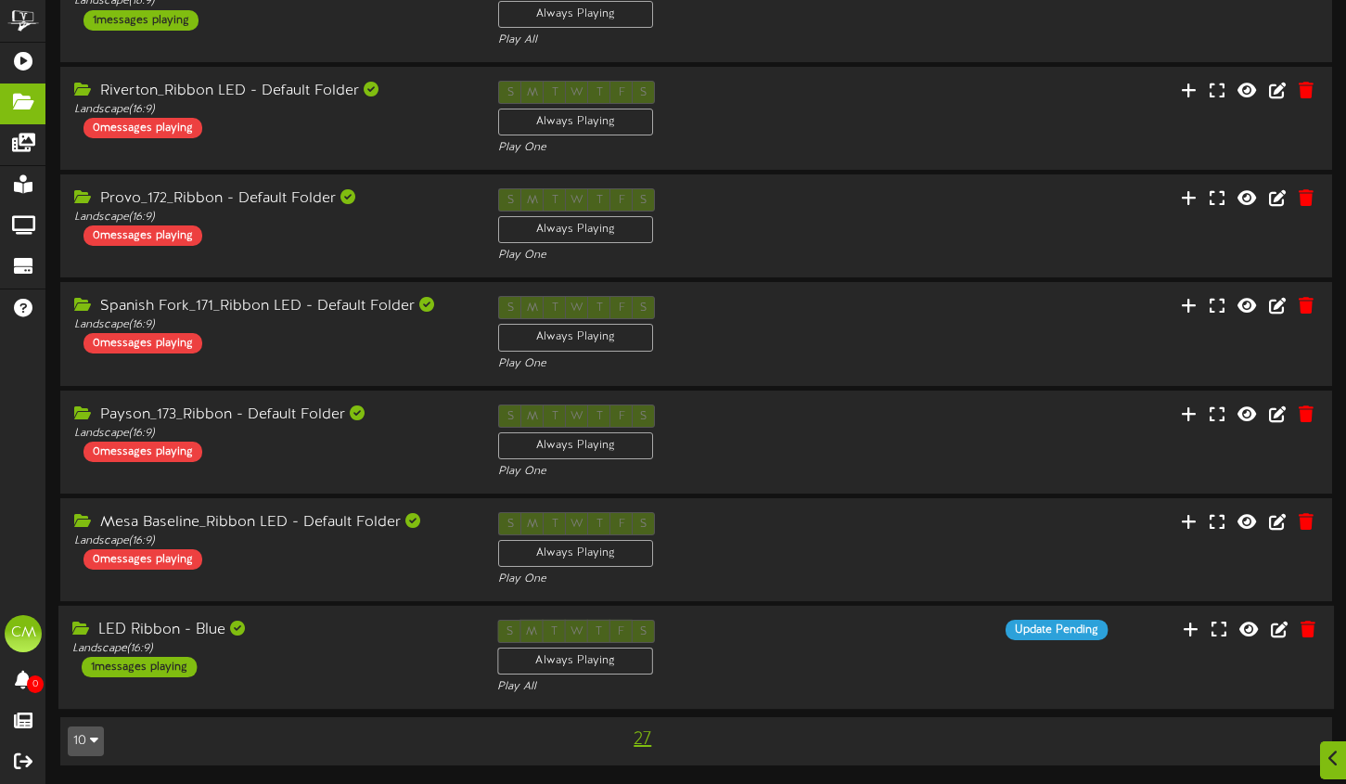
click at [403, 665] on div "LED Ribbon - Blue Landscape ( 16:9 ) 1 messages playing" at bounding box center [270, 649] width 425 height 58
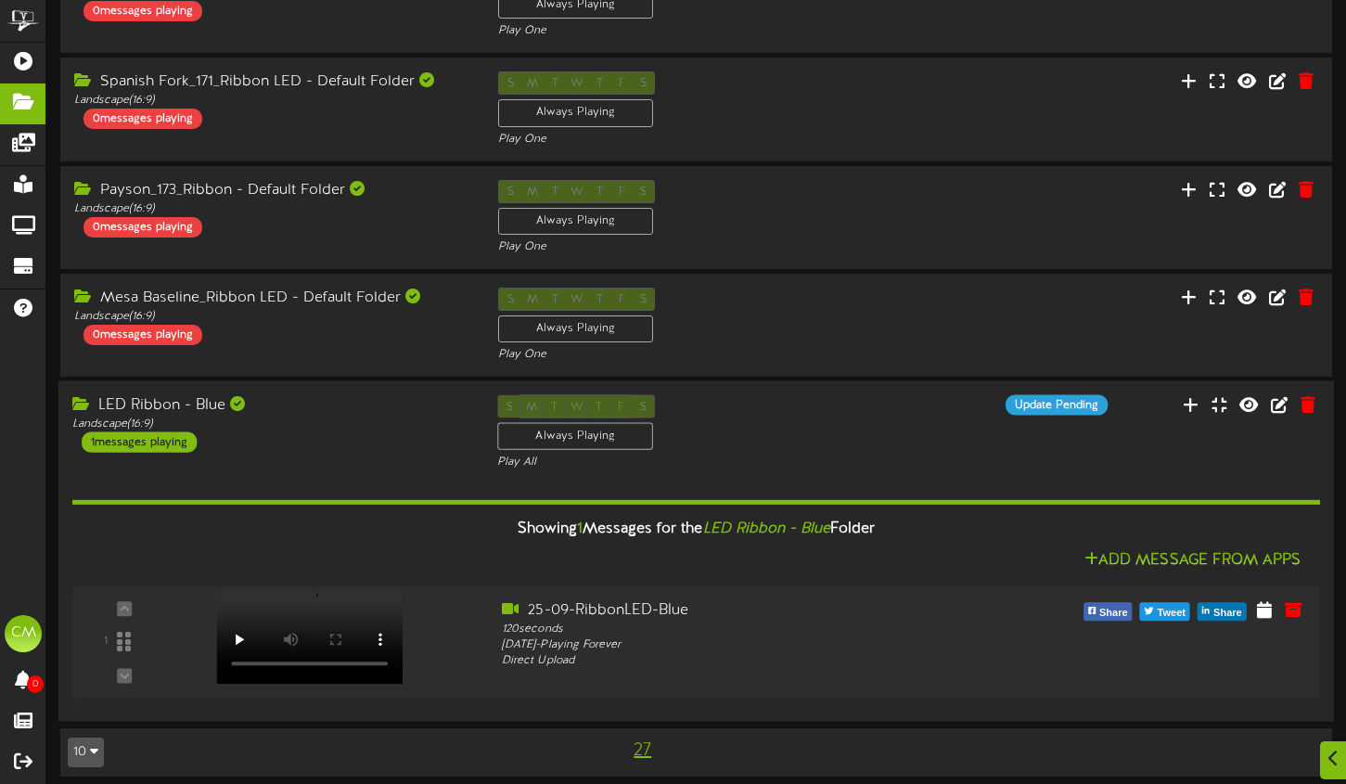
scroll to position [590, 0]
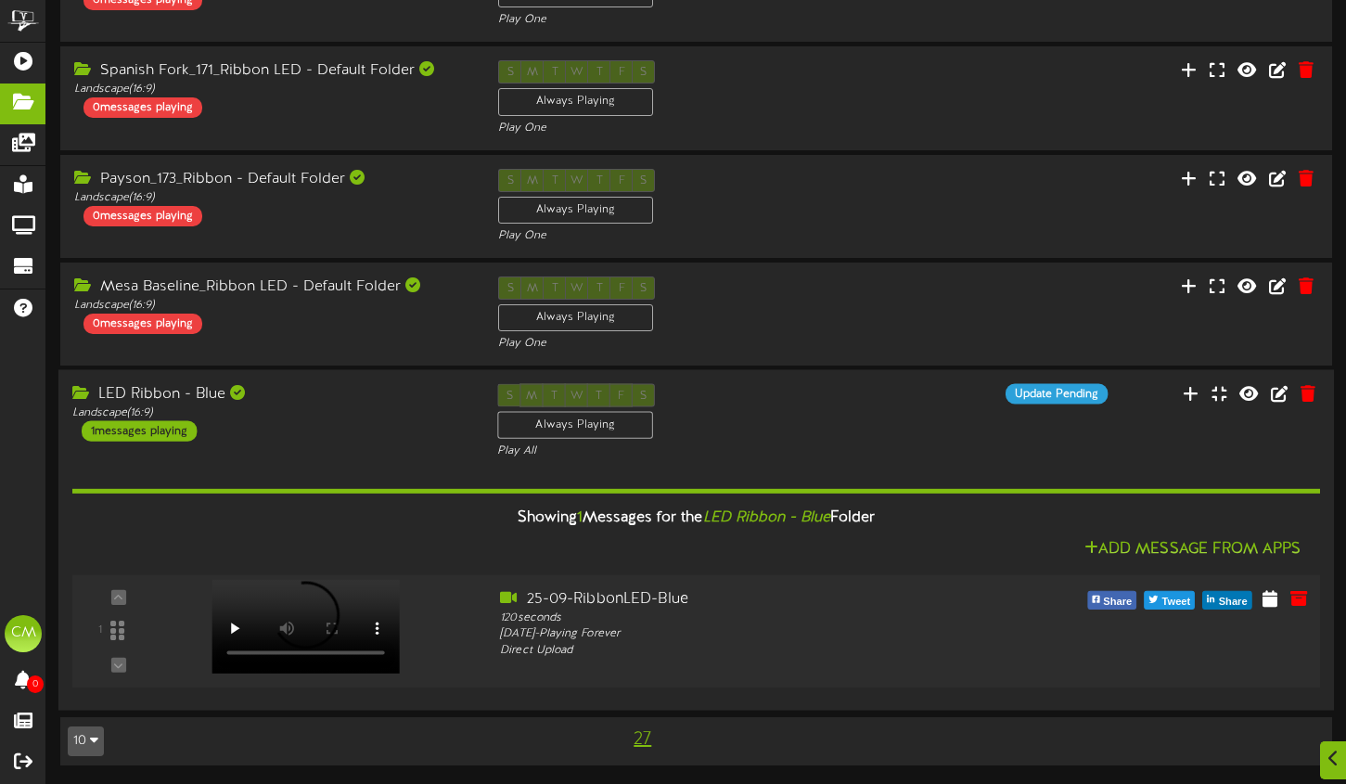
click at [225, 621] on div at bounding box center [304, 608] width 216 height 94
click at [306, 423] on div "LED Ribbon - Blue Landscape ( 16:9 ) 1 messages playing" at bounding box center [270, 413] width 425 height 58
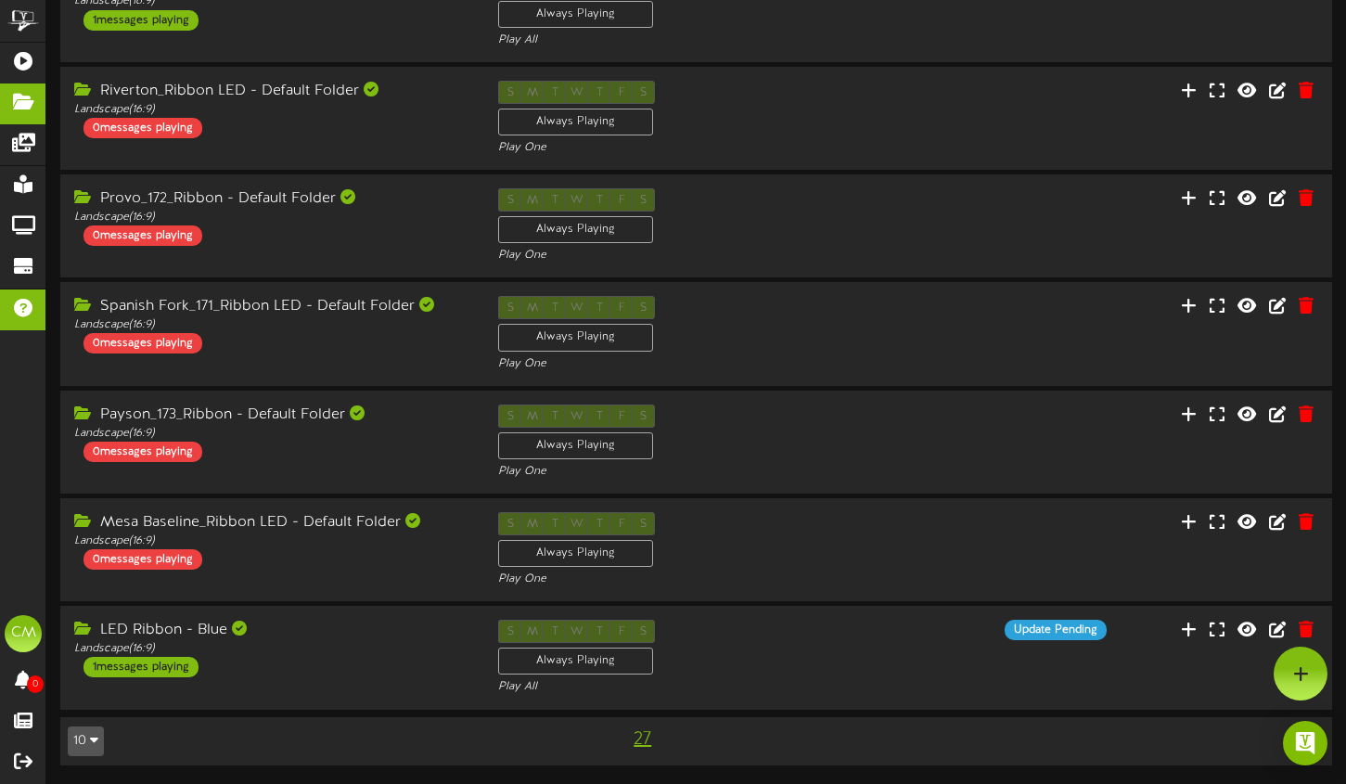
scroll to position [0, 0]
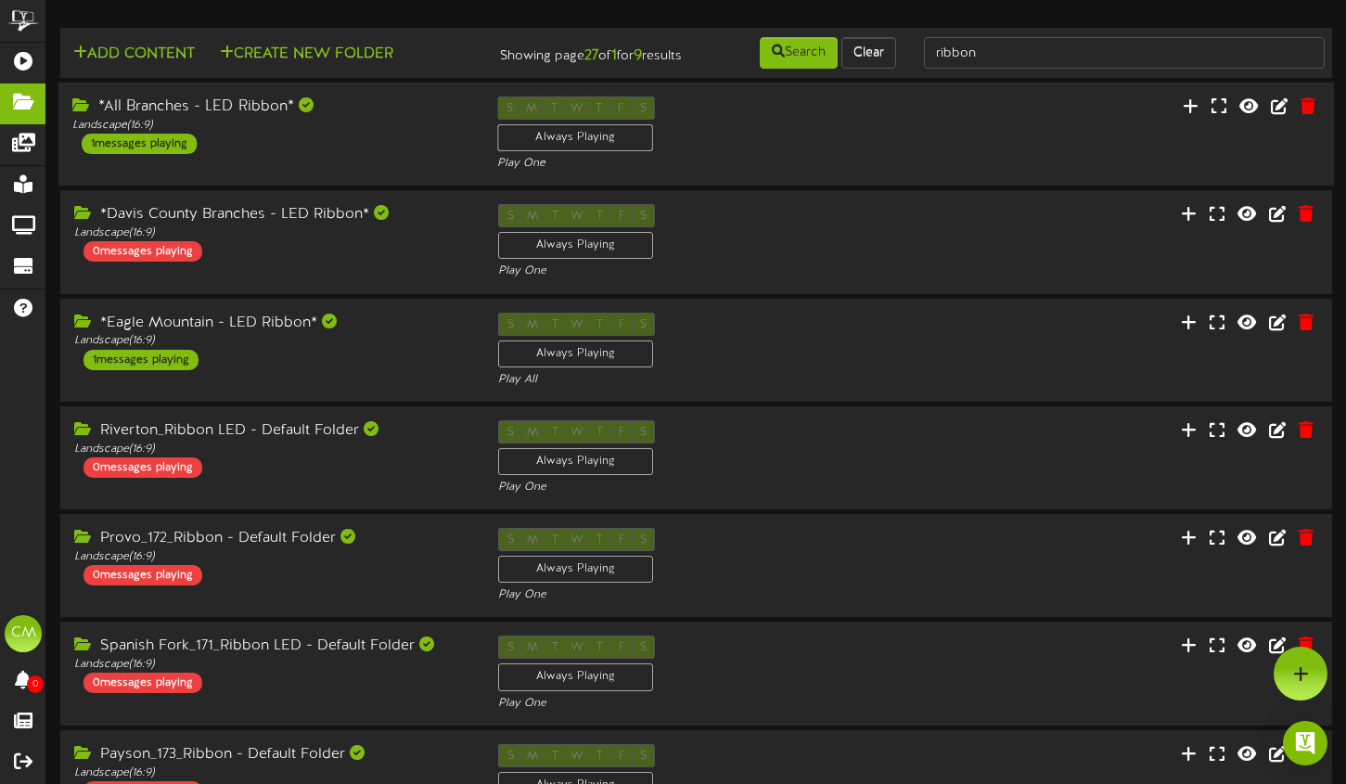
click at [112, 154] on div "1 messages playing" at bounding box center [139, 144] width 115 height 20
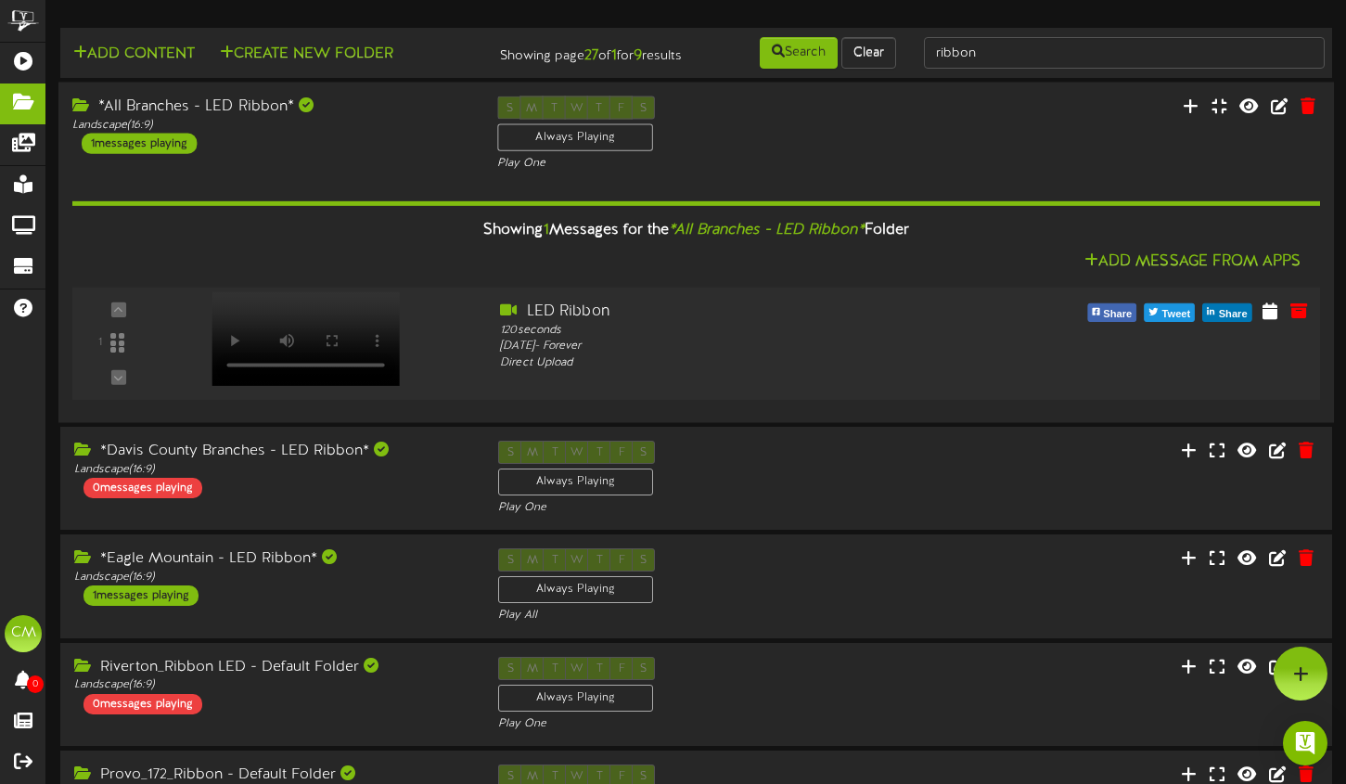
click at [258, 352] on div at bounding box center [304, 320] width 216 height 94
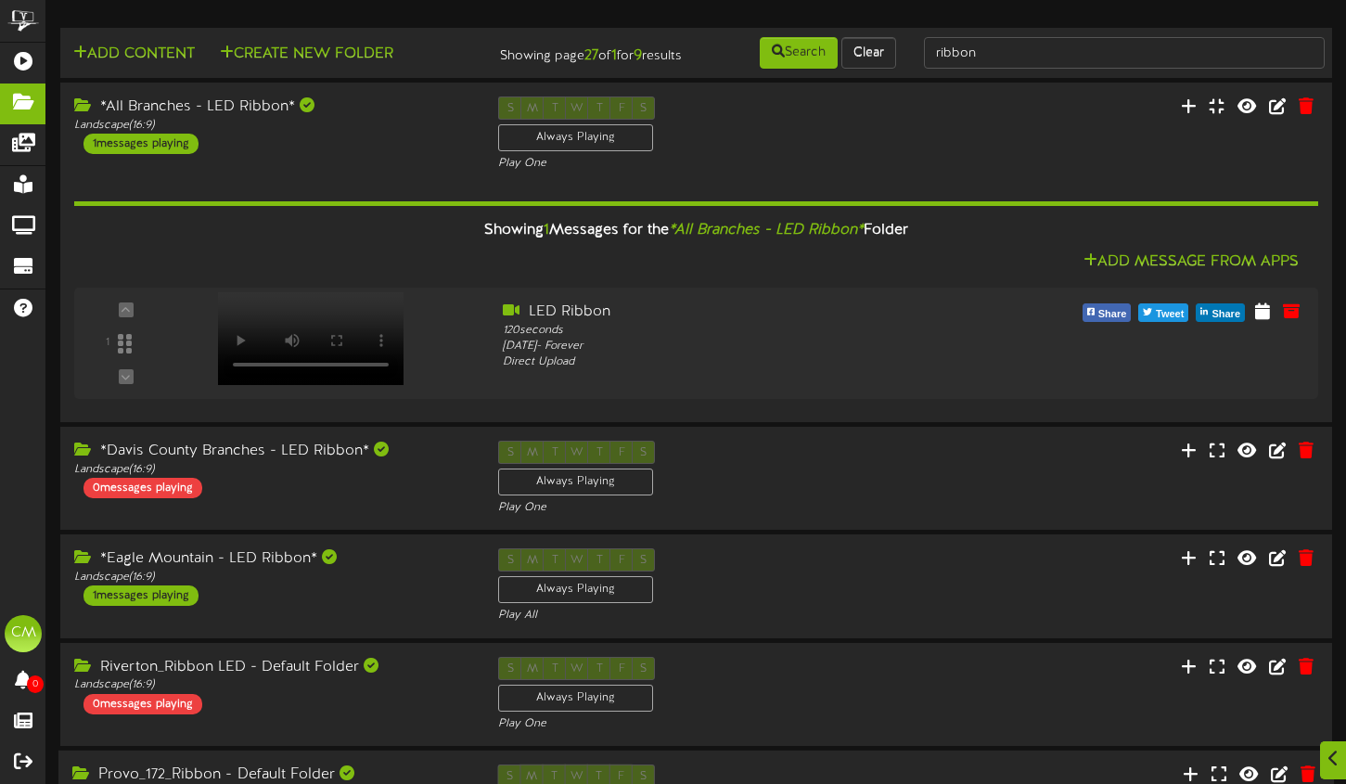
scroll to position [590, 0]
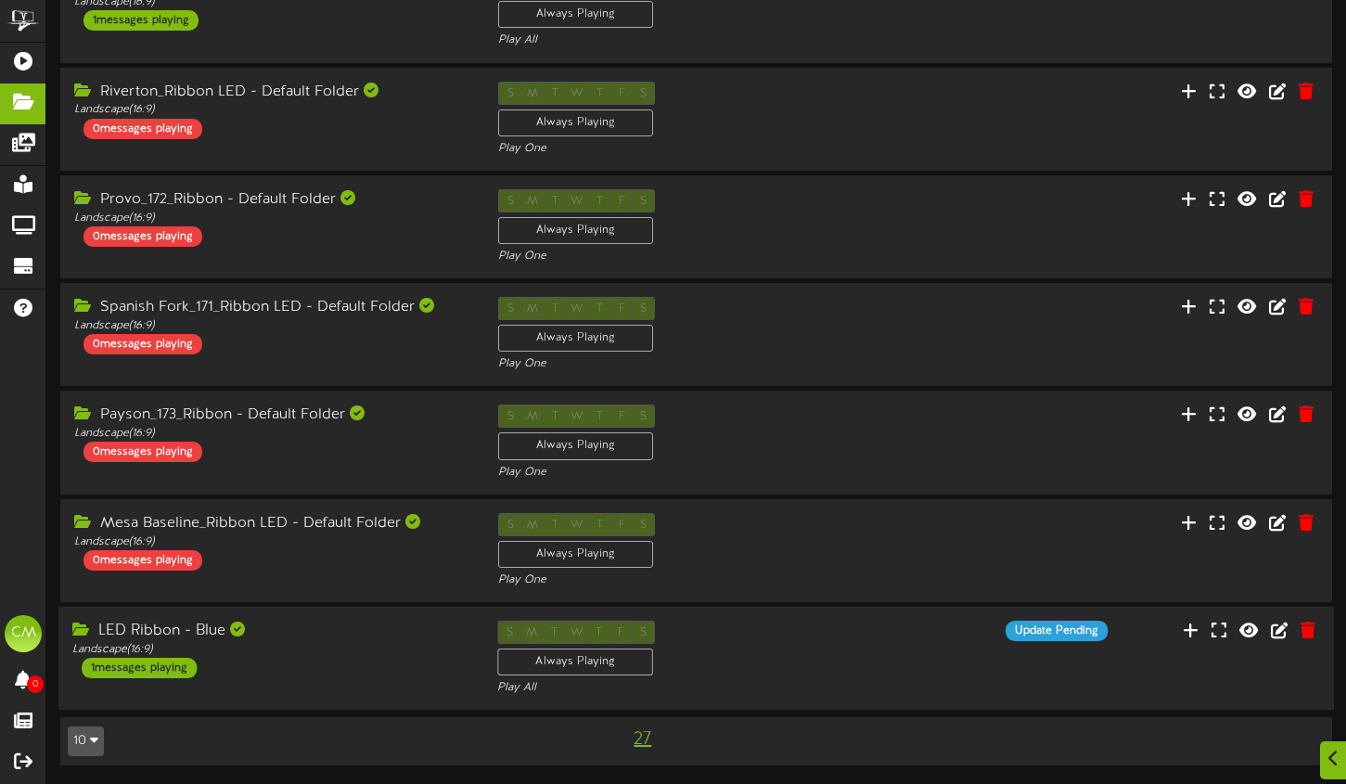
click at [294, 683] on div "LED Ribbon - Blue Landscape ( 16:9 ) 1 messages playing S M T W T F S Always Pl…" at bounding box center [695, 659] width 1275 height 76
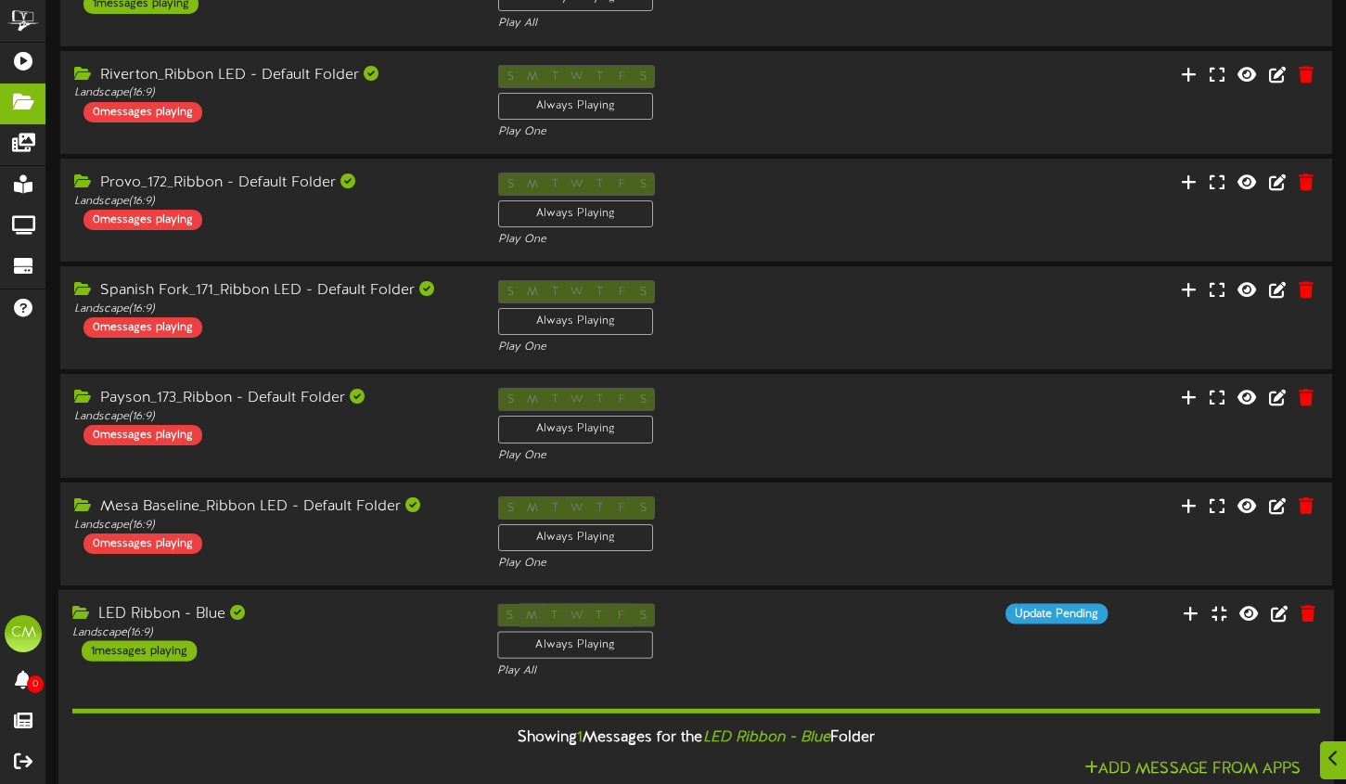
scroll to position [826, 0]
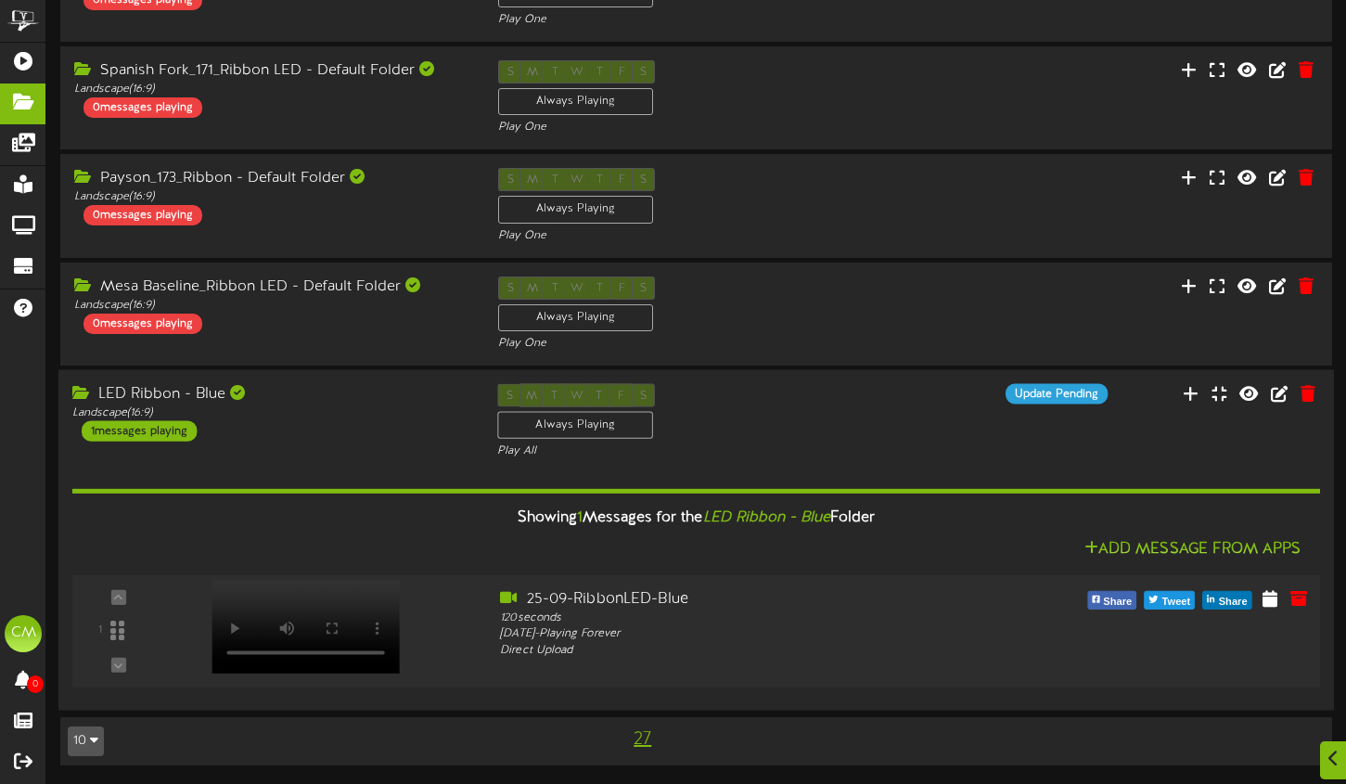
click at [237, 638] on div at bounding box center [304, 607] width 216 height 94
click at [265, 418] on div "Landscape ( 16:9 )" at bounding box center [270, 412] width 397 height 16
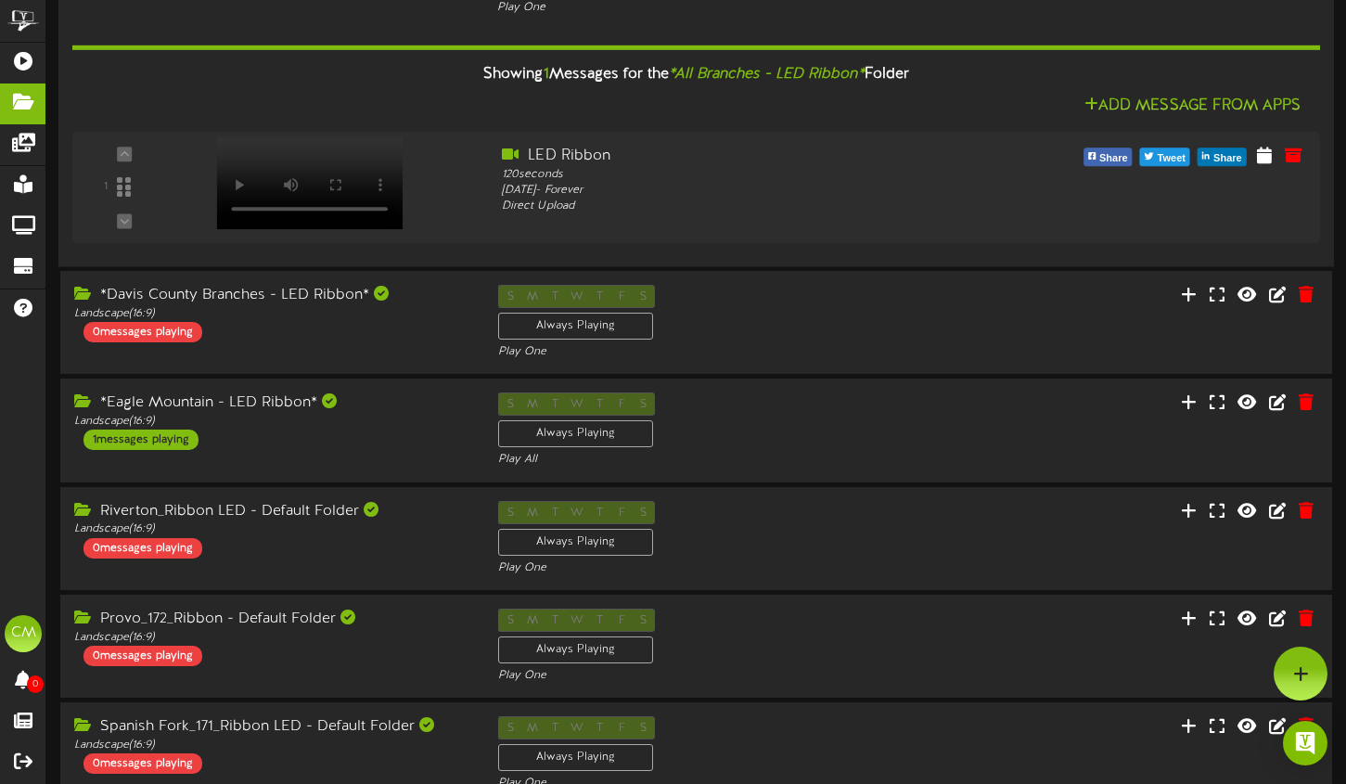
scroll to position [0, 0]
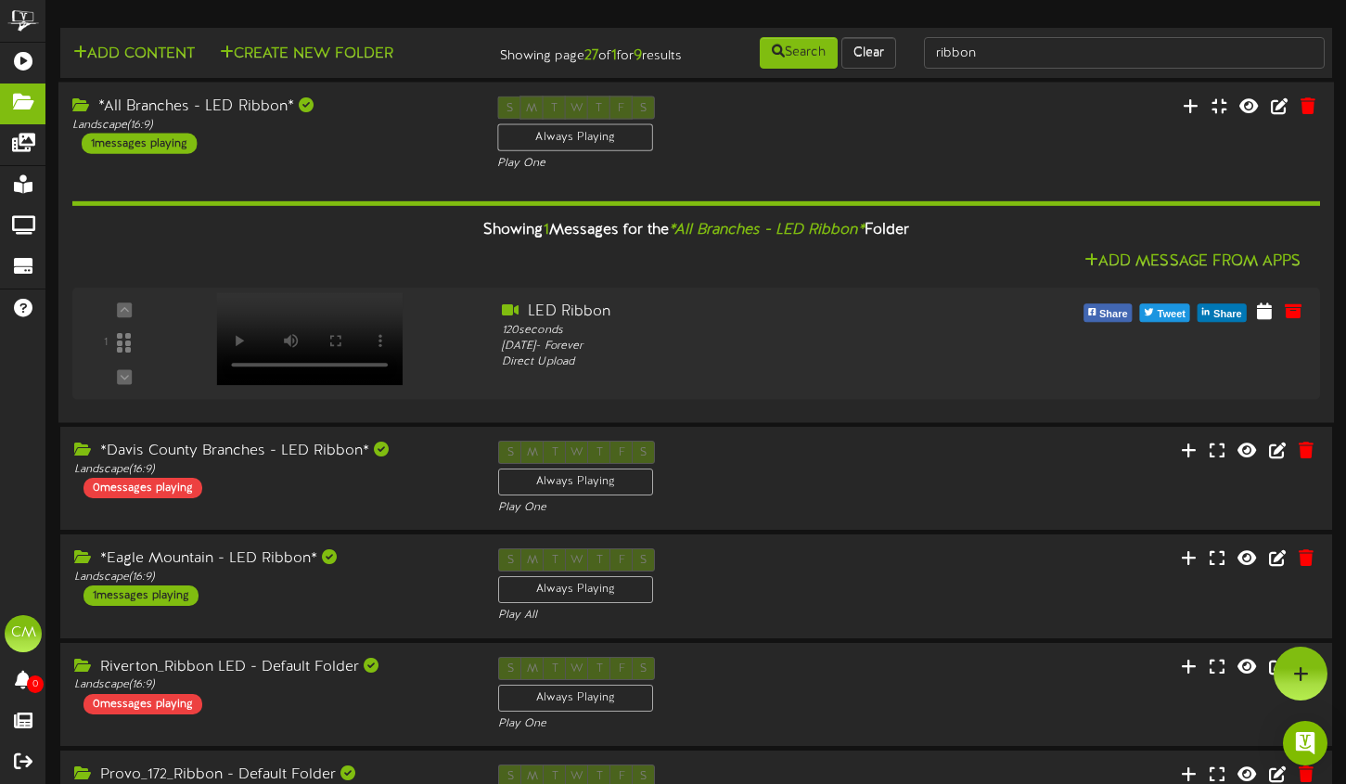
click at [353, 117] on div "*All Branches - LED Ribbon*" at bounding box center [270, 106] width 397 height 21
